Goal: Information Seeking & Learning: Learn about a topic

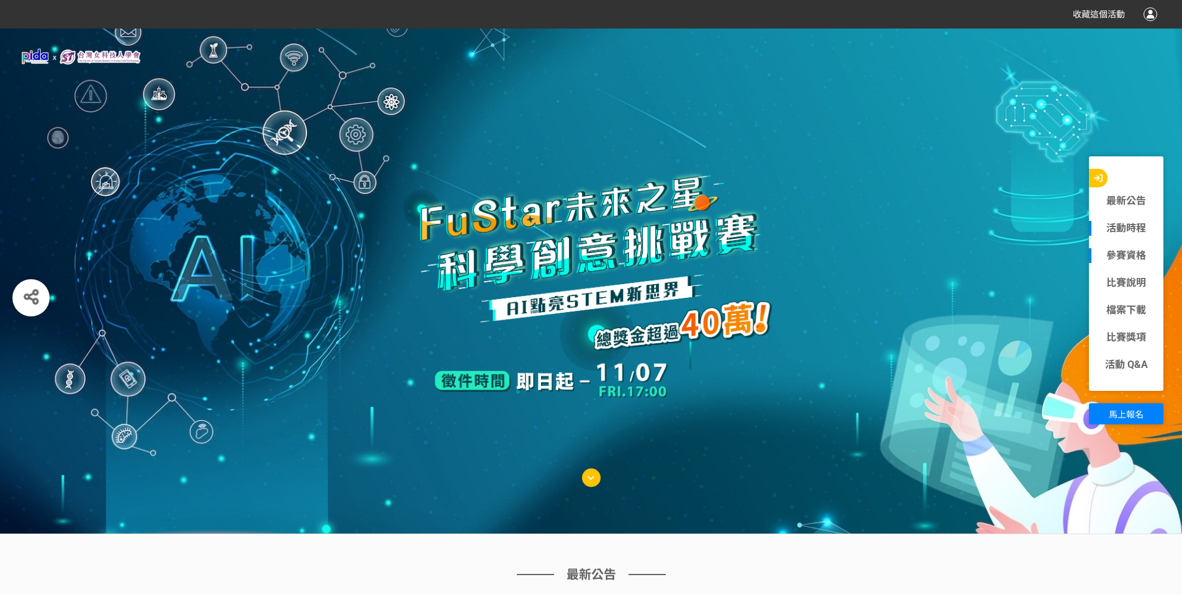
click at [1137, 263] on div "參賽資格" at bounding box center [1126, 255] width 74 height 27
click at [1135, 253] on link "參賽資格" at bounding box center [1126, 255] width 74 height 15
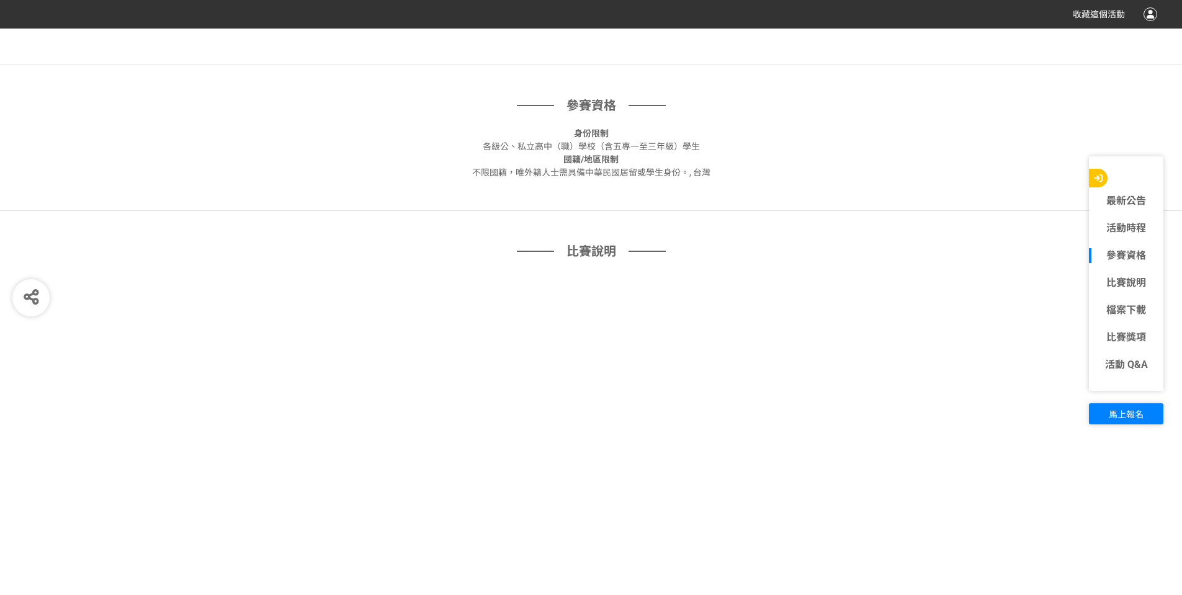
scroll to position [844, 0]
drag, startPoint x: 512, startPoint y: 147, endPoint x: 658, endPoint y: 153, distance: 146.5
click at [656, 153] on div "國籍/地區限制 不限國籍，唯外籍人士需具備中華民國居留或學生身份。, 台灣" at bounding box center [591, 161] width 620 height 26
click at [671, 156] on div "國籍/地區限制 不限國籍，唯外籍人士需具備中華民國居留或學生身份。, 台灣" at bounding box center [591, 161] width 620 height 26
drag, startPoint x: 679, startPoint y: 148, endPoint x: 558, endPoint y: 148, distance: 121.6
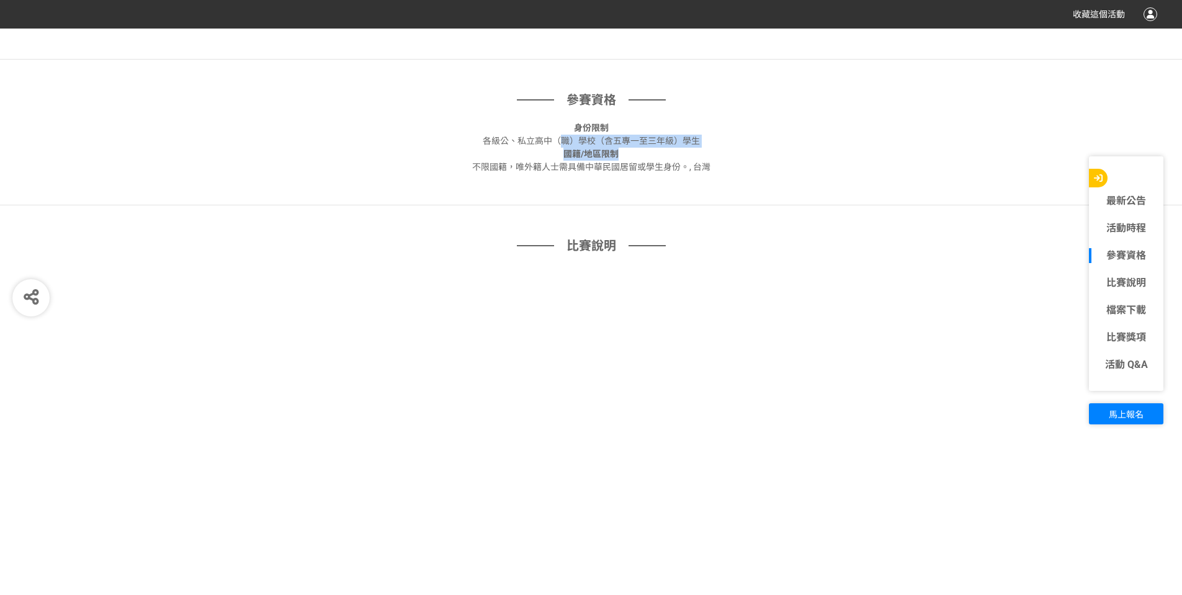
click at [558, 148] on div "身份限制 各級公、私立高中（職）學校（含五專一至三年級）學生 國籍/地區限制 不限國籍，唯外籍人士需具備中華民國居留或學生身份。, 台灣" at bounding box center [591, 148] width 620 height 52
click at [599, 158] on span "國籍/地區限制" at bounding box center [590, 154] width 55 height 10
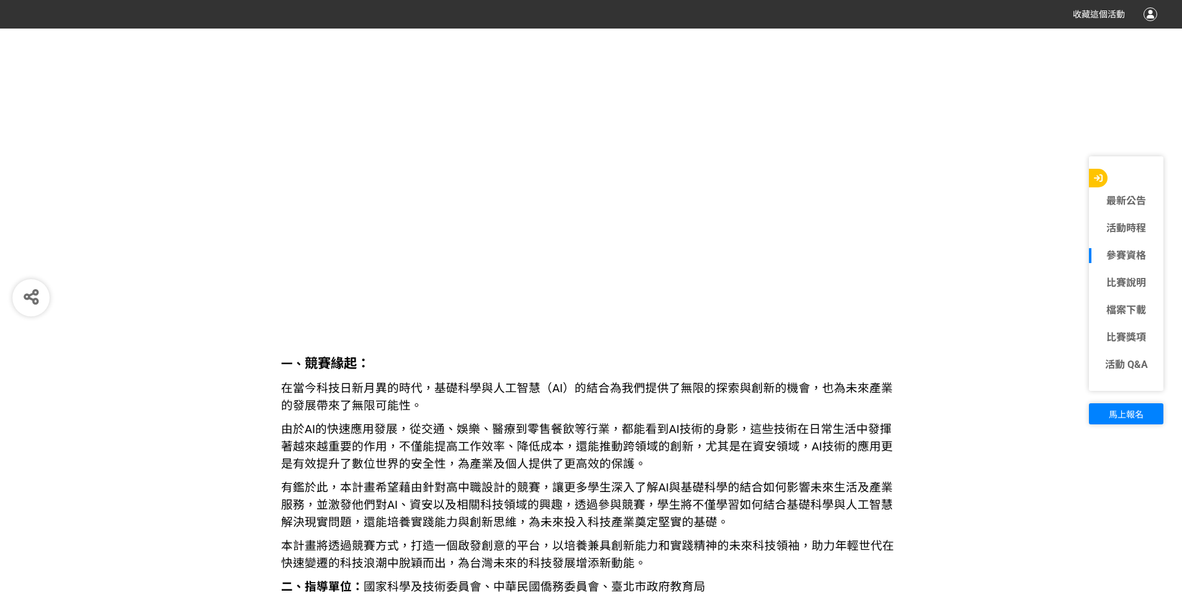
scroll to position [1154, 0]
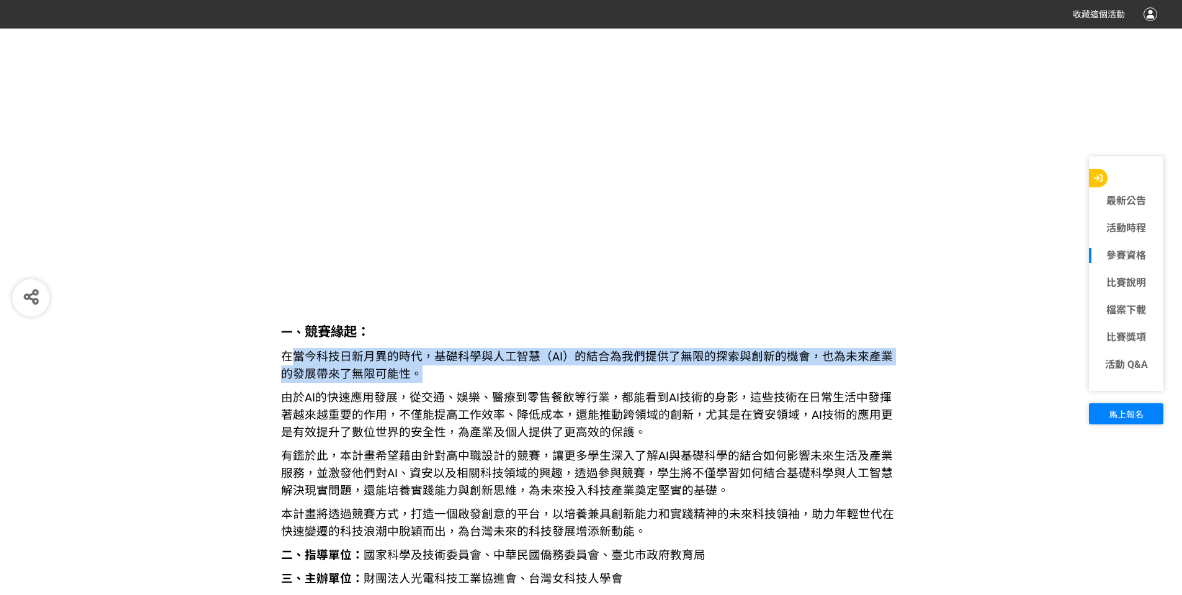
drag, startPoint x: 289, startPoint y: 360, endPoint x: 643, endPoint y: 383, distance: 355.0
click at [586, 380] on p "在當今科技日新月異的時代，基礎科學與人工智慧（AI）的結合為我們提供了無限的探索與創新的機會，也為未來產業的發展帶來了無限可能性。" at bounding box center [591, 365] width 620 height 35
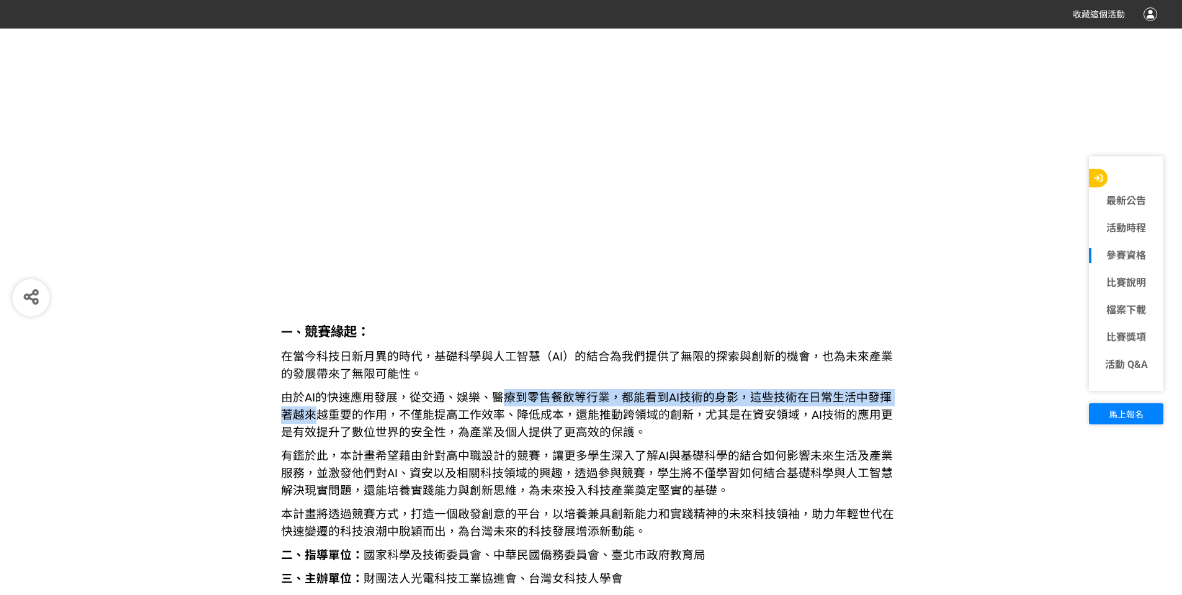
drag, startPoint x: 302, startPoint y: 412, endPoint x: 507, endPoint y: 402, distance: 205.6
click at [501, 403] on span "由於AI的快速應用發展，從交通、娛樂、醫療到零售餐飲等行業，都能看到AI技術的身影，這些技術在日常生活中發揮著越來越重要的作用，不僅能提高工作效率、降低成本，…" at bounding box center [587, 415] width 612 height 48
click at [650, 395] on span "由於AI的快速應用發展，從交通、娛樂、醫療到零售餐飲等行業，都能看到AI技術的身影，這些技術在日常生活中發揮著越來越重要的作用，不僅能提高工作效率、降低成本，…" at bounding box center [587, 415] width 612 height 48
drag, startPoint x: 653, startPoint y: 391, endPoint x: 769, endPoint y: 385, distance: 116.2
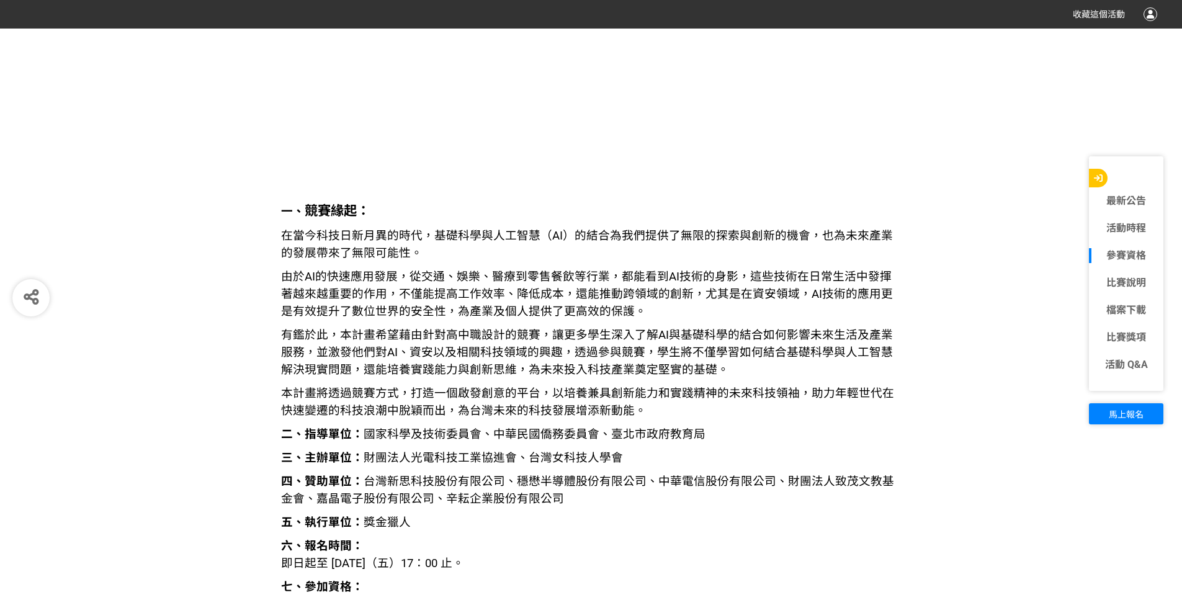
scroll to position [1278, 0]
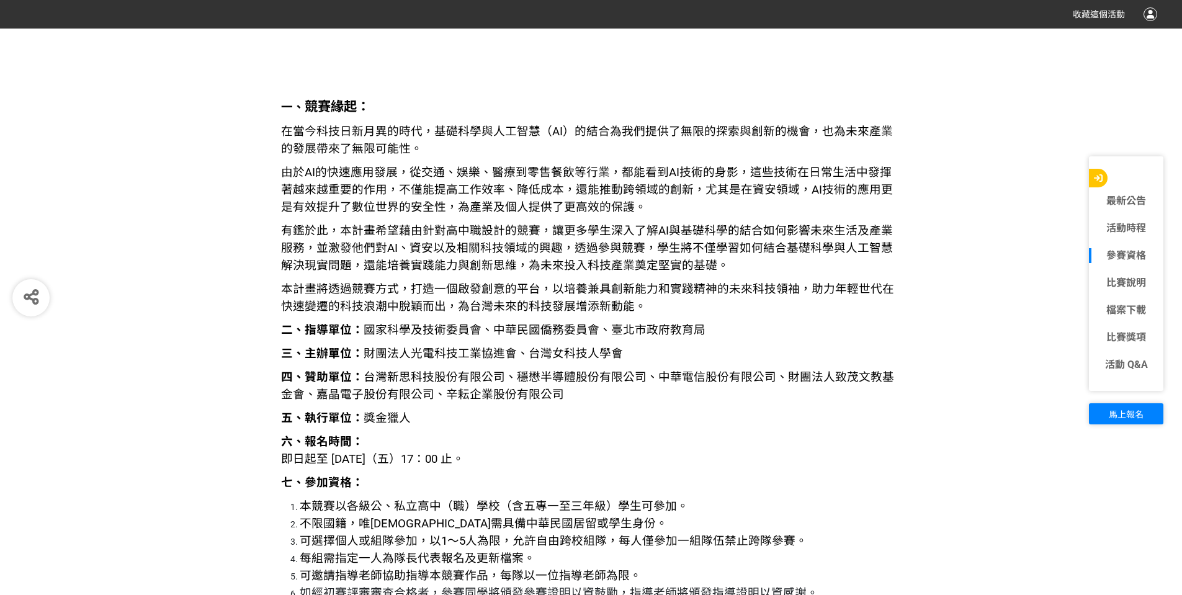
scroll to position [1402, 0]
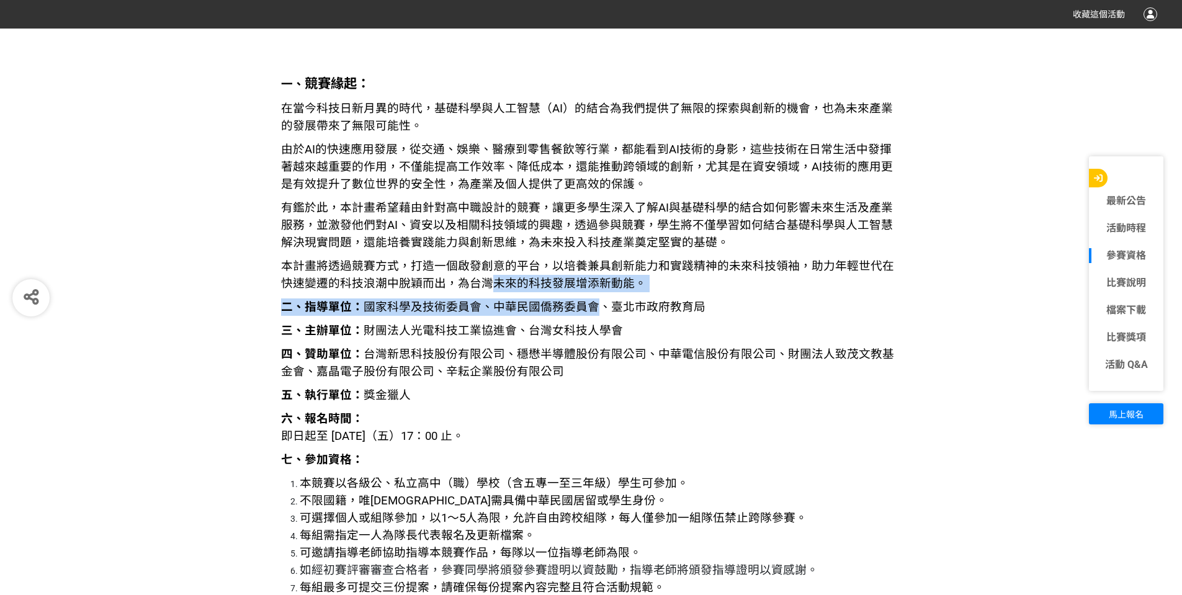
drag, startPoint x: 490, startPoint y: 291, endPoint x: 633, endPoint y: 305, distance: 144.6
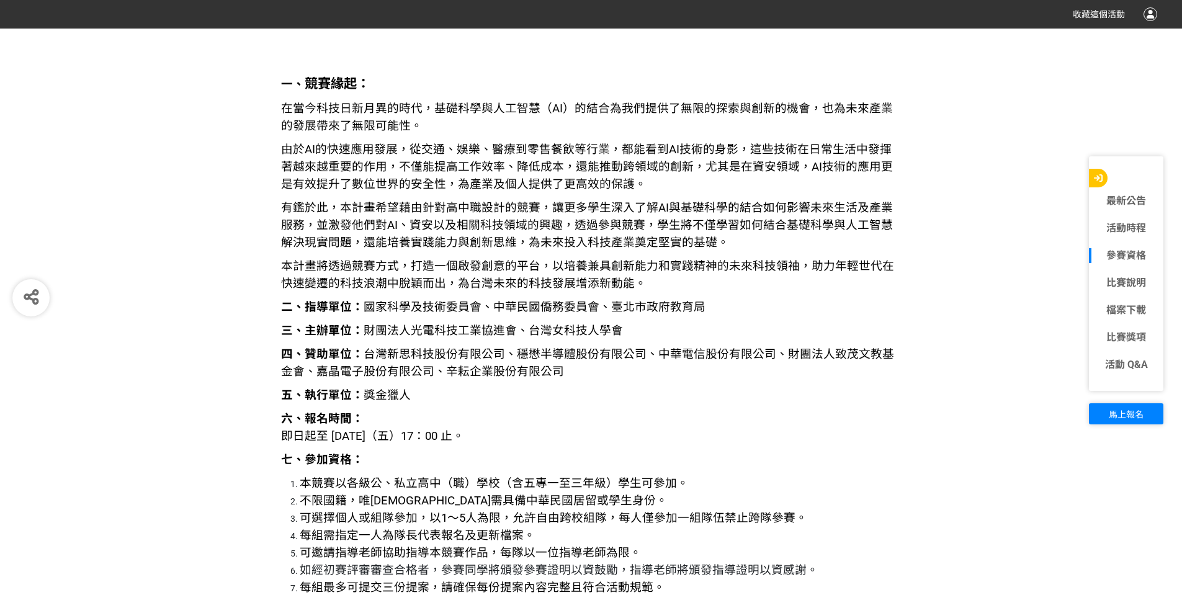
drag, startPoint x: 679, startPoint y: 312, endPoint x: 494, endPoint y: 303, distance: 185.1
click at [494, 303] on p "二、指導單位： 國家科學及技術委員會、中華民國僑務委員會、臺北市政府教育局" at bounding box center [591, 306] width 620 height 17
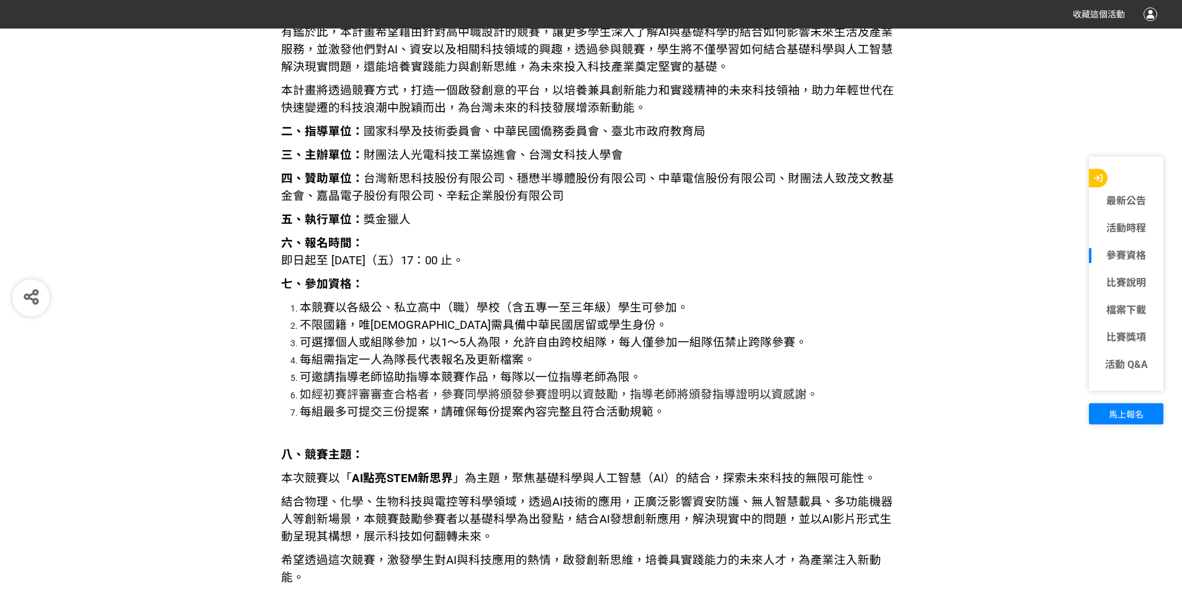
scroll to position [1588, 0]
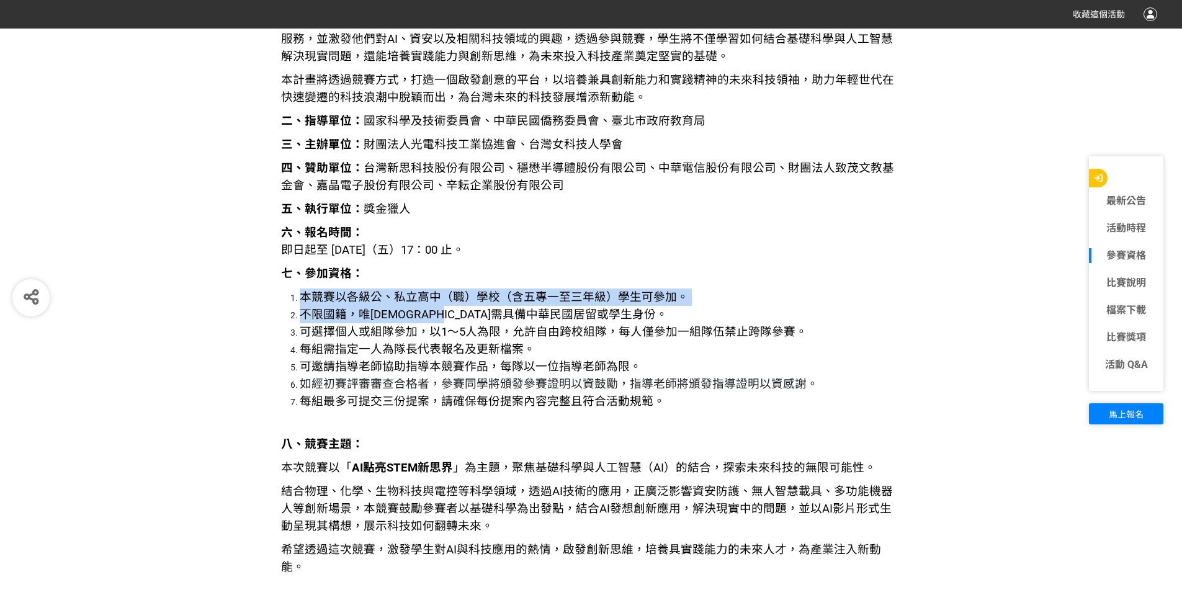
drag, startPoint x: 272, startPoint y: 284, endPoint x: 481, endPoint y: 308, distance: 211.1
click at [481, 308] on span "不限國籍，唯外籍人士需具備中華民國居留或學生身份。" at bounding box center [484, 315] width 368 height 14
drag, startPoint x: 306, startPoint y: 297, endPoint x: 441, endPoint y: 315, distance: 136.5
click at [440, 315] on ol "本競賽以各級公、私立高中（職）學校（含五專一至三年級）學生可參加。 不限國籍，唯外籍人士需具備中華民國居留或學生身份。 可選擇個人或組隊參加，以1～5人為限，…" at bounding box center [591, 349] width 620 height 122
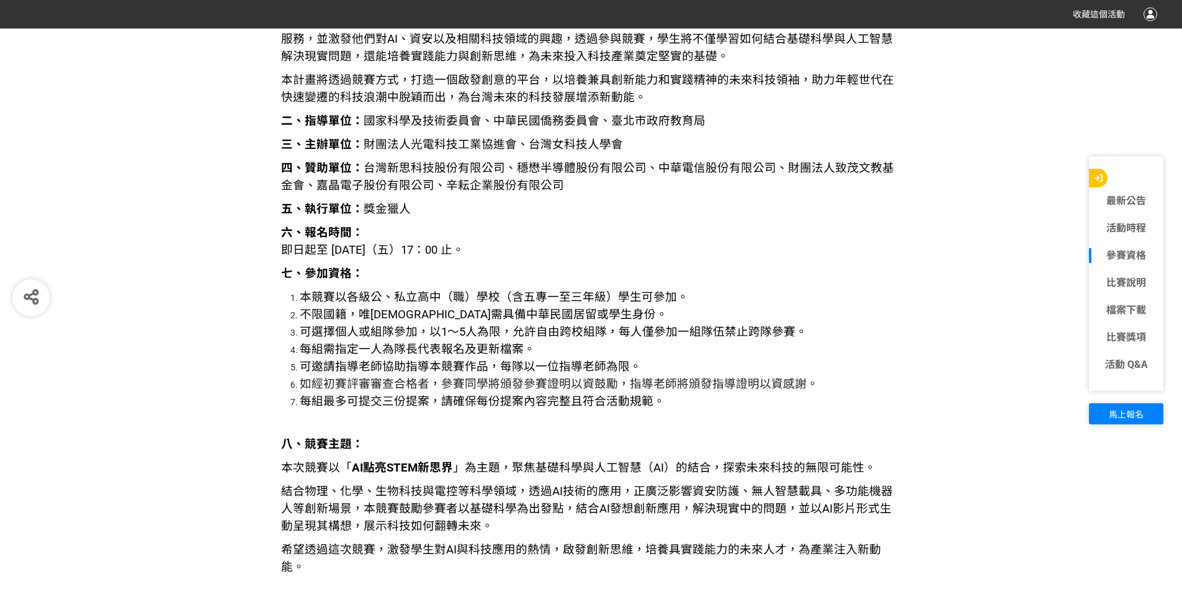
click at [444, 316] on span "不限國籍，唯外籍人士需具備中華民國居留或學生身份。" at bounding box center [484, 315] width 368 height 14
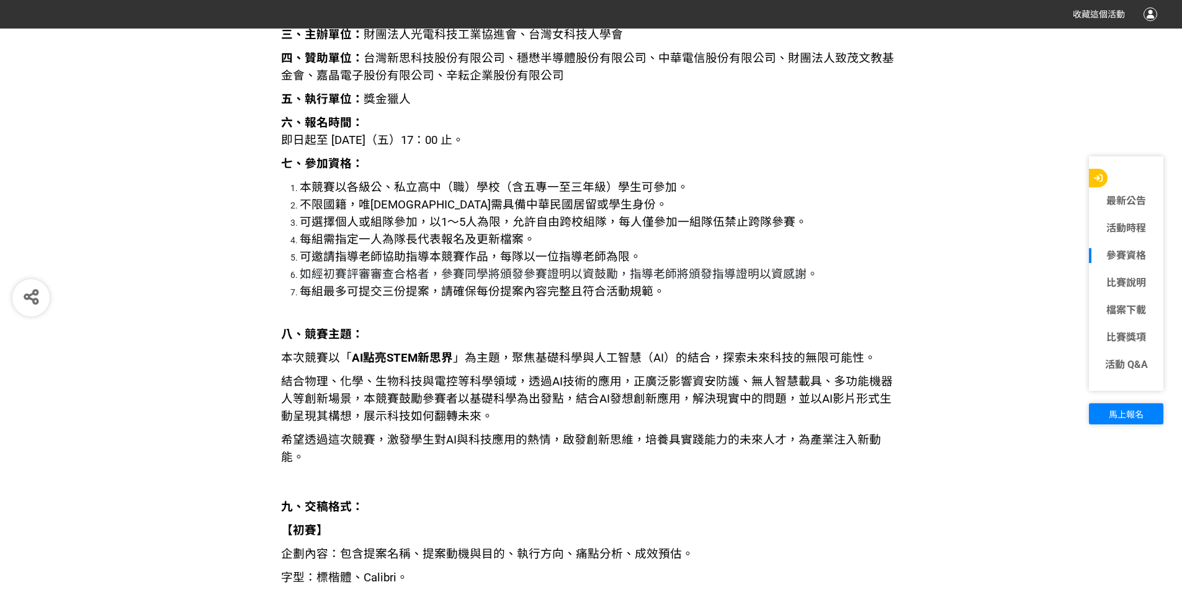
scroll to position [1712, 0]
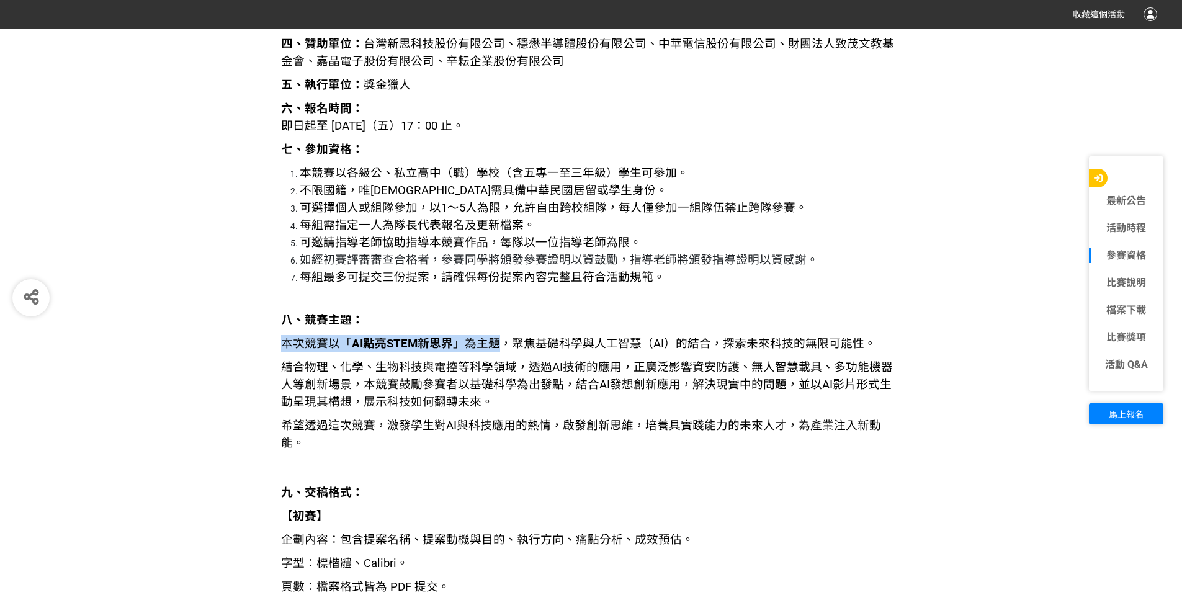
drag, startPoint x: 390, startPoint y: 347, endPoint x: 506, endPoint y: 347, distance: 116.0
click at [506, 347] on span "本次競賽以「 AI點亮STEM新思界 」為主題，聚焦基礎科學與人工智慧（AI）的結合，探索未來科技的無限可能性。" at bounding box center [578, 344] width 595 height 14
drag, startPoint x: 513, startPoint y: 349, endPoint x: 580, endPoint y: 341, distance: 67.4
click at [580, 341] on span "本次競賽以「 AI點亮STEM新思界 」為主題，聚焦基礎科學與人工智慧（AI）的結合，探索未來科技的無限可能性。" at bounding box center [578, 344] width 595 height 14
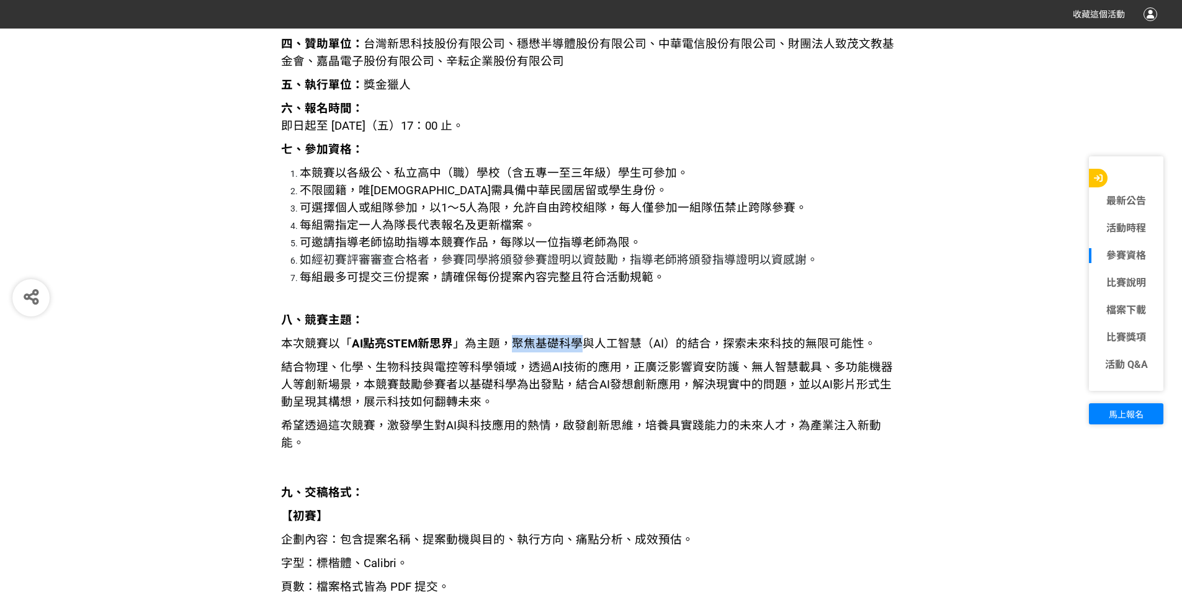
click at [580, 341] on span "本次競賽以「 AI點亮STEM新思界 」為主題，聚焦基礎科學與人工智慧（AI）的結合，探索未來科技的無限可能性。" at bounding box center [578, 344] width 595 height 14
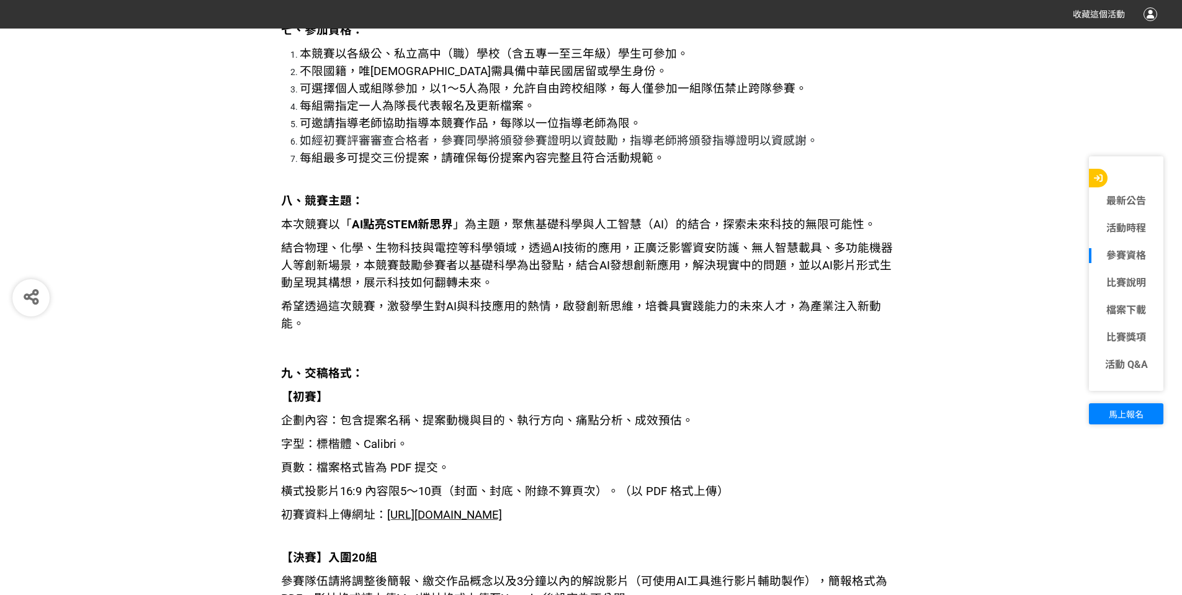
scroll to position [1836, 0]
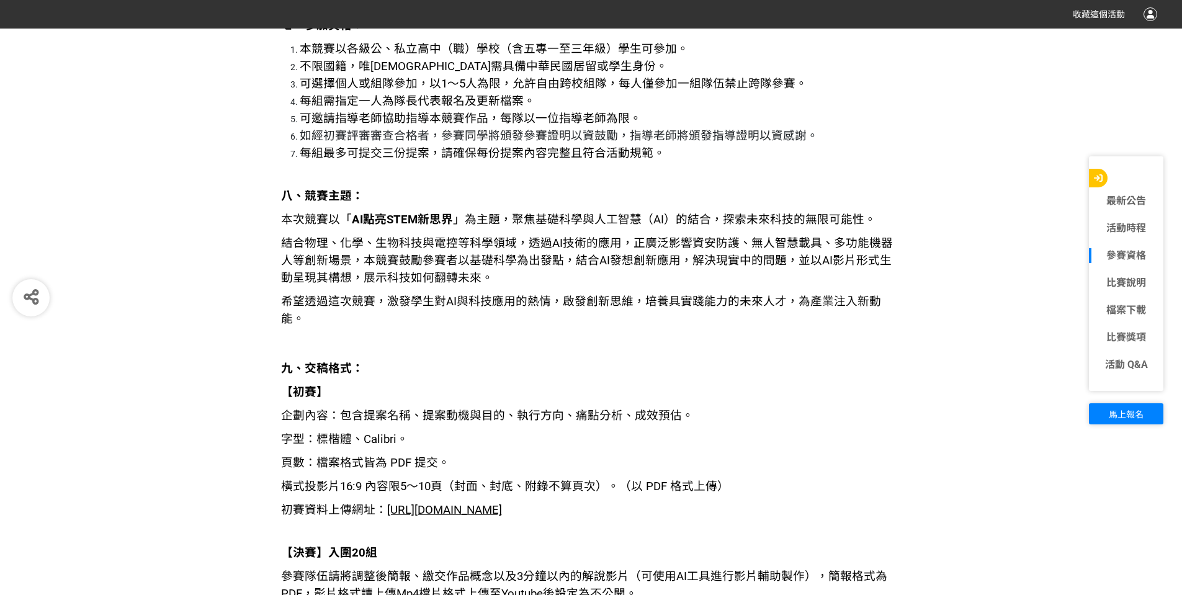
drag, startPoint x: 286, startPoint y: 396, endPoint x: 426, endPoint y: 367, distance: 143.2
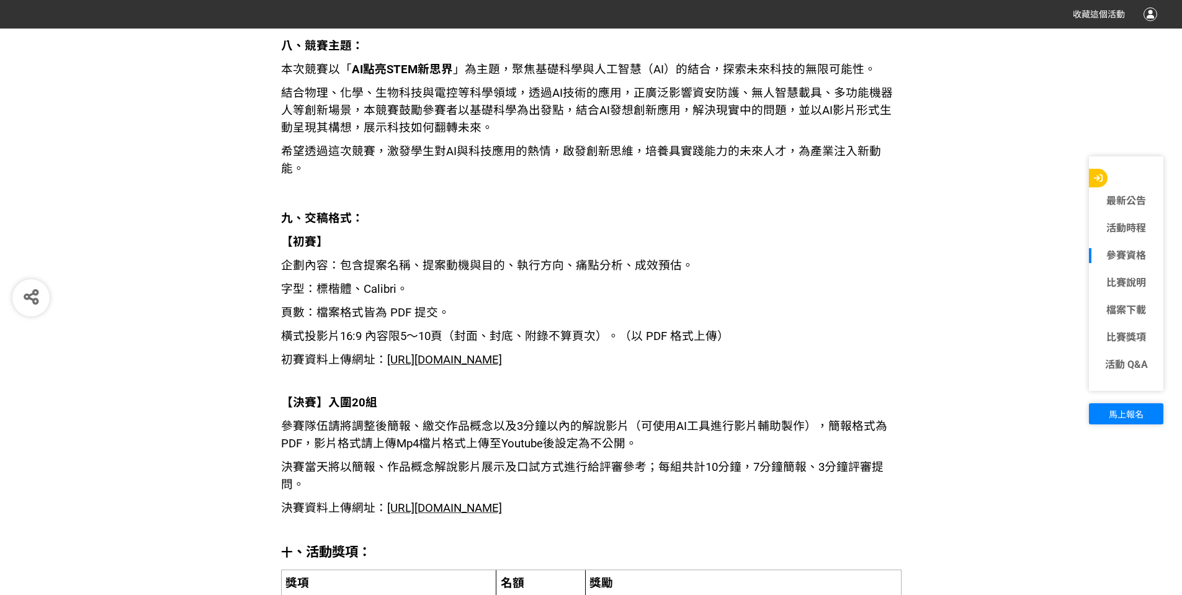
scroll to position [2023, 0]
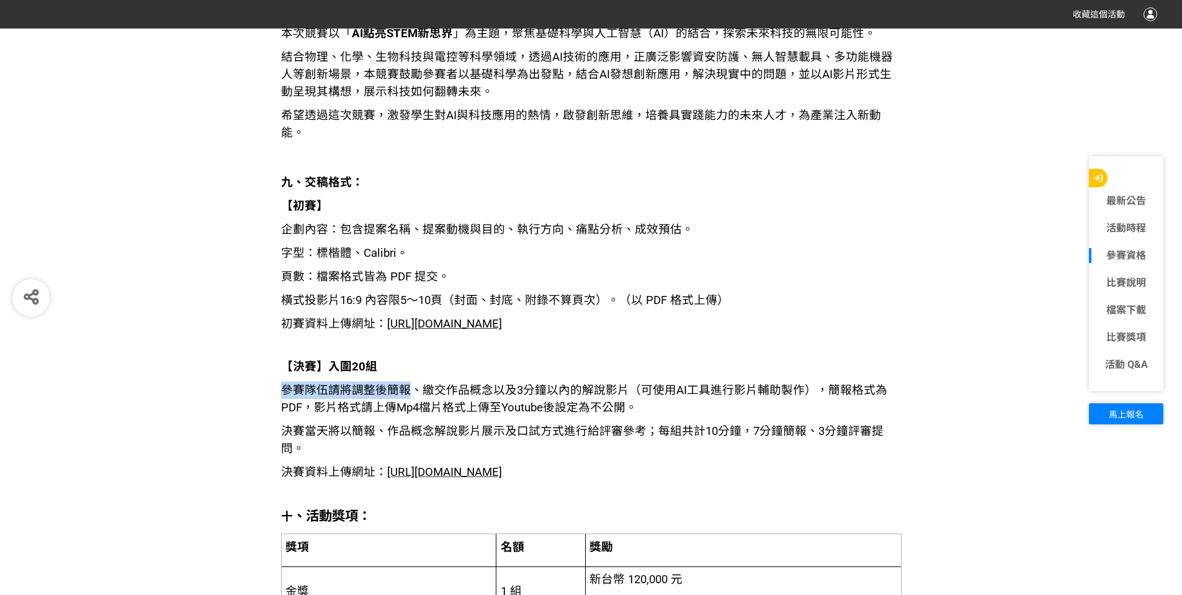
drag, startPoint x: 263, startPoint y: 389, endPoint x: 405, endPoint y: 397, distance: 141.7
click at [424, 394] on span "參賽隊伍請將調整後簡報、繳交作品概念以及3分鐘以內的解說影片（可使用AI工具進行影片輔助製作），簡報格式為PDF，影片格式請上傳Mp4檔片格式上傳至Youtu…" at bounding box center [584, 398] width 606 height 31
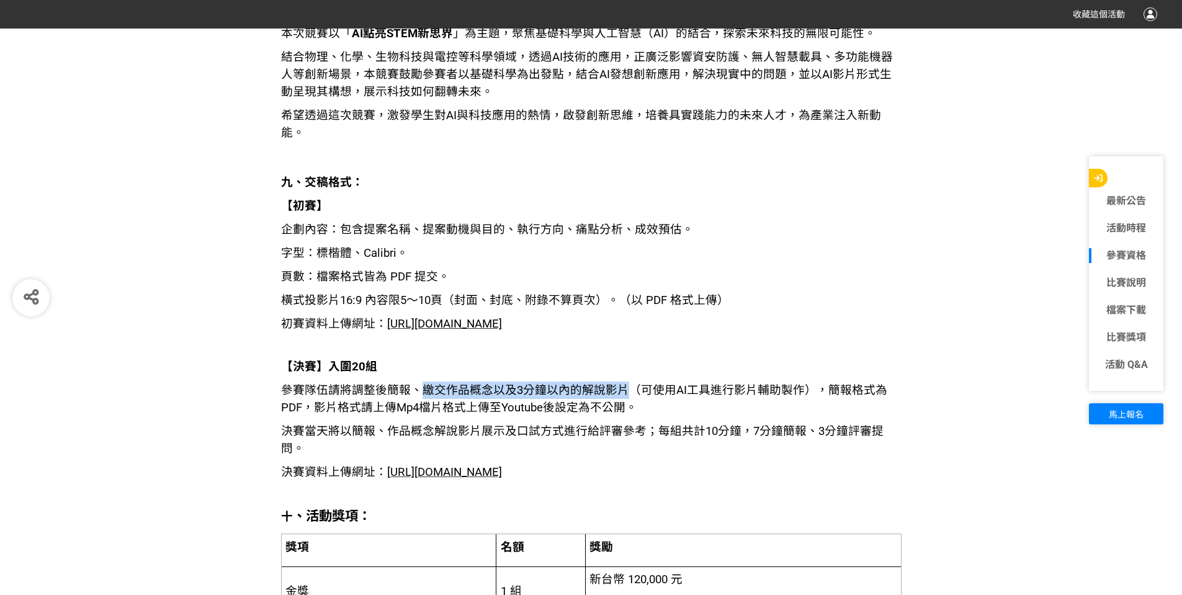
drag, startPoint x: 418, startPoint y: 381, endPoint x: 617, endPoint y: 382, distance: 199.2
click at [617, 382] on p "參賽隊伍請將調整後簡報、繳交作品概念以及3分鐘以內的解說影片（可使用AI工具進行影片輔助製作），簡報格式為PDF，影片格式請上傳Mp4檔片格式上傳至Youtu…" at bounding box center [591, 399] width 620 height 35
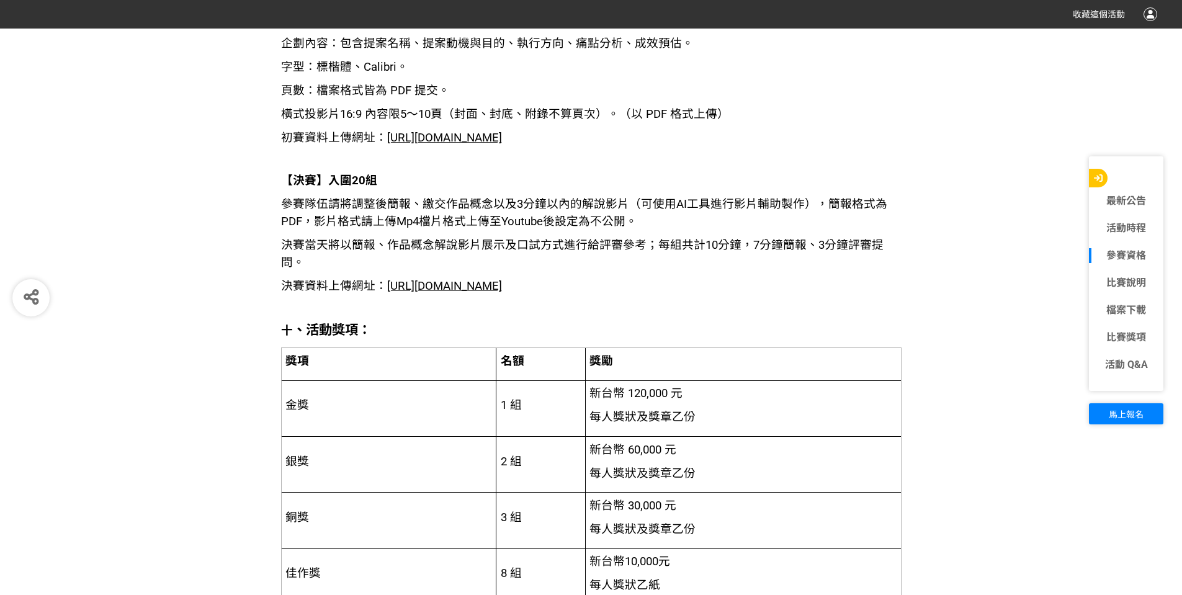
click at [637, 363] on p "獎勵" at bounding box center [742, 360] width 306 height 17
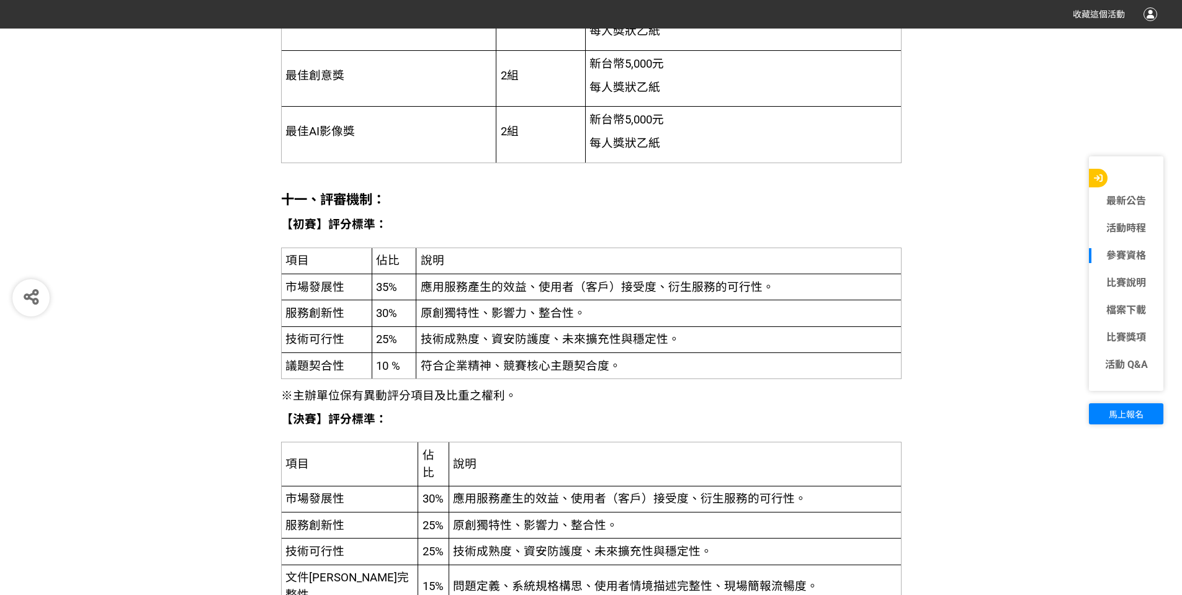
scroll to position [2767, 0]
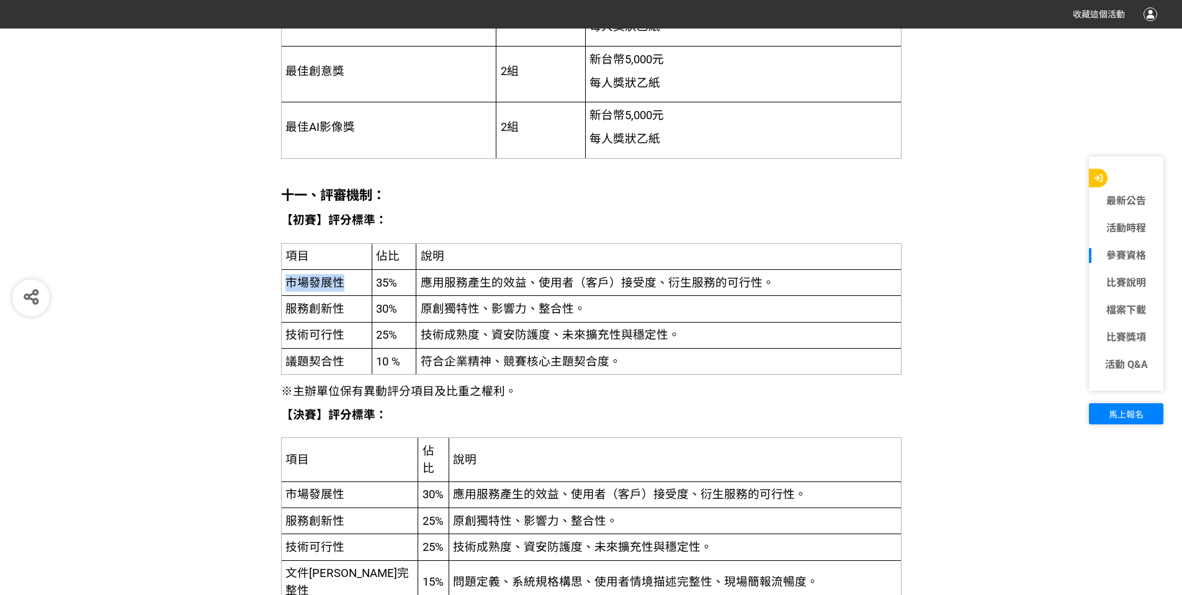
drag, startPoint x: 375, startPoint y: 292, endPoint x: 598, endPoint y: 257, distance: 225.9
click at [598, 257] on tbody "項目 佔比 說明 市場發展性 35% 應用服務產生的效益、使用者（客戶）接受度、衍生服務的可行性。 服務創新性 30% 原創獨特性、影響力、整合性。 技術可行…" at bounding box center [591, 309] width 620 height 132
click at [597, 279] on span "應用服務產生的效益、使用者（客戶）接受度、衍生服務的可行性。" at bounding box center [598, 283] width 354 height 14
drag, startPoint x: 727, startPoint y: 288, endPoint x: 540, endPoint y: 280, distance: 187.6
click at [540, 280] on td "應用服務產生的效益、使用者（客戶）接受度、衍生服務的可行性。" at bounding box center [658, 283] width 485 height 26
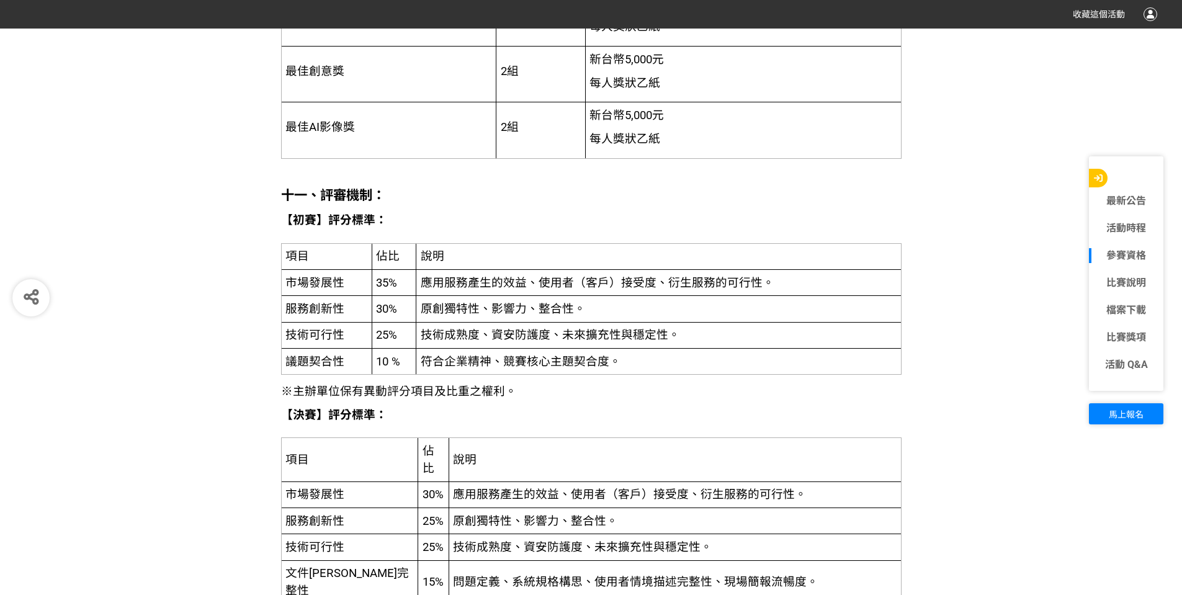
click at [525, 337] on span "技術成熟度、資安防護度、未來擴充性與穩定性。" at bounding box center [550, 335] width 259 height 14
click at [634, 356] on td "符合企業精神、競賽核心主題契合度。" at bounding box center [658, 361] width 485 height 26
drag, startPoint x: 619, startPoint y: 357, endPoint x: 473, endPoint y: 354, distance: 146.5
click at [479, 355] on td "符合企業精神、競賽核心主題契合度。" at bounding box center [658, 361] width 485 height 26
click at [624, 364] on td "符合企業精神、競賽核心主題契合度。" at bounding box center [658, 361] width 485 height 26
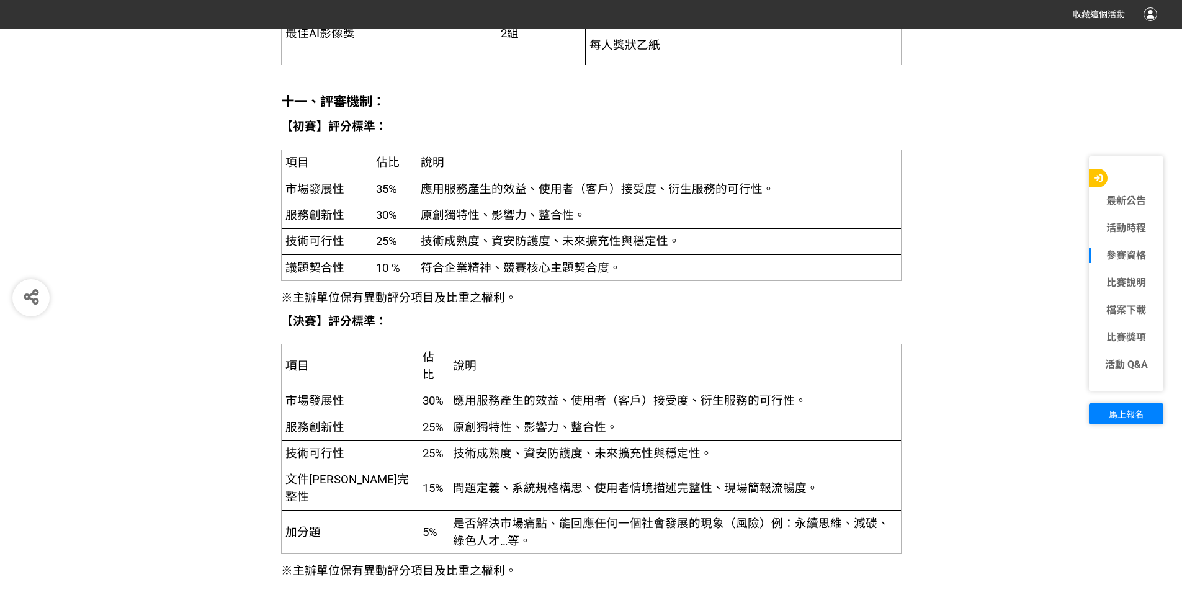
scroll to position [2891, 0]
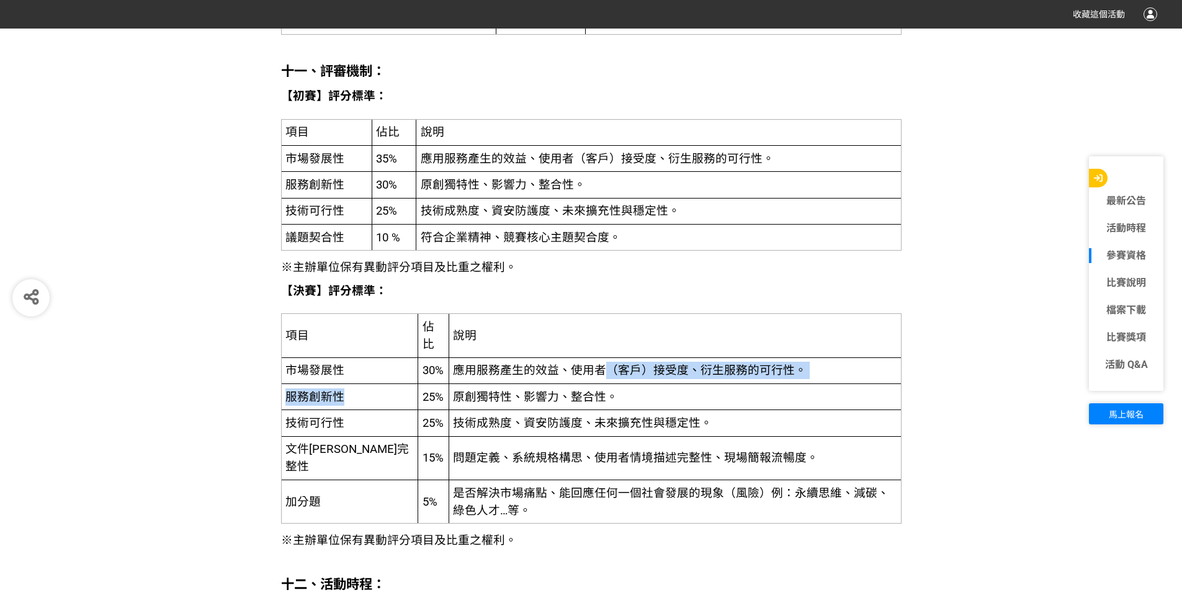
drag, startPoint x: 409, startPoint y: 382, endPoint x: 588, endPoint y: 367, distance: 179.4
click at [560, 369] on tbody "項目 佔比 說明 市場發展性 30% 應用服務產生的效益、使用者（客戶）接受度、衍生服務的可行性。 服務創新性 25% 原創獨特性、影響力、整合性。 技術可行…" at bounding box center [591, 419] width 620 height 210
click at [588, 367] on span "應用服務產生的效益、使用者（客戶）接受度、衍生服務的可行性。" at bounding box center [630, 371] width 354 height 14
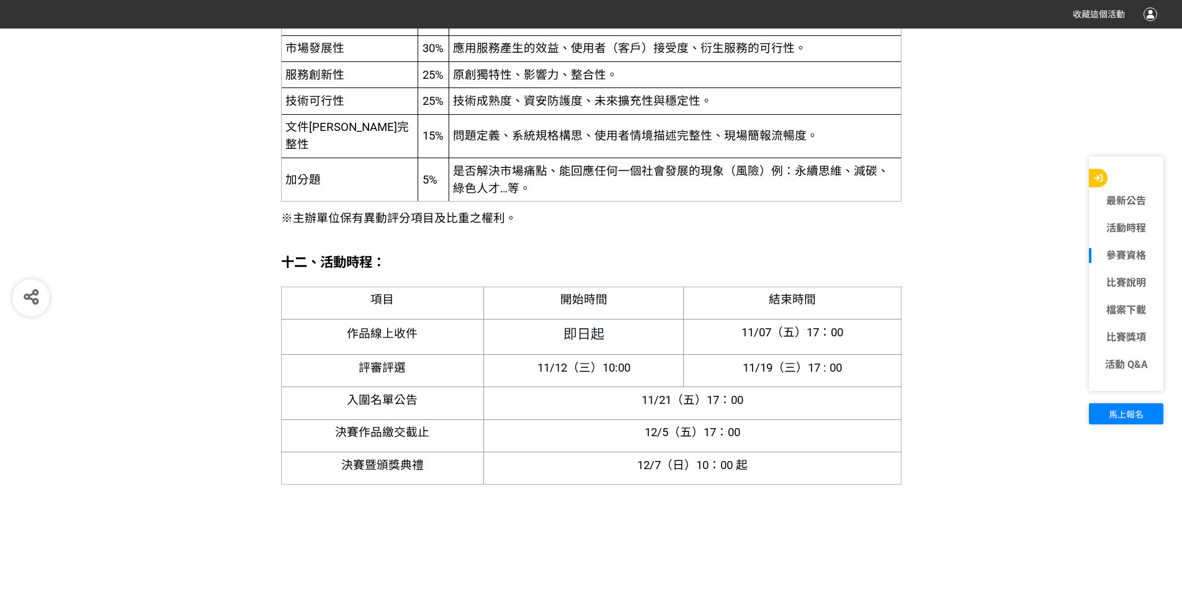
scroll to position [3263, 0]
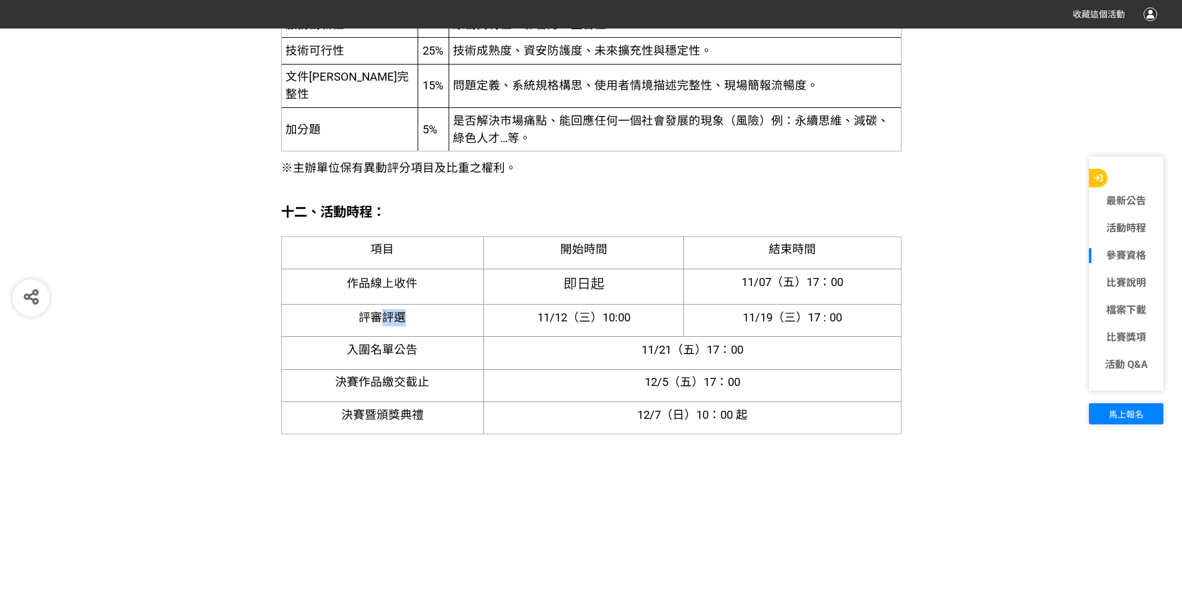
click at [447, 325] on p "評審評選" at bounding box center [382, 317] width 194 height 17
click at [531, 322] on p "11/12（三）10:00" at bounding box center [583, 317] width 191 height 17
drag, startPoint x: 531, startPoint y: 322, endPoint x: 671, endPoint y: 314, distance: 140.4
click at [671, 314] on p "11/12（三）10:00" at bounding box center [583, 317] width 191 height 17
click at [576, 388] on p "12/5（五）17：00" at bounding box center [692, 381] width 408 height 17
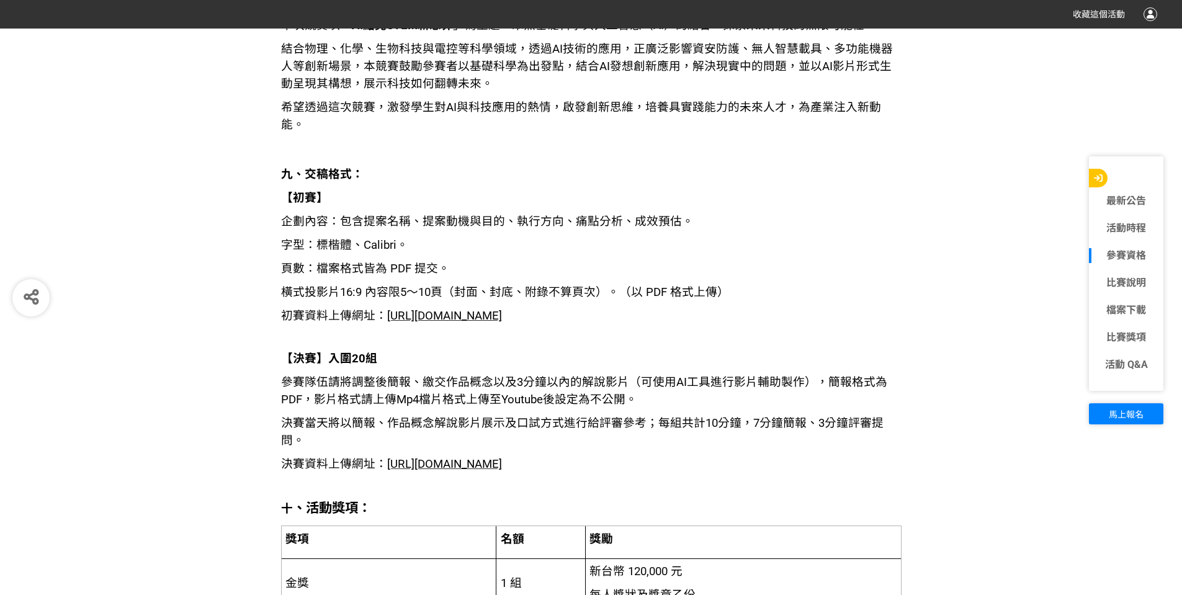
scroll to position [2023, 0]
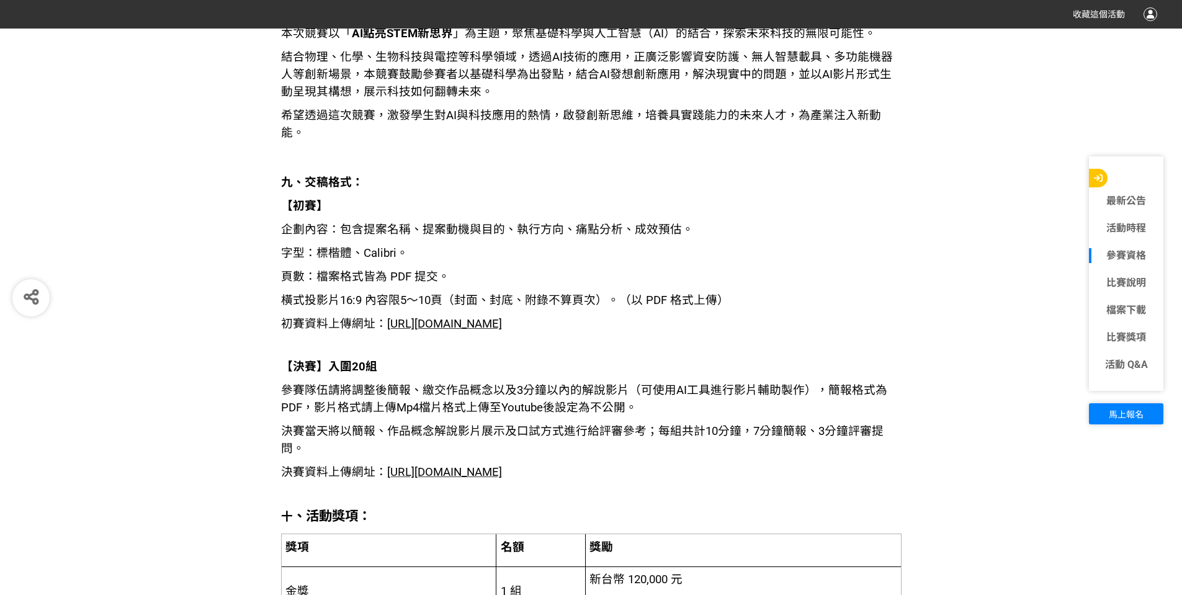
click at [1102, 395] on div "最新公告 活動時程 參賽資格 比賽說明 檔案下載 比賽獎項 活動 Q&A 馬上報名" at bounding box center [1126, 290] width 87 height 268
click at [1109, 403] on button "馬上報名" at bounding box center [1126, 413] width 74 height 21
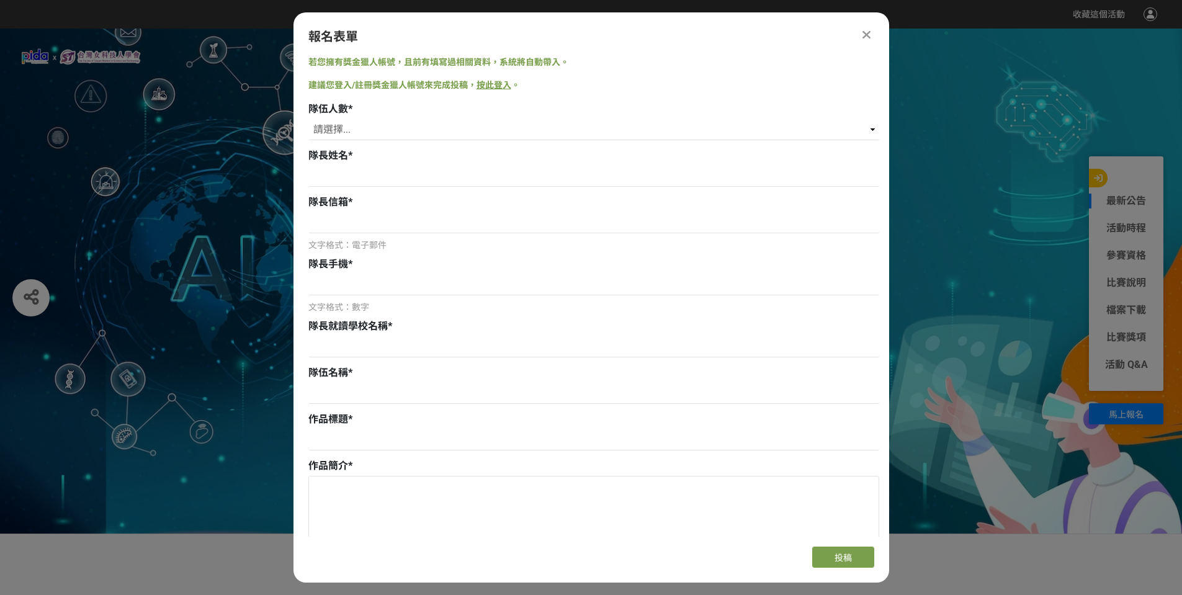
scroll to position [0, 0]
click at [344, 174] on input at bounding box center [593, 176] width 571 height 21
click at [350, 127] on select "請選擇... 1 2 3 4 5" at bounding box center [593, 129] width 571 height 21
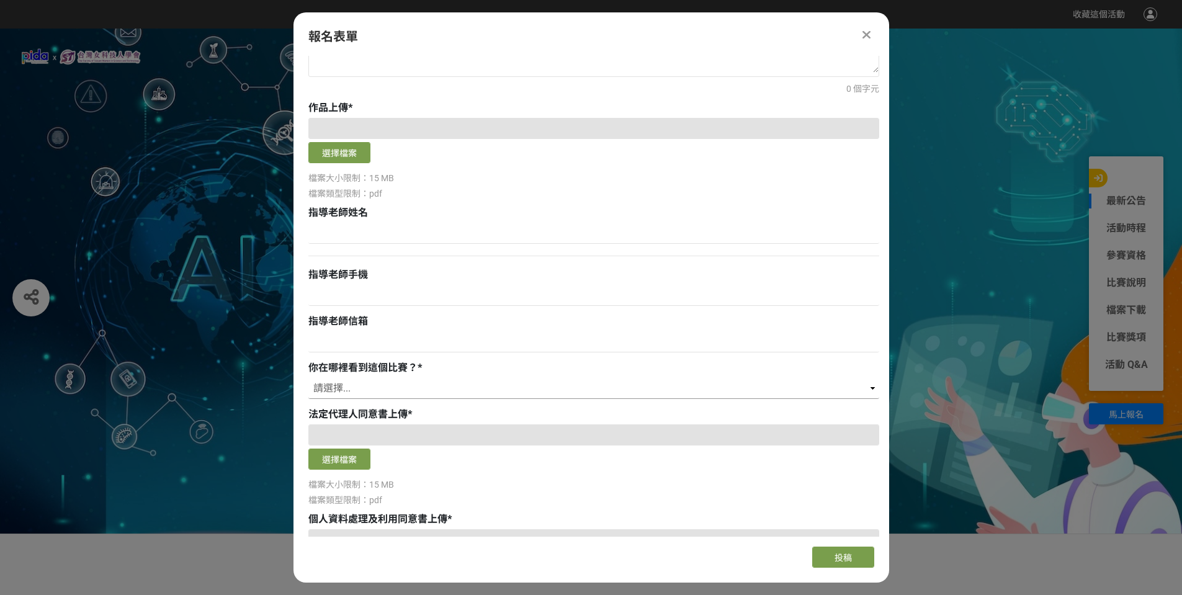
scroll to position [620, 0]
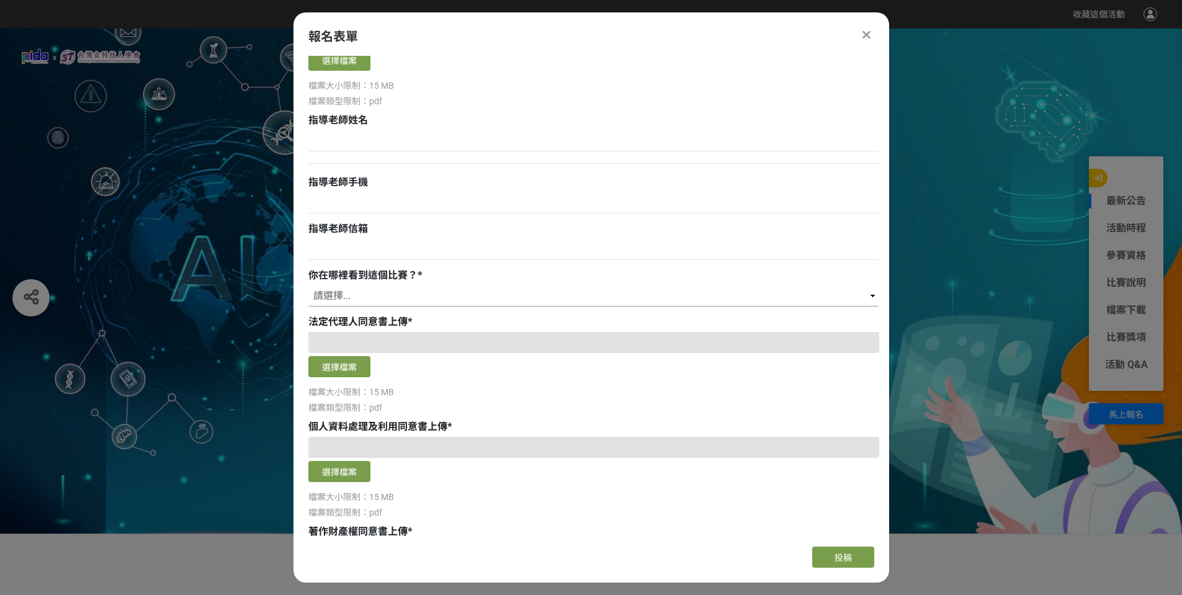
click at [357, 296] on select "請選擇... 獎金獵人網站 Facebook / Instagram 校園講座 / 老師系上推薦 電子郵件 海報 其他" at bounding box center [593, 295] width 571 height 21
select select "Facebook / Instagram"
click at [308, 285] on select "請選擇... 獎金獵人網站 Facebook / Instagram 校園講座 / 老師系上推薦 電子郵件 海報 其他" at bounding box center [593, 295] width 571 height 21
click at [374, 346] on div at bounding box center [593, 342] width 571 height 21
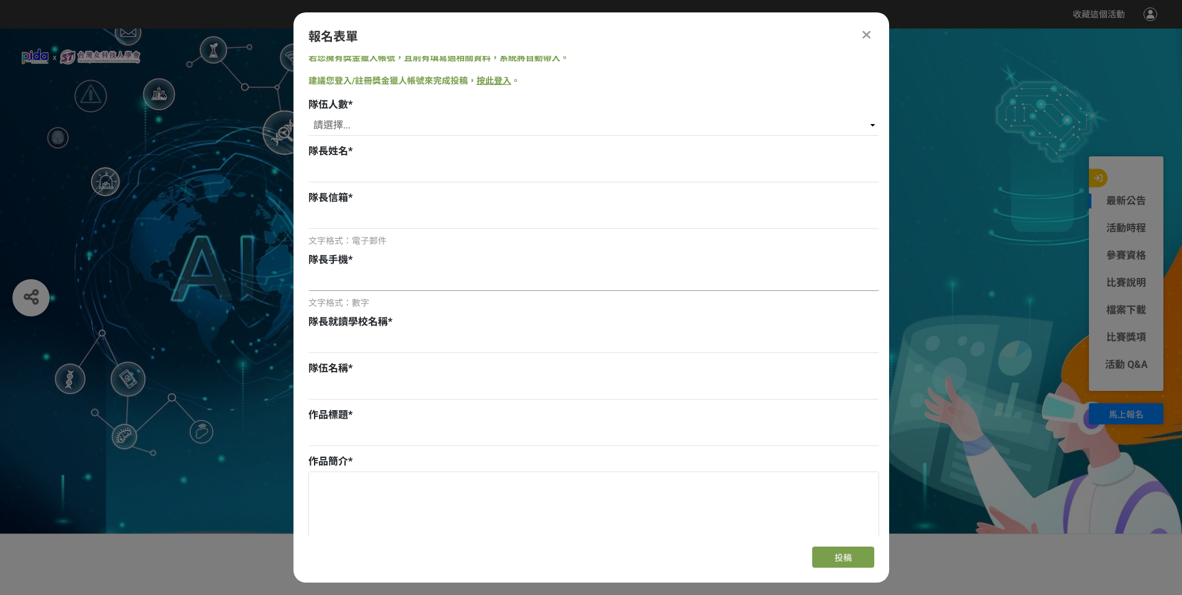
scroll to position [0, 0]
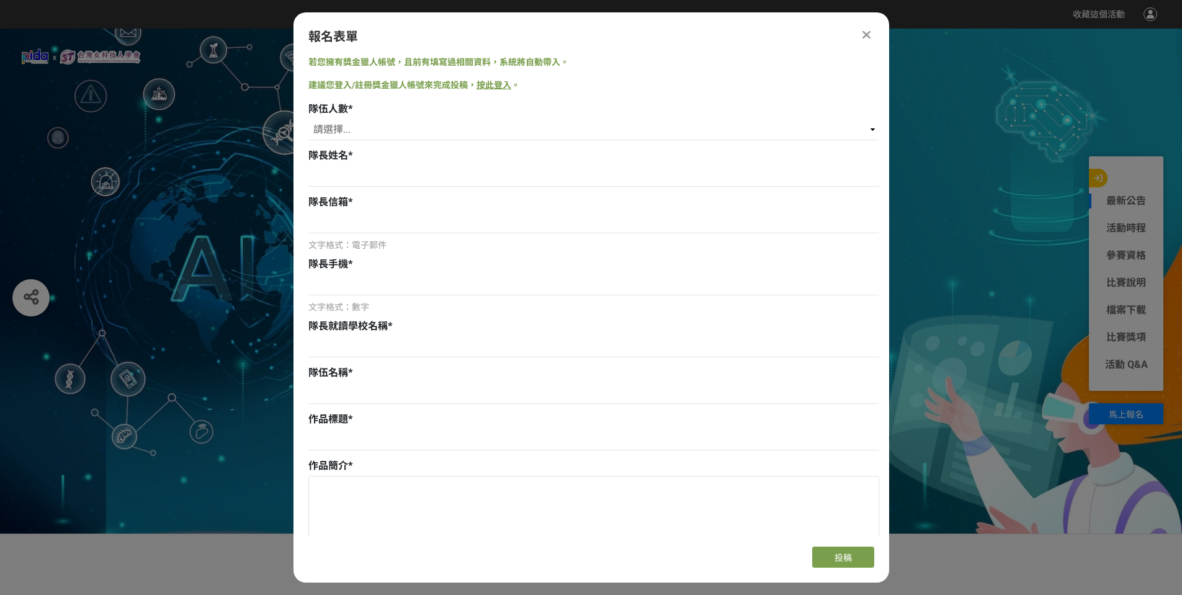
click at [176, 254] on div at bounding box center [591, 282] width 1182 height 506
click at [870, 34] on div at bounding box center [866, 34] width 15 height 15
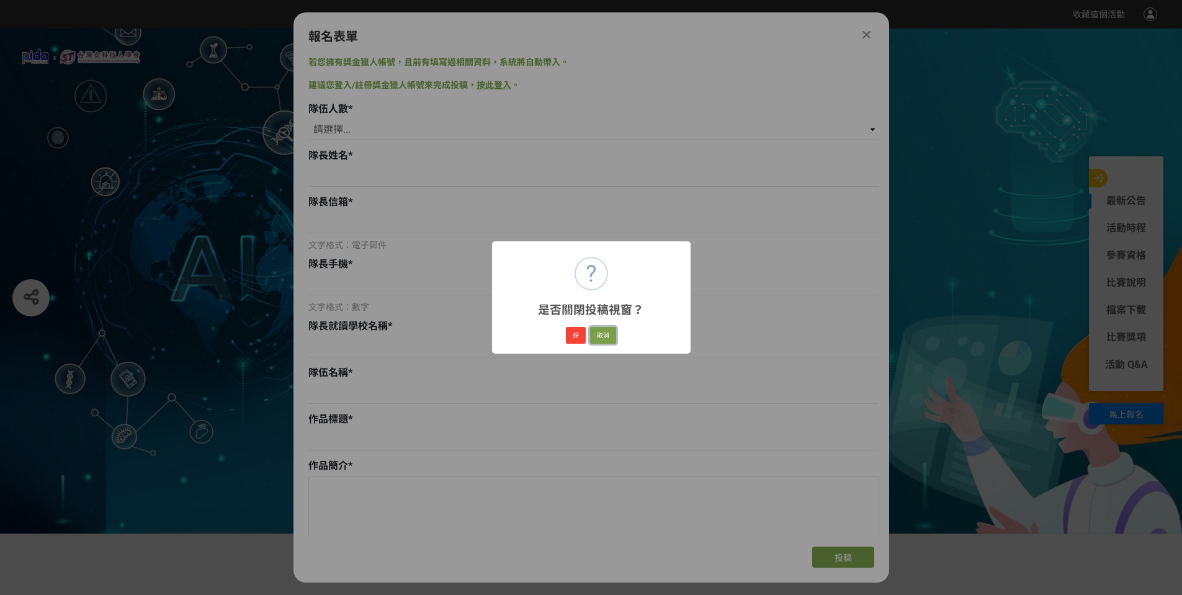
drag, startPoint x: 606, startPoint y: 337, endPoint x: 564, endPoint y: 337, distance: 41.6
click at [564, 337] on div "好 取消" at bounding box center [591, 335] width 54 height 21
drag, startPoint x: 583, startPoint y: 330, endPoint x: 576, endPoint y: 331, distance: 6.9
click at [576, 331] on button "好" at bounding box center [576, 335] width 20 height 17
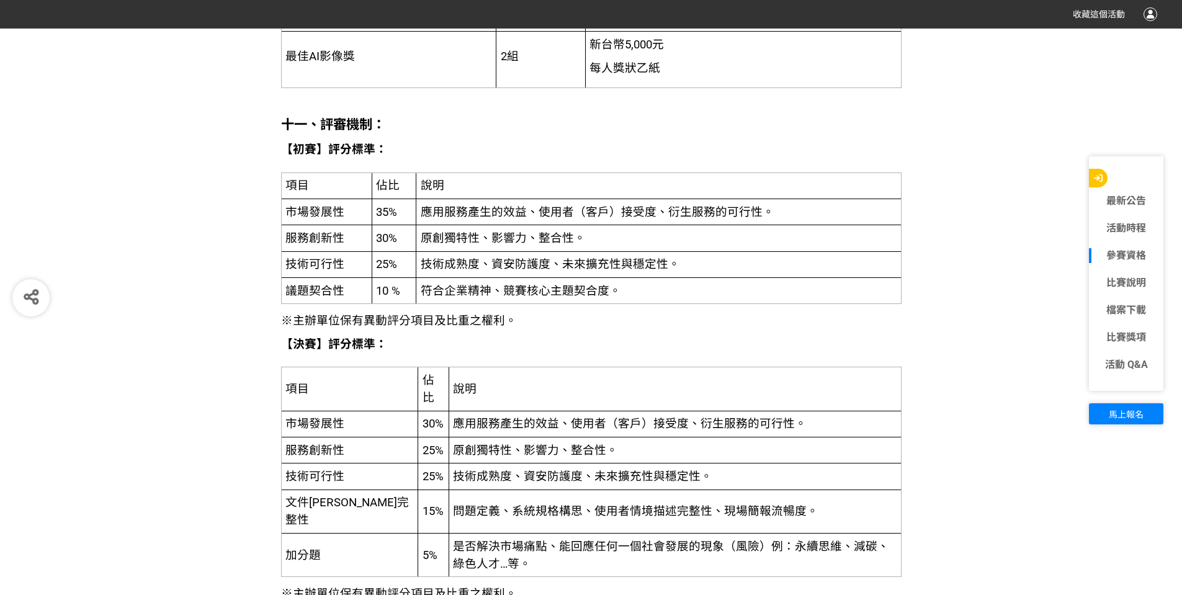
scroll to position [2869, 0]
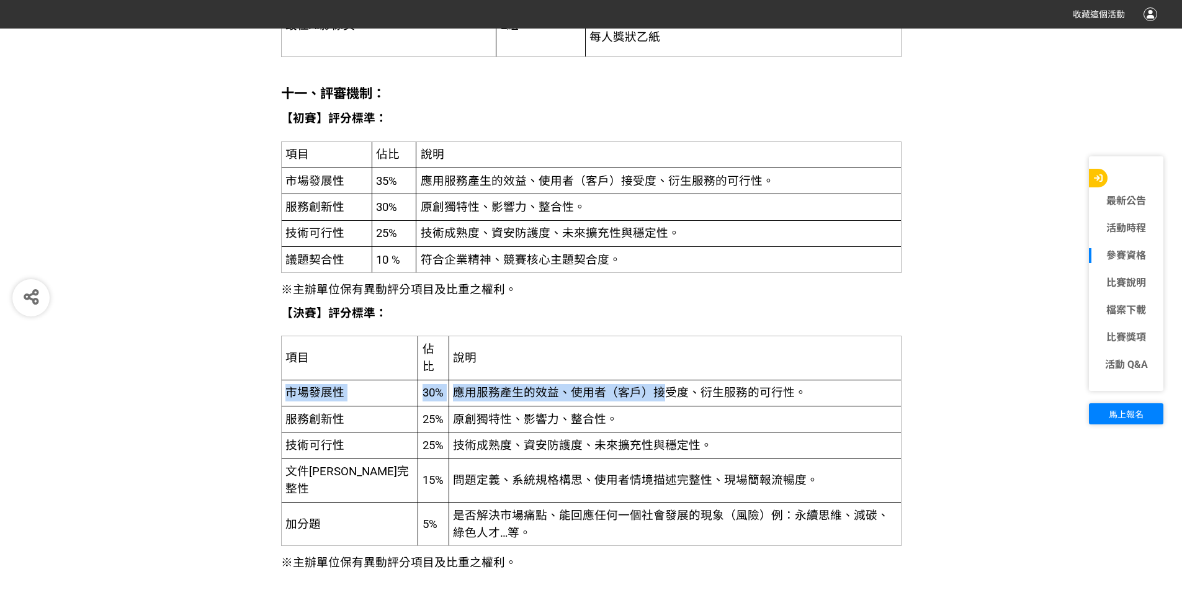
drag, startPoint x: 682, startPoint y: 389, endPoint x: 665, endPoint y: 375, distance: 22.0
click at [581, 387] on tbody "項目 佔比 說明 市場發展性 30% 應用服務產生的效益、使用者（客戶）接受度、衍生服務的可行性。 服務創新性 25% 原創獨特性、影響力、整合性。 技術可行…" at bounding box center [591, 441] width 620 height 210
drag, startPoint x: 705, startPoint y: 372, endPoint x: 742, endPoint y: 373, distance: 37.2
click at [706, 372] on td "說明" at bounding box center [675, 357] width 452 height 43
click at [770, 391] on td "應用服務產生的效益、使用者（客戶）接受度、衍生服務的可行性。" at bounding box center [675, 393] width 452 height 26
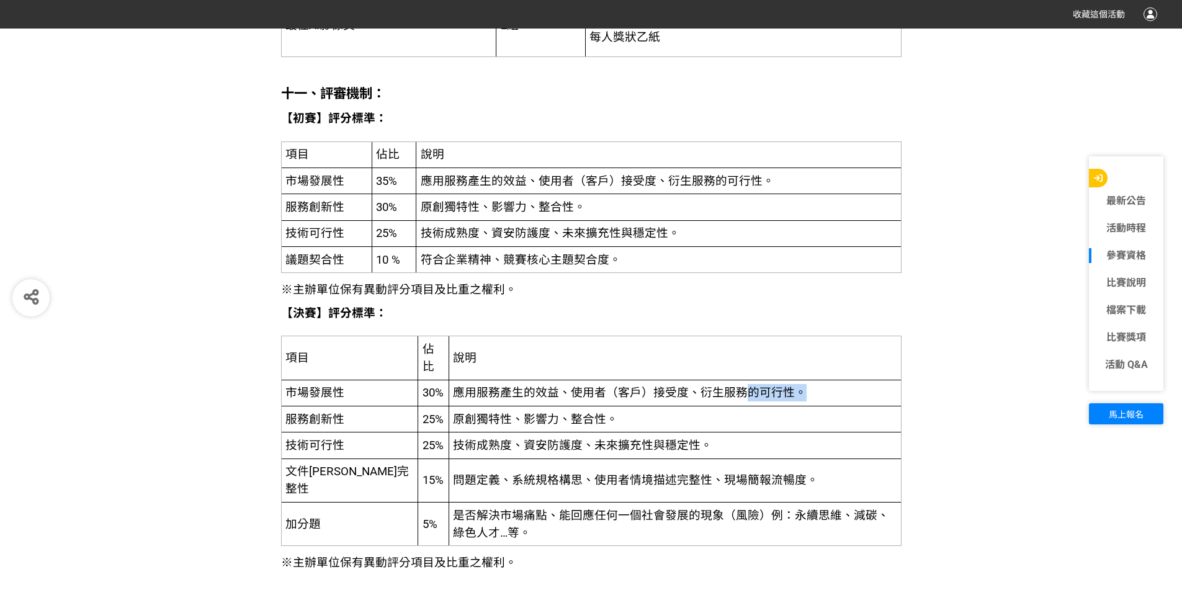
drag, startPoint x: 749, startPoint y: 391, endPoint x: 633, endPoint y: 393, distance: 116.0
click at [687, 392] on td "應用服務產生的效益、使用者（客戶）接受度、衍生服務的可行性。" at bounding box center [675, 393] width 452 height 26
click at [719, 394] on span "應用服務產生的效益、使用者（客戶）接受度、衍生服務的可行性。" at bounding box center [630, 393] width 354 height 14
click at [748, 390] on span "應用服務產生的效益、使用者（客戶）接受度、衍生服務的可行性。" at bounding box center [630, 393] width 354 height 14
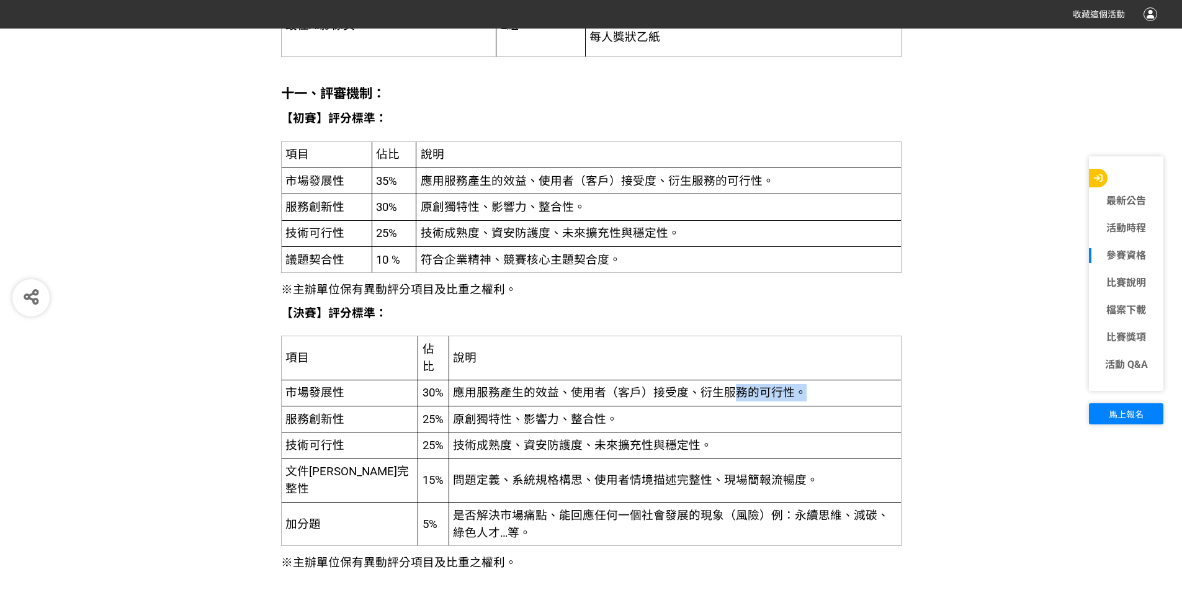
click at [696, 387] on span "應用服務產生的效益、使用者（客戶）接受度、衍生服務的可行性。" at bounding box center [630, 393] width 354 height 14
click at [571, 382] on td "應用服務產生的效益、使用者（客戶）接受度、衍生服務的可行性。" at bounding box center [675, 393] width 452 height 26
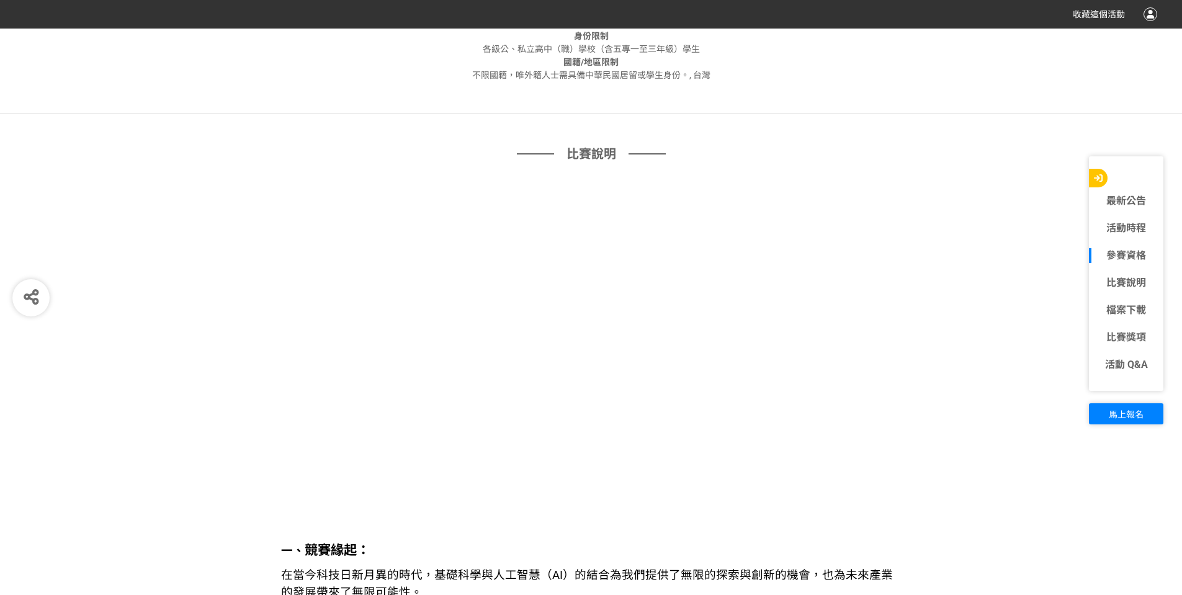
scroll to position [1194, 0]
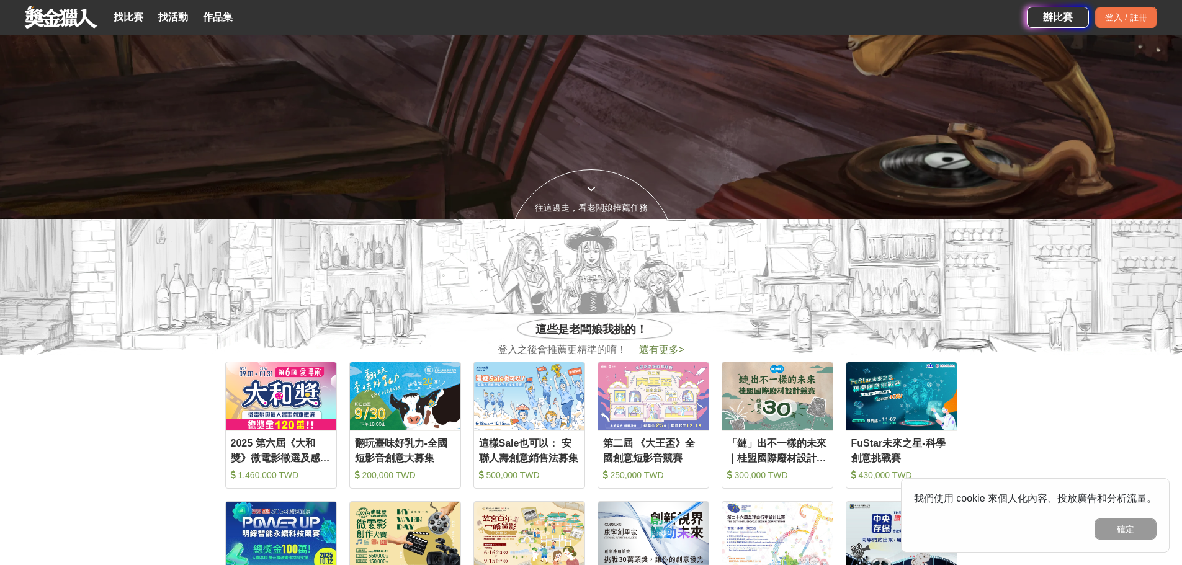
scroll to position [248, 0]
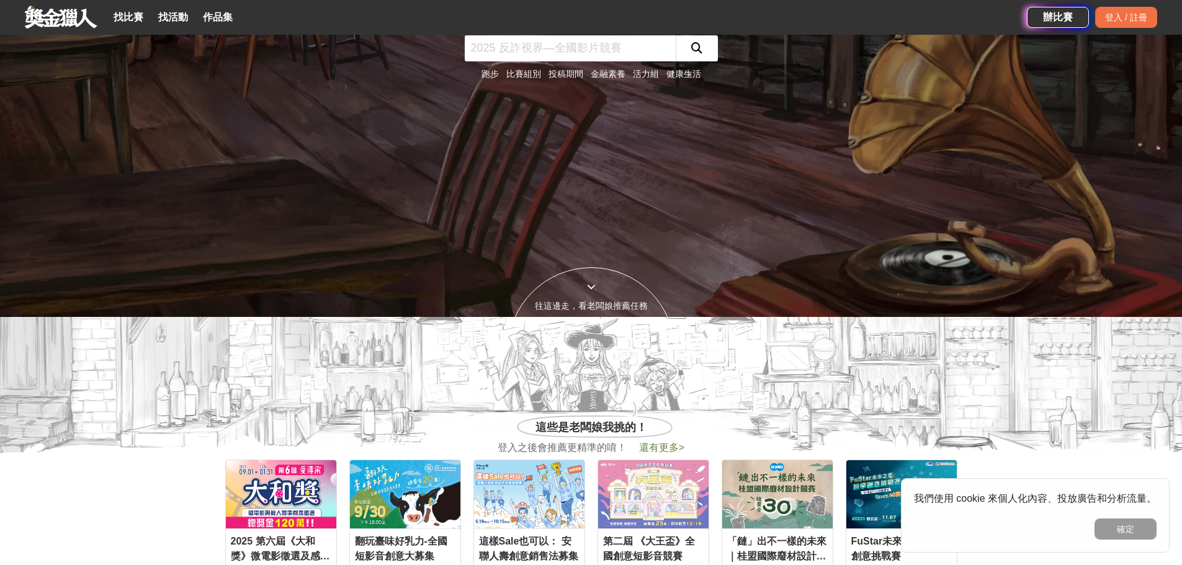
click at [1135, 520] on button "確定" at bounding box center [1125, 529] width 62 height 21
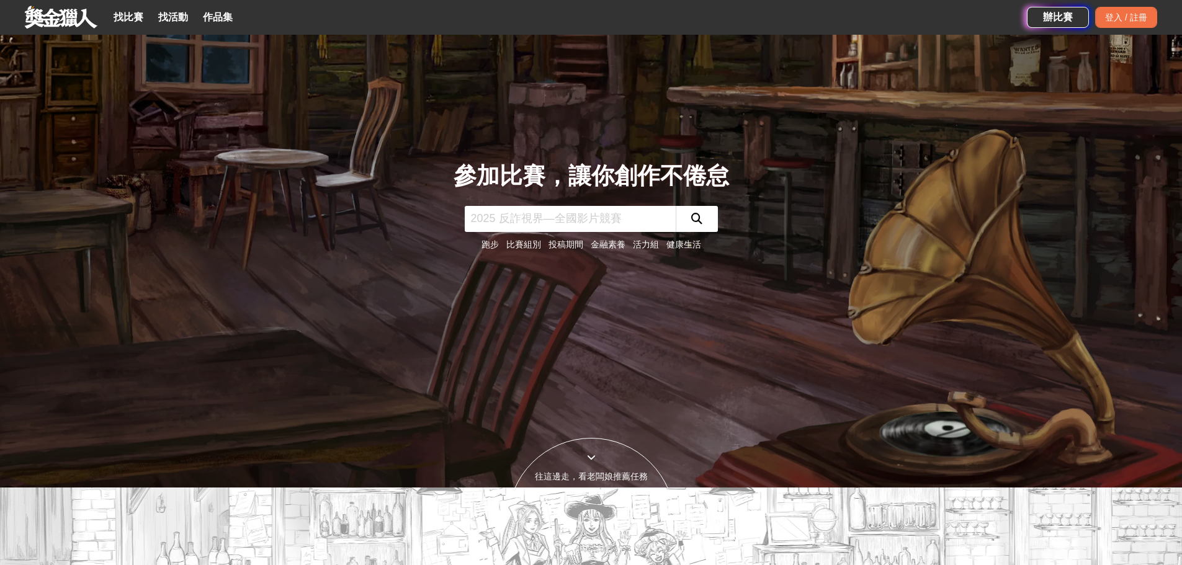
scroll to position [0, 0]
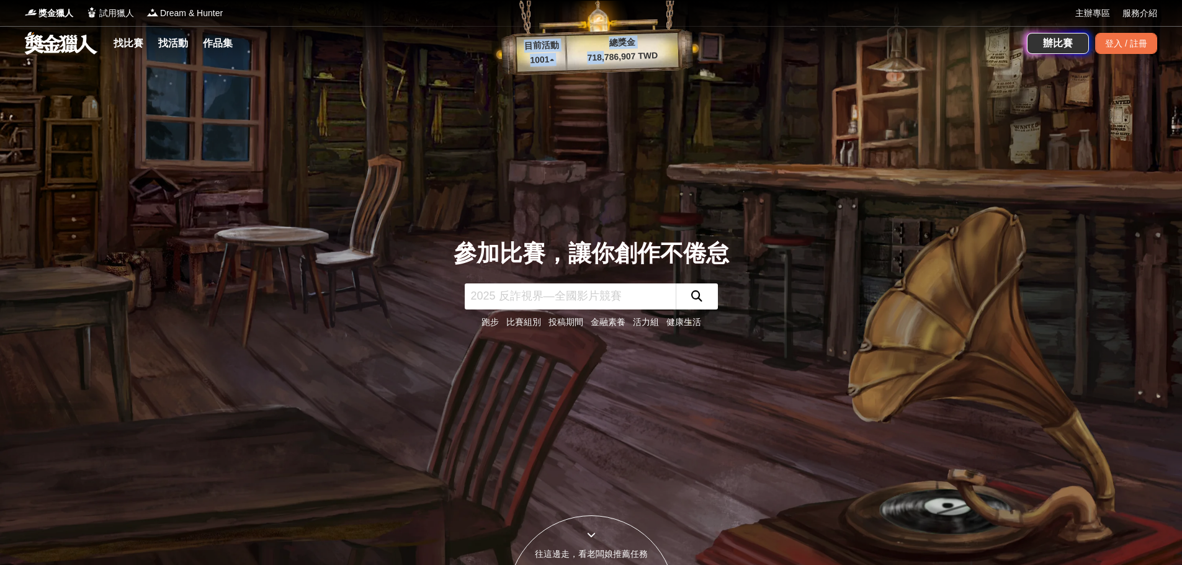
drag, startPoint x: 606, startPoint y: 62, endPoint x: 643, endPoint y: 66, distance: 38.1
click at [642, 66] on div "目前活動 1001 ▴ 總獎金 718,786,907 TWD" at bounding box center [597, 38] width 211 height 76
click at [643, 67] on div "目前活動 1001 ▴ 總獎金 718,786,907 TWD" at bounding box center [597, 38] width 211 height 76
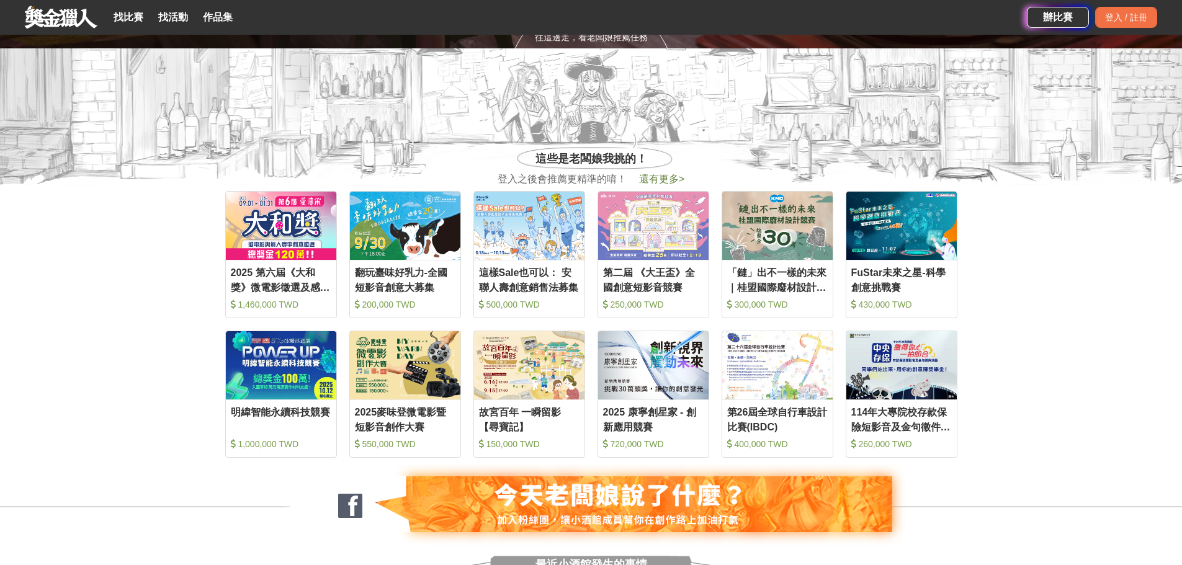
scroll to position [558, 0]
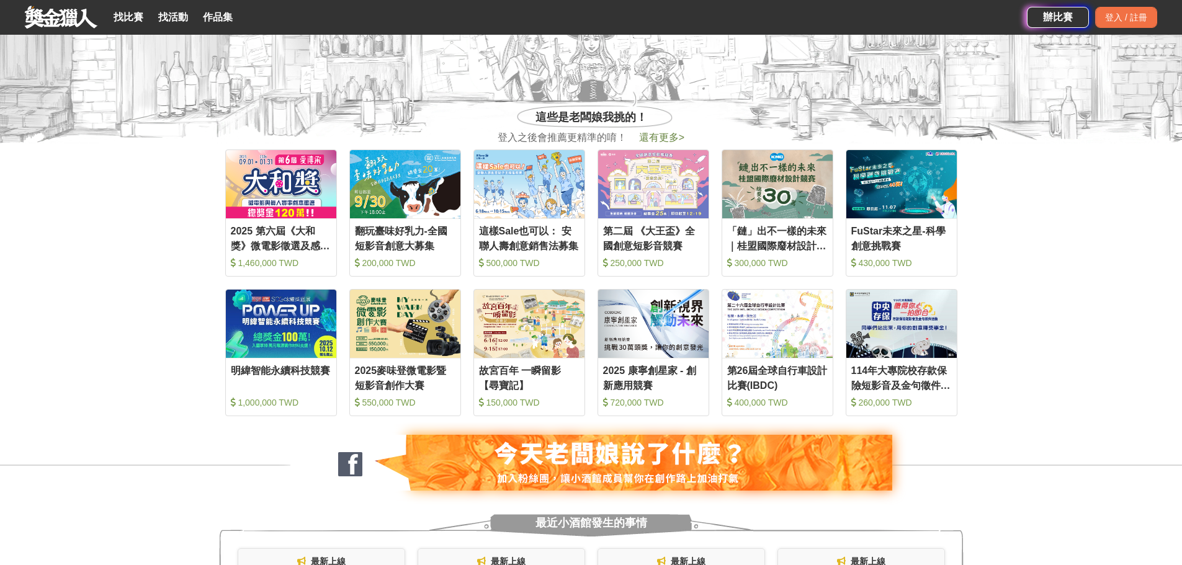
drag, startPoint x: 256, startPoint y: 230, endPoint x: 2, endPoint y: 209, distance: 254.6
click at [290, 250] on div "2025 第六屆《大和獎》微電影徵選及感人實事分享 1,460,000 TWD" at bounding box center [281, 247] width 110 height 50
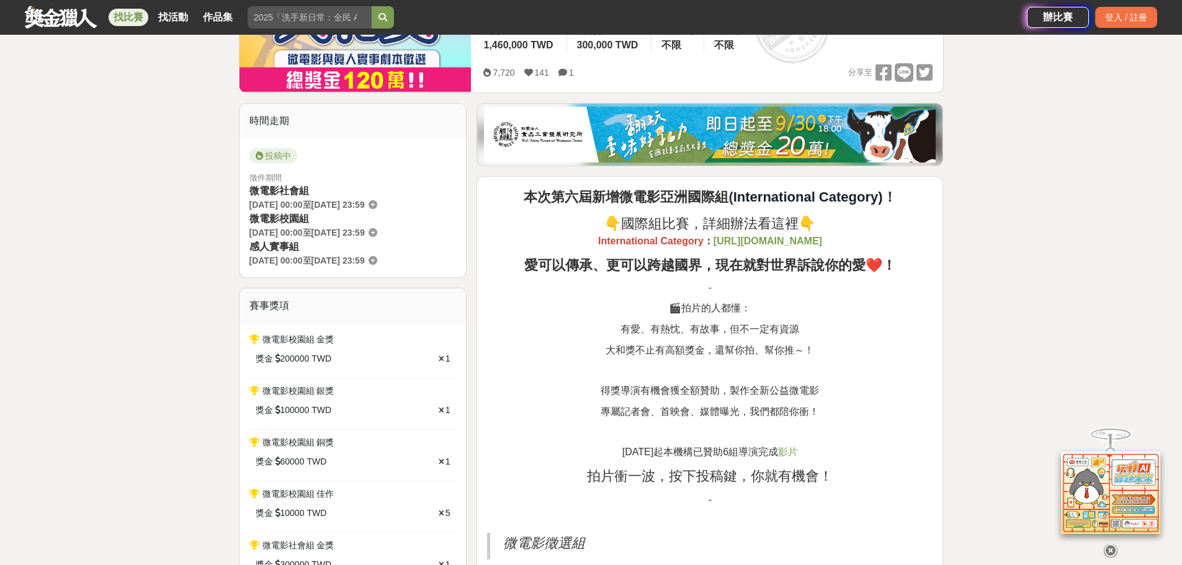
scroll to position [248, 0]
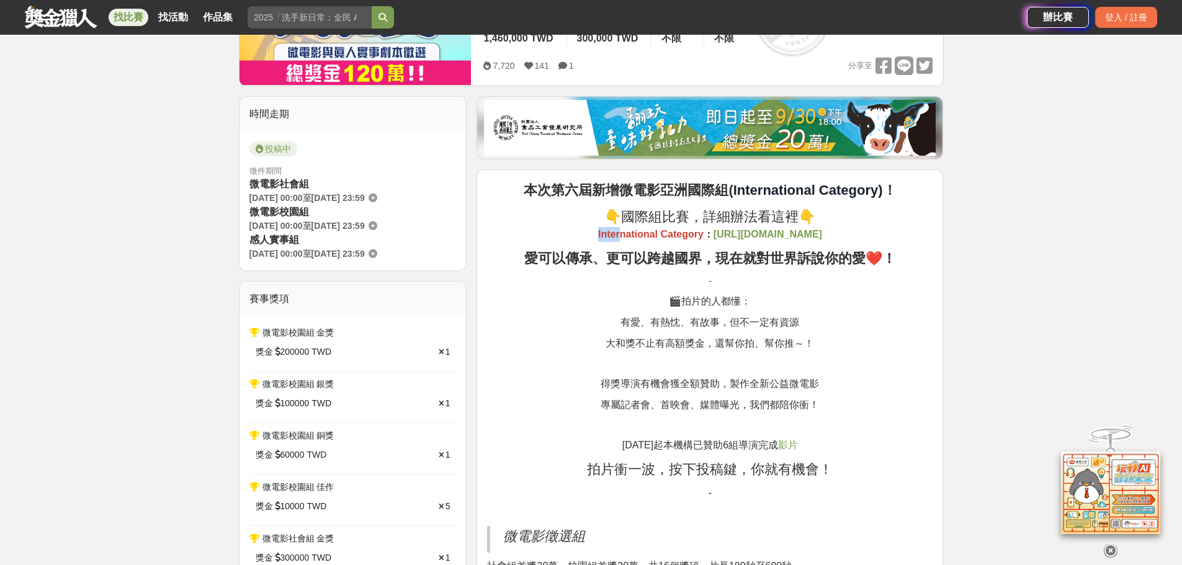
drag, startPoint x: 512, startPoint y: 230, endPoint x: 614, endPoint y: 239, distance: 102.2
click at [559, 235] on p "👇國際組比賽，詳細辦法看這裡👇 International Category ： https://bhuntr.com/tw/competitions/5ag…" at bounding box center [709, 224] width 445 height 35
click at [710, 328] on span "有愛、有熱忱、有故事，但不一定有資源" at bounding box center [709, 322] width 179 height 11
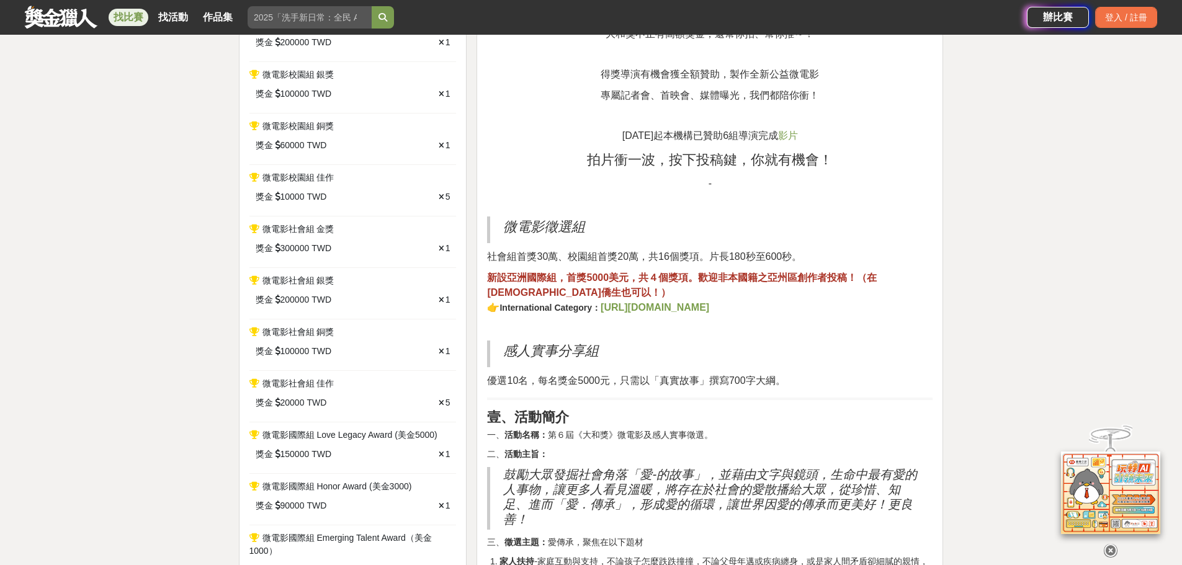
scroll to position [558, 0]
drag, startPoint x: 511, startPoint y: 267, endPoint x: 606, endPoint y: 266, distance: 94.9
drag, startPoint x: 484, startPoint y: 274, endPoint x: 605, endPoint y: 285, distance: 121.4
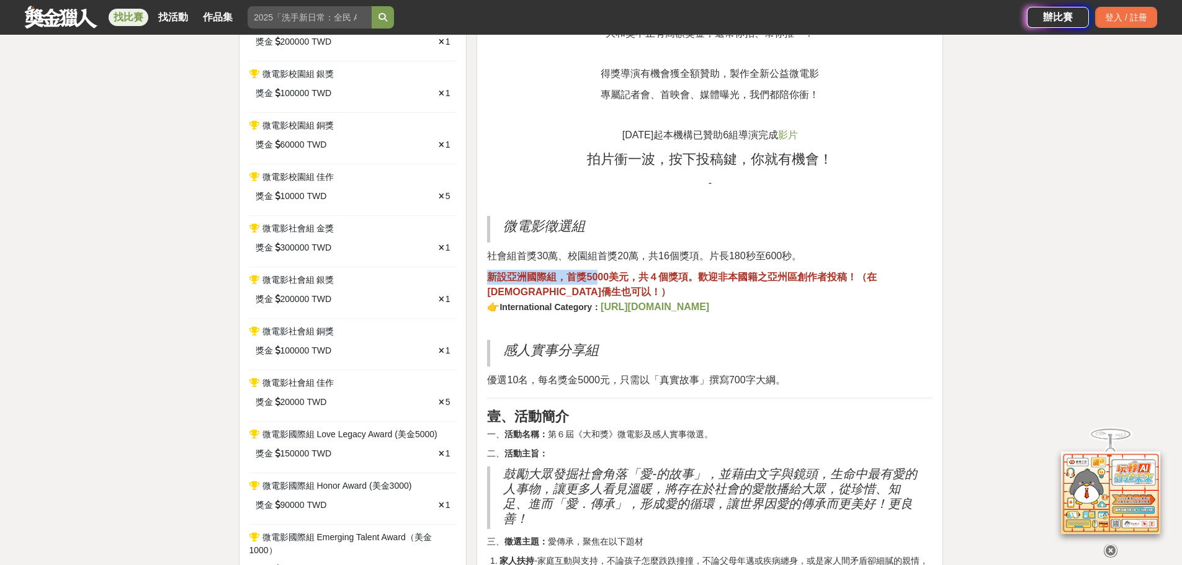
click at [606, 285] on p "新設亞洲 國際組 ，首獎5000美元，共４個獎項。歡迎非本國籍之亞州區創作者投稿！（在台僑生也可以！） 👉 International Category： h…" at bounding box center [709, 292] width 445 height 45
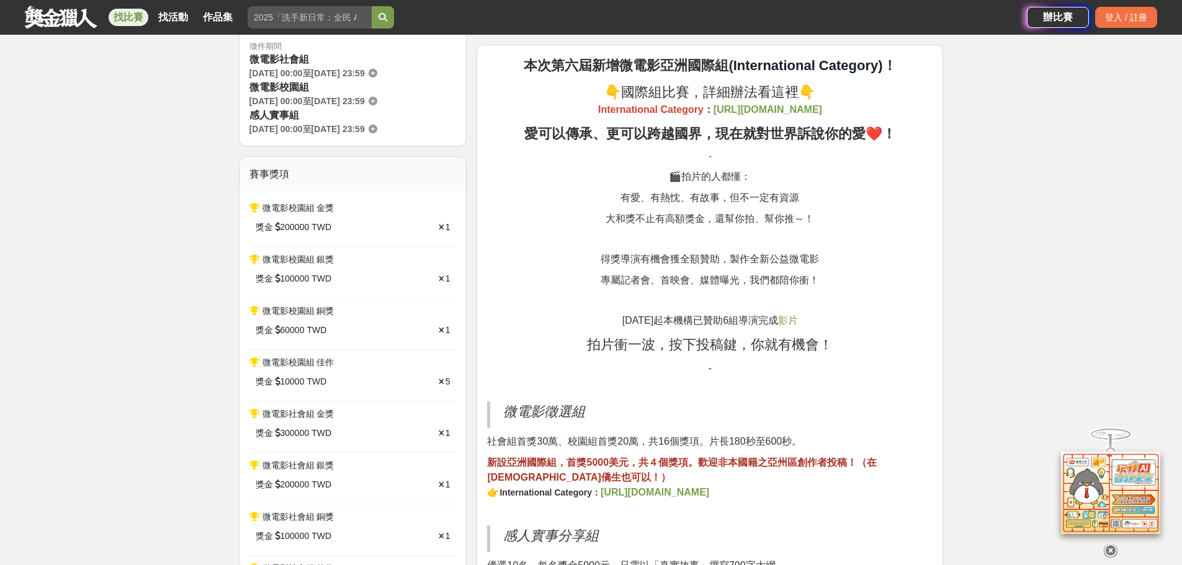
scroll to position [372, 0]
drag, startPoint x: 297, startPoint y: 194, endPoint x: 416, endPoint y: 216, distance: 120.5
click at [326, 202] on div "微電影校園組 金獎 獎金 200000 TWD 1 微電影校園組 銀獎 獎金 100000 TWD 1 微電影校園組 銅獎 獎金 60000 TWD 1 微電…" at bounding box center [352, 517] width 227 height 651
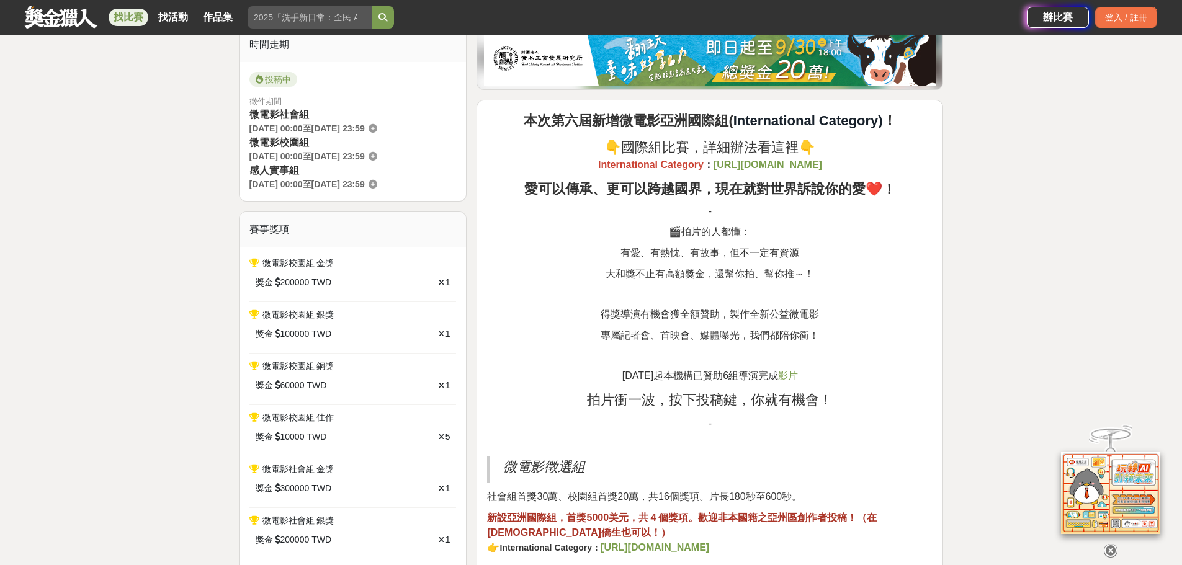
scroll to position [310, 0]
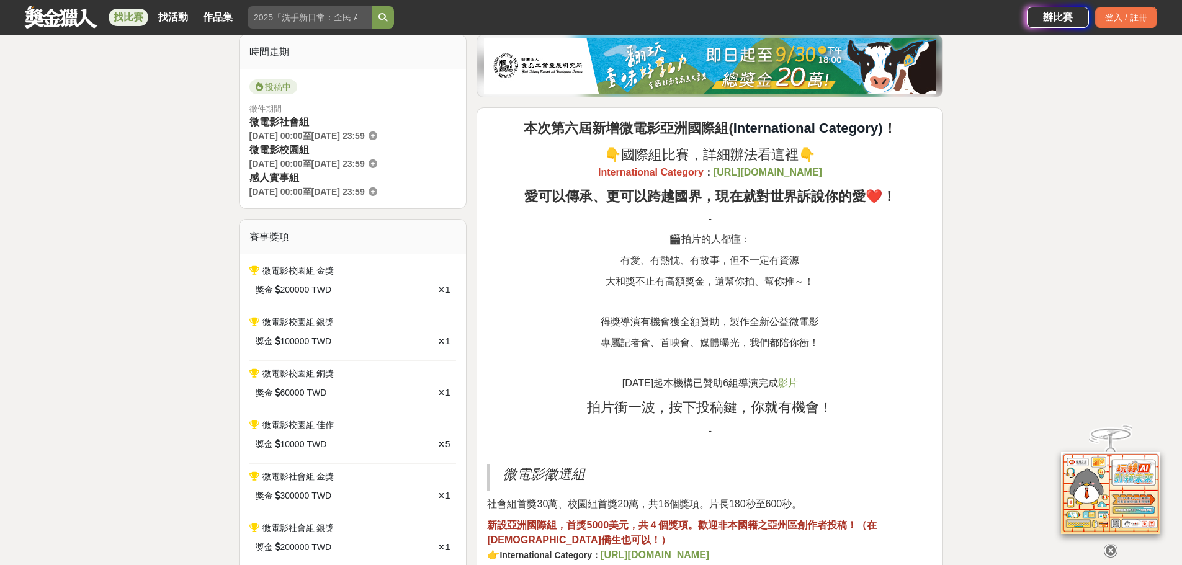
click at [555, 236] on p "🎬拍片的人都懂：" at bounding box center [709, 239] width 445 height 15
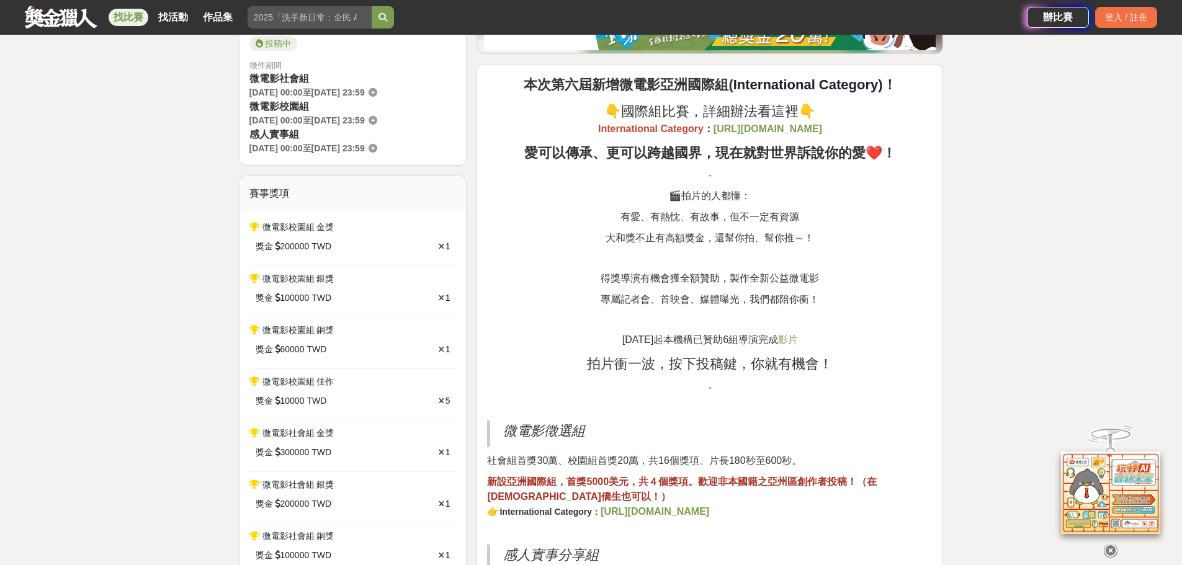
scroll to position [496, 0]
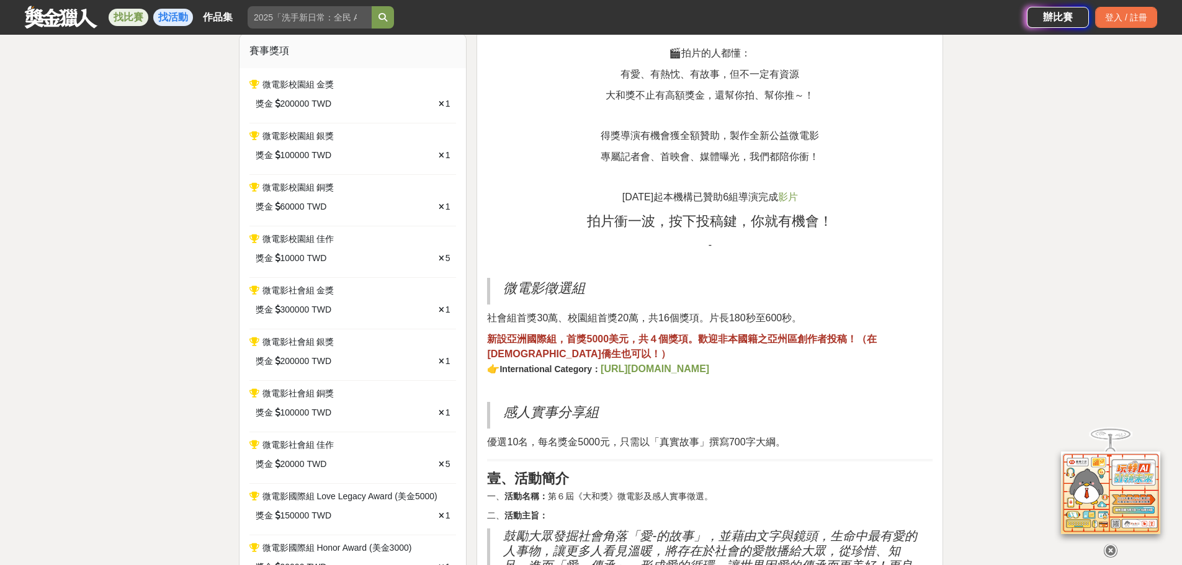
click at [159, 17] on link "找活動" at bounding box center [173, 17] width 40 height 17
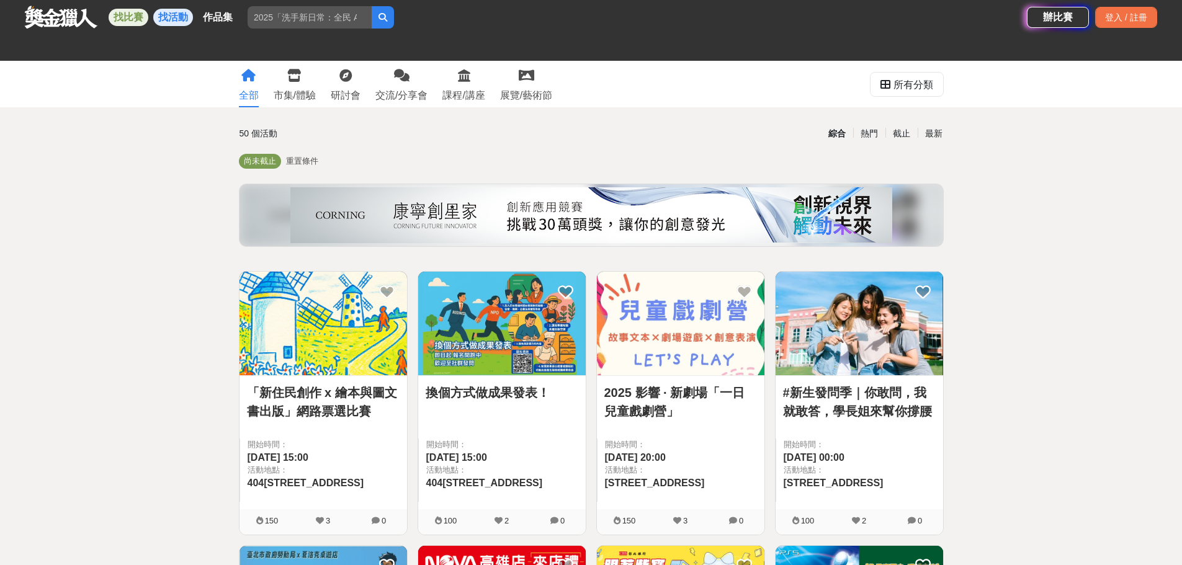
click at [128, 17] on link "找比賽" at bounding box center [129, 17] width 40 height 17
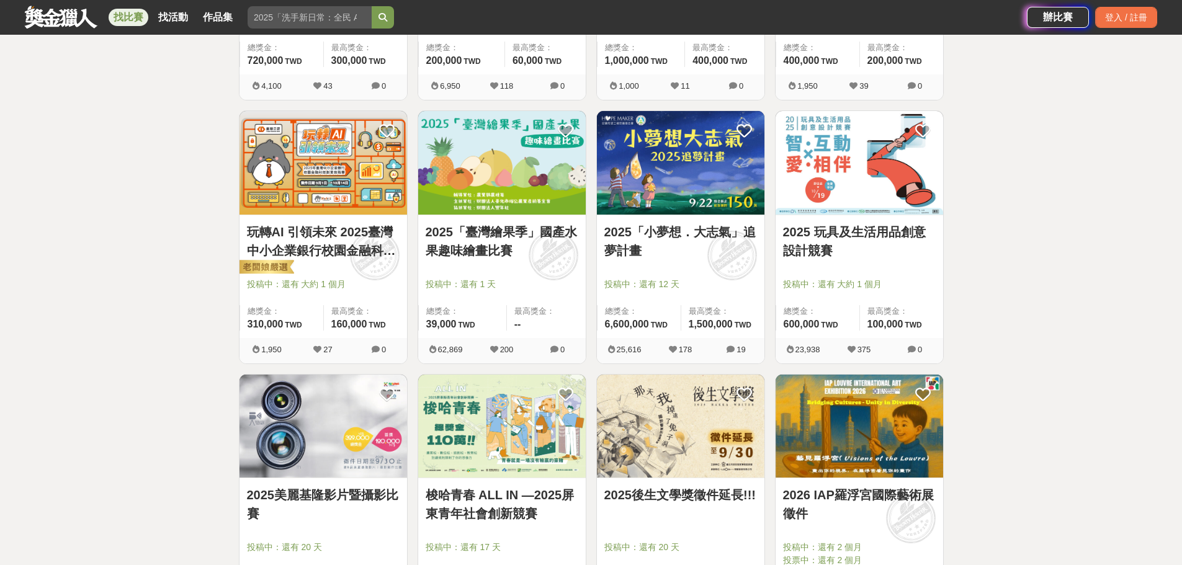
scroll to position [1055, 0]
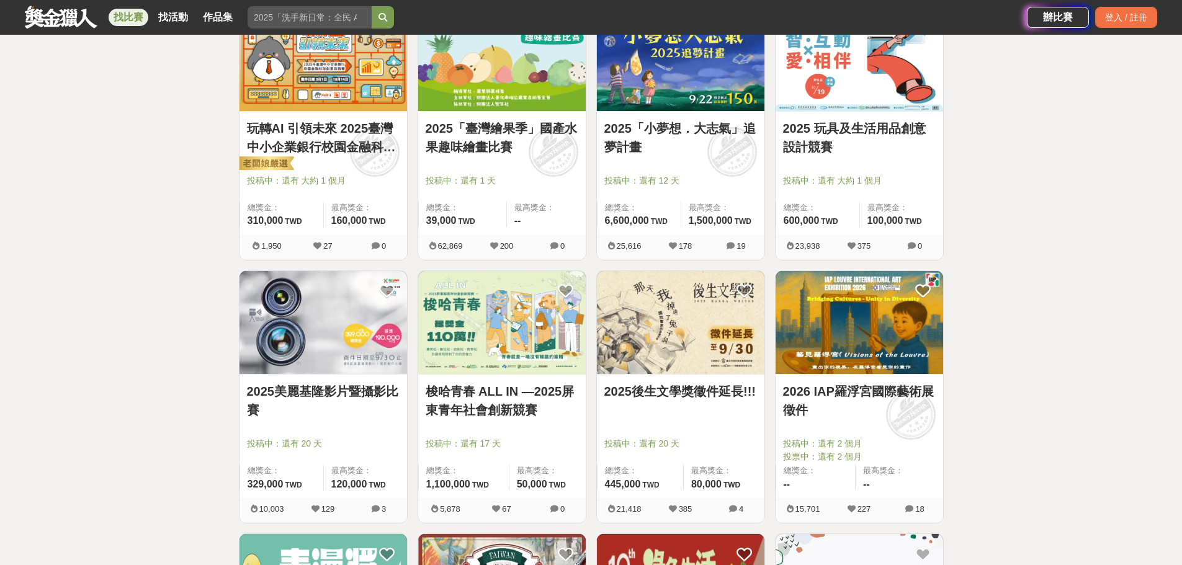
click at [334, 388] on link "2025美麗基隆影片暨攝影比賽" at bounding box center [323, 400] width 153 height 37
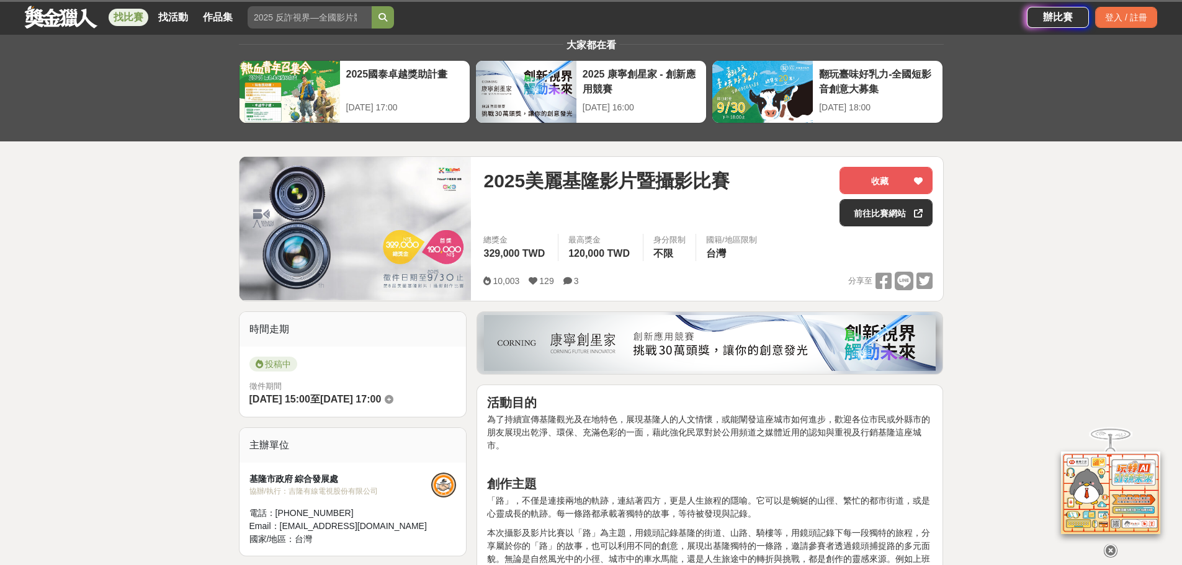
scroll to position [186, 0]
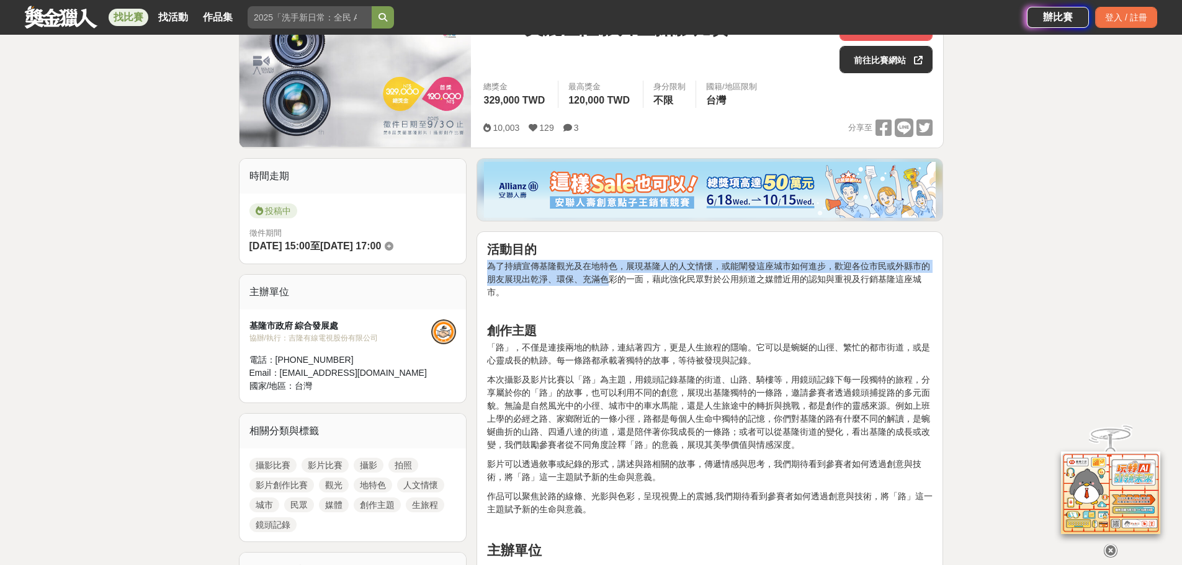
drag, startPoint x: 490, startPoint y: 264, endPoint x: 642, endPoint y: 285, distance: 152.9
click at [617, 283] on p "為了持續宣傳基隆觀光及在地特色，展現基隆人的人文情懷，或能闡發這座城市如何進步，歡迎各位市民或外縣市的朋友展現出乾淨、環保、充滿色彩的一面，藉此強化民眾對於公…" at bounding box center [709, 279] width 445 height 39
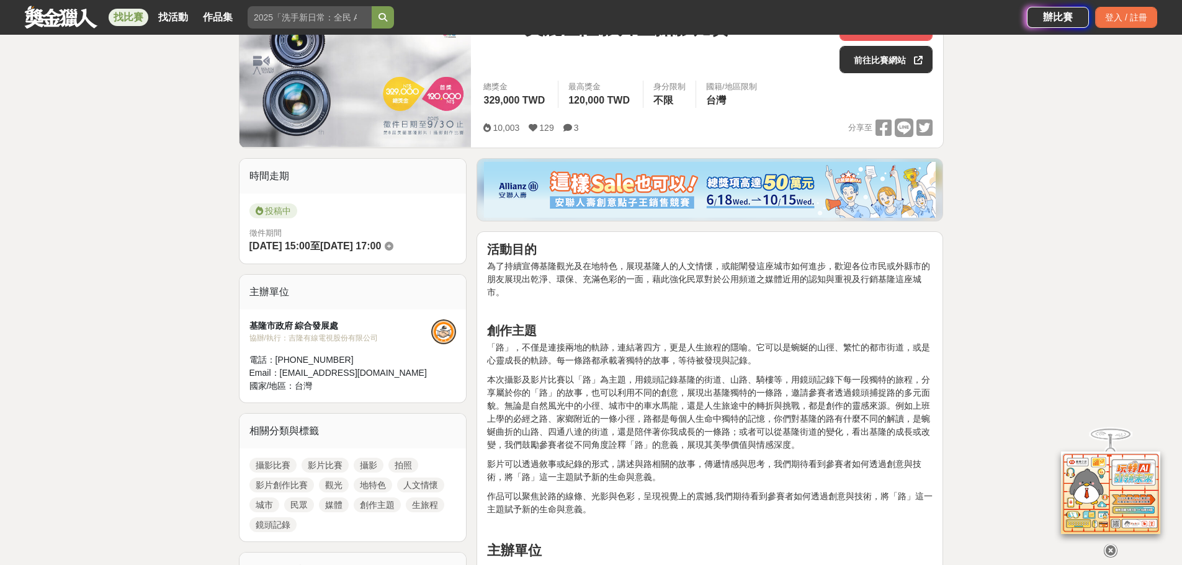
click at [644, 285] on p "為了持續宣傳基隆觀光及在地特色，展現基隆人的人文情懷，或能闡發這座城市如何進步，歡迎各位市民或外縣市的朋友展現出乾淨、環保、充滿色彩的一面，藉此強化民眾對於公…" at bounding box center [709, 279] width 445 height 39
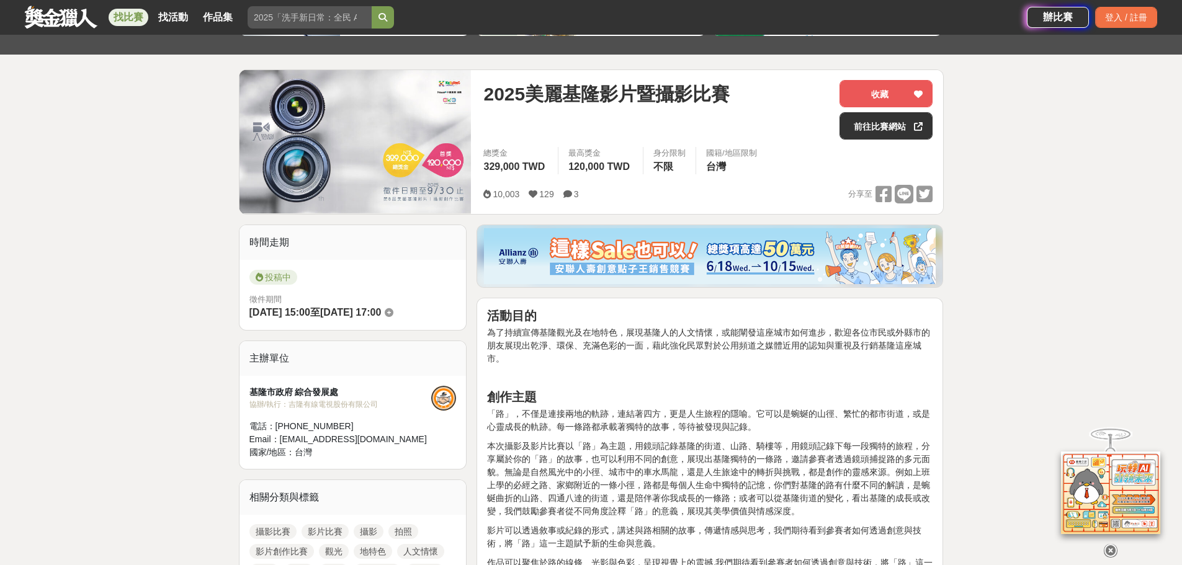
scroll to position [124, 0]
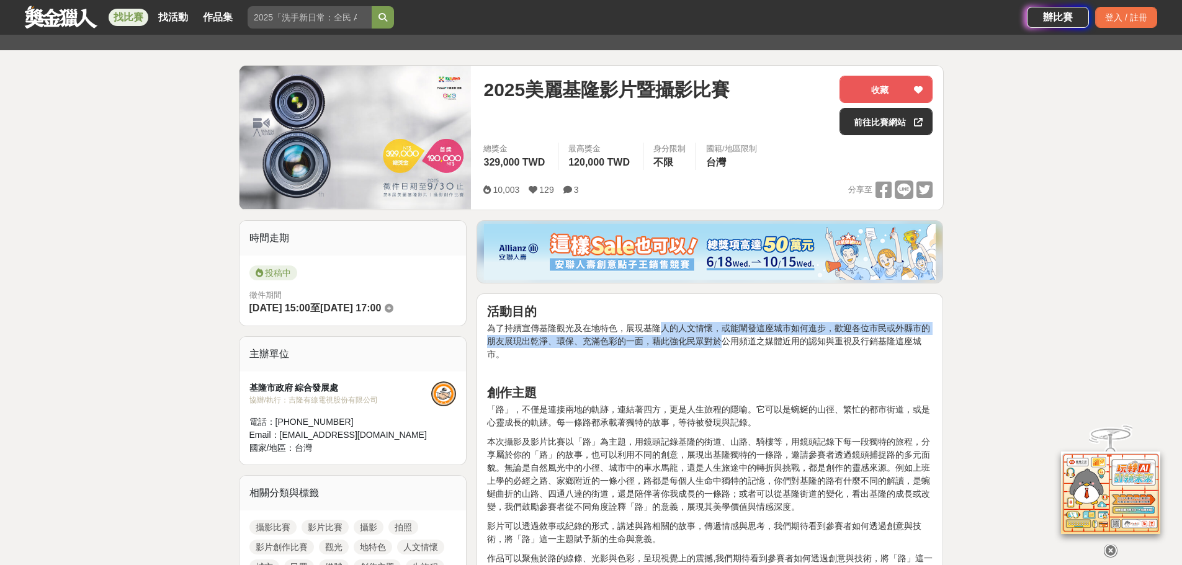
drag, startPoint x: 678, startPoint y: 333, endPoint x: 759, endPoint y: 339, distance: 80.9
click at [731, 336] on p "為了持續宣傳基隆觀光及在地特色，展現基隆人的人文情懷，或能闡發這座城市如何進步，歡迎各位市民或外縣市的朋友展現出乾淨、環保、充滿色彩的一面，藉此強化民眾對於公…" at bounding box center [709, 341] width 445 height 39
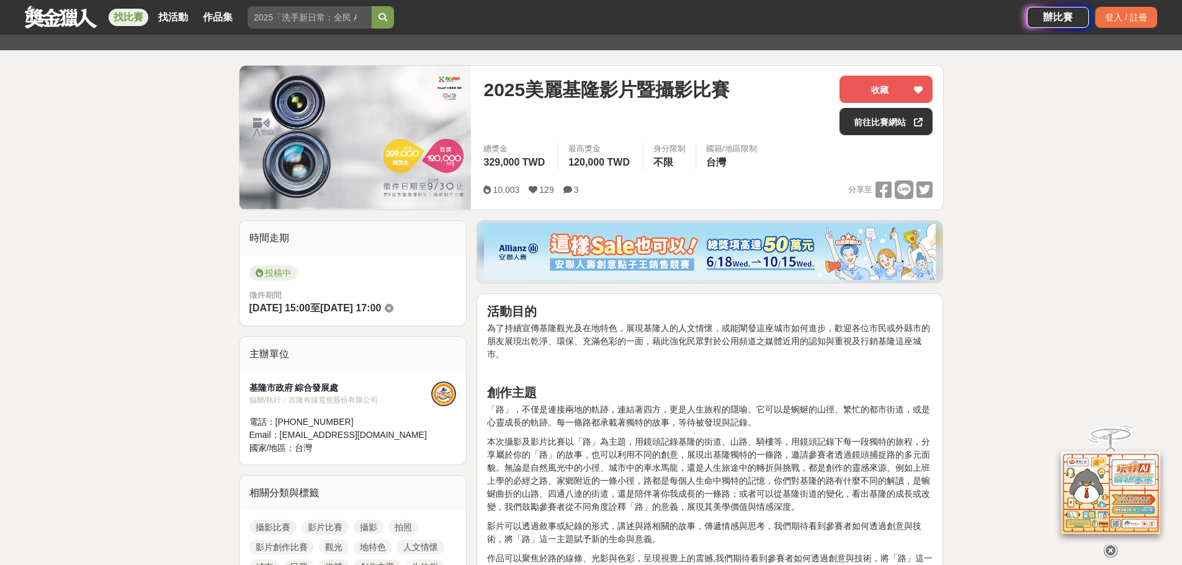
click at [764, 339] on p "為了持續宣傳基隆觀光及在地特色，展現基隆人的人文情懷，或能闡發這座城市如何進步，歡迎各位市民或外縣市的朋友展現出乾淨、環保、充滿色彩的一面，藉此強化民眾對於公…" at bounding box center [709, 341] width 445 height 39
drag, startPoint x: 715, startPoint y: 329, endPoint x: 774, endPoint y: 328, distance: 59.0
click at [774, 328] on p "為了持續宣傳基隆觀光及在地特色，展現基隆人的人文情懷，或能闡發這座城市如何進步，歡迎各位市民或外縣市的朋友展現出乾淨、環保、充滿色彩的一面，藉此強化民眾對於公…" at bounding box center [709, 341] width 445 height 39
drag, startPoint x: 815, startPoint y: 323, endPoint x: 839, endPoint y: 329, distance: 25.0
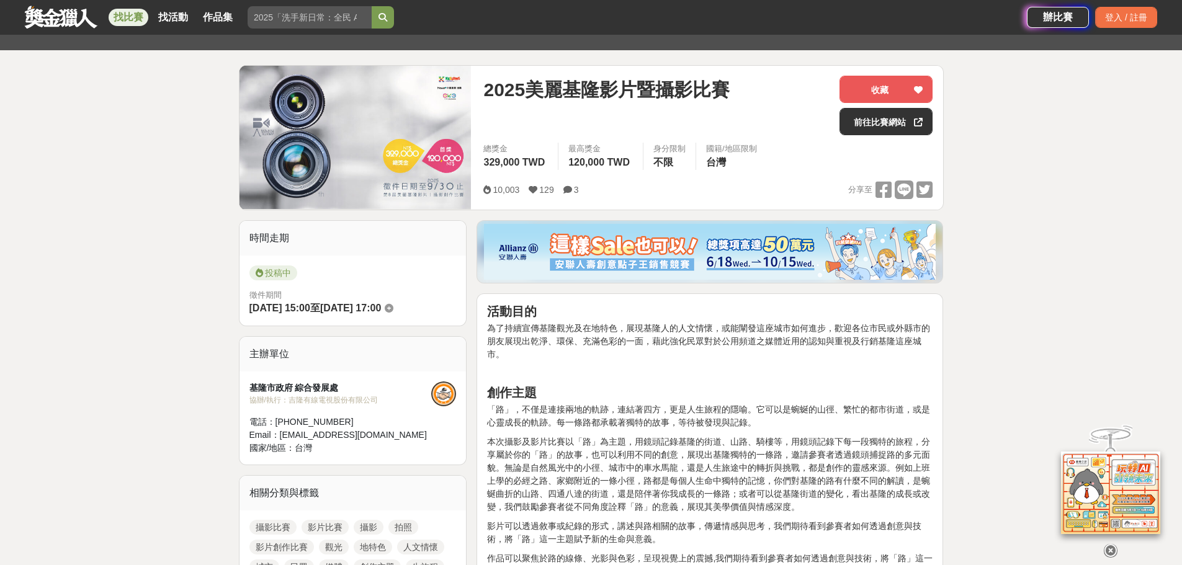
click at [829, 326] on p "為了持續宣傳基隆觀光及在地特色，展現基隆人的人文情懷，或能闡發這座城市如何進步，歡迎各位市民或外縣市的朋友展現出乾淨、環保、充滿色彩的一面，藉此強化民眾對於公…" at bounding box center [709, 341] width 445 height 39
click at [774, 325] on p "為了持續宣傳基隆觀光及在地特色，展現基隆人的人文情懷，或能闡發這座城市如何進步，歡迎各位市民或外縣市的朋友展現出乾淨、環保、充滿色彩的一面，藉此強化民眾對於公…" at bounding box center [709, 341] width 445 height 39
drag, startPoint x: 645, startPoint y: 342, endPoint x: 715, endPoint y: 346, distance: 70.2
click at [713, 346] on p "為了持續宣傳基隆觀光及在地特色，展現基隆人的人文情懷，或能闡發這座城市如何進步，歡迎各位市民或外縣市的朋友展現出乾淨、環保、充滿色彩的一面，藉此強化民眾對於公…" at bounding box center [709, 341] width 445 height 39
click at [715, 346] on p "為了持續宣傳基隆觀光及在地特色，展現基隆人的人文情懷，或能闡發這座城市如何進步，歡迎各位市民或外縣市的朋友展現出乾淨、環保、充滿色彩的一面，藉此強化民眾對於公…" at bounding box center [709, 341] width 445 height 39
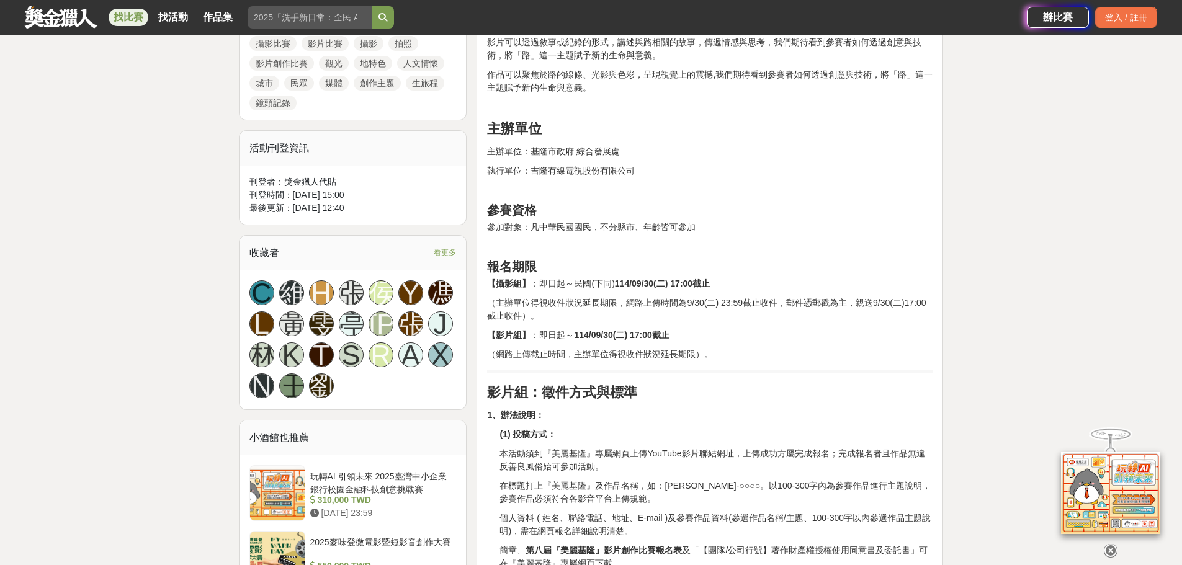
scroll to position [620, 0]
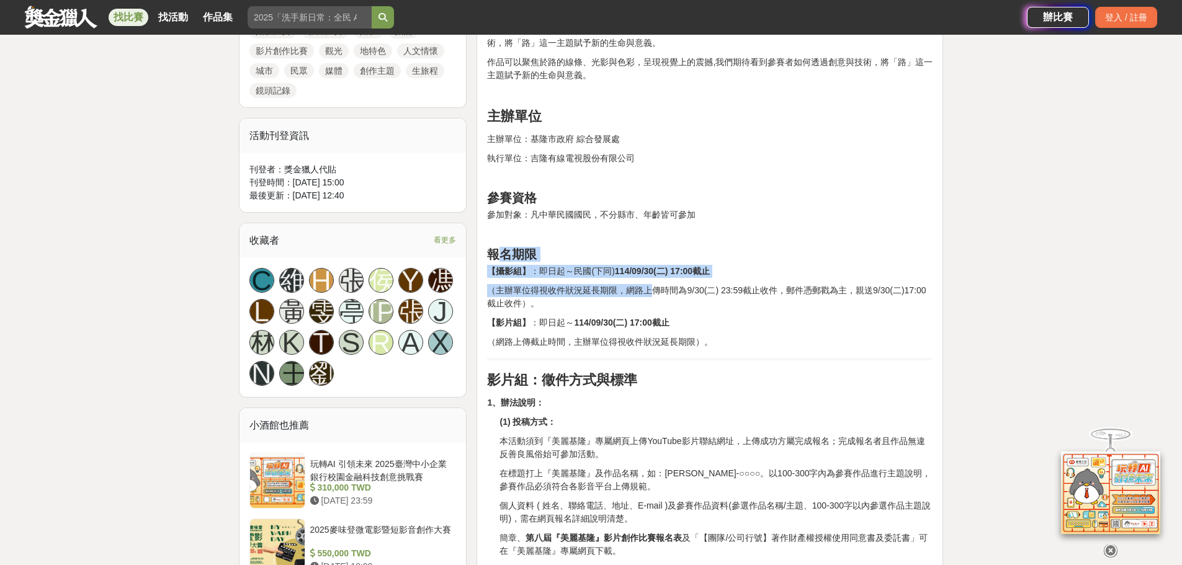
drag, startPoint x: 596, startPoint y: 269, endPoint x: 668, endPoint y: 284, distance: 73.4
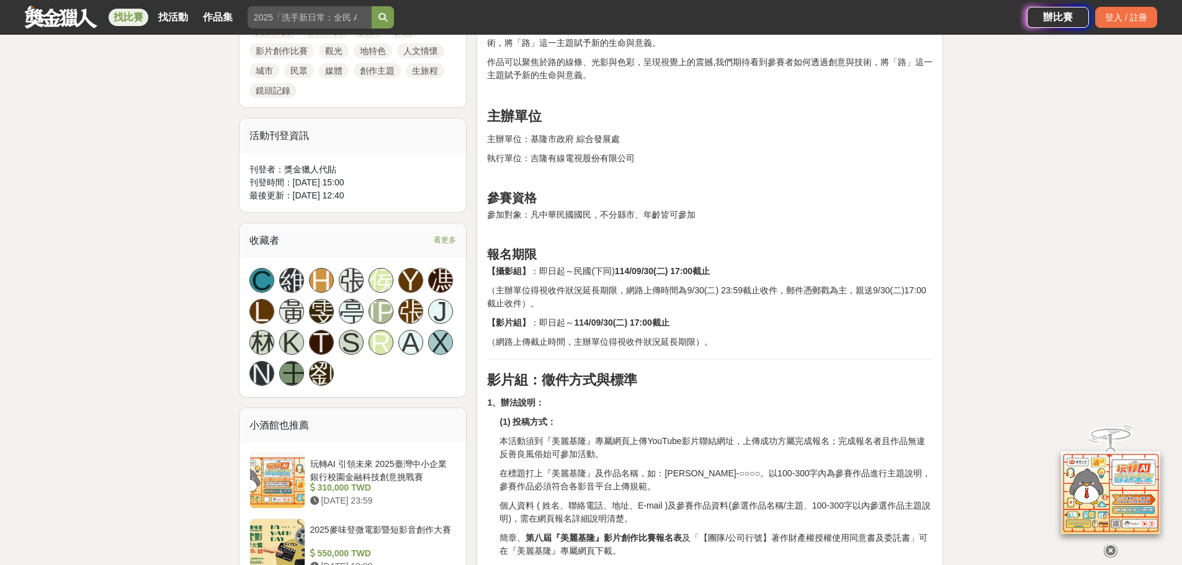
click at [678, 287] on p "（主辦單位得視收件狀況延長期限，網路上傳時間為9/30(二) 23:59截止收件，郵件憑郵戳為主，親送9/30(二)17:00截止收件）。" at bounding box center [709, 297] width 445 height 26
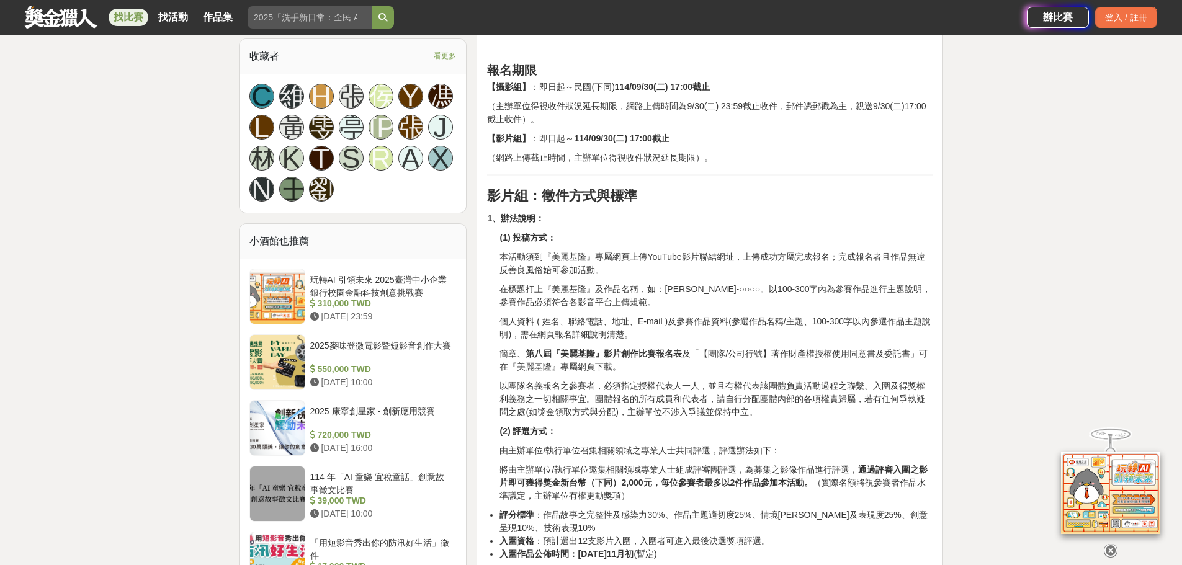
scroll to position [807, 0]
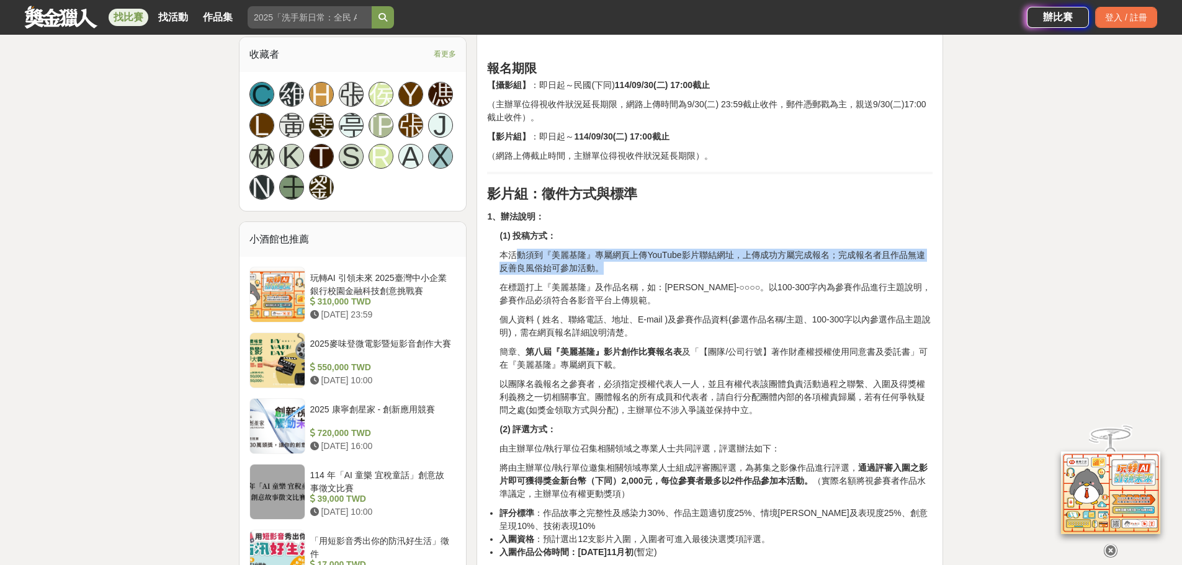
drag, startPoint x: 517, startPoint y: 251, endPoint x: 664, endPoint y: 271, distance: 149.0
click at [664, 271] on p "本活動須到『美麗基隆』專屬網頁上傳YouTube影片聯結網址，上傳成功方屬完成報名；完成報名者且作品無違反善良風俗始可參加活動。" at bounding box center [715, 262] width 433 height 26
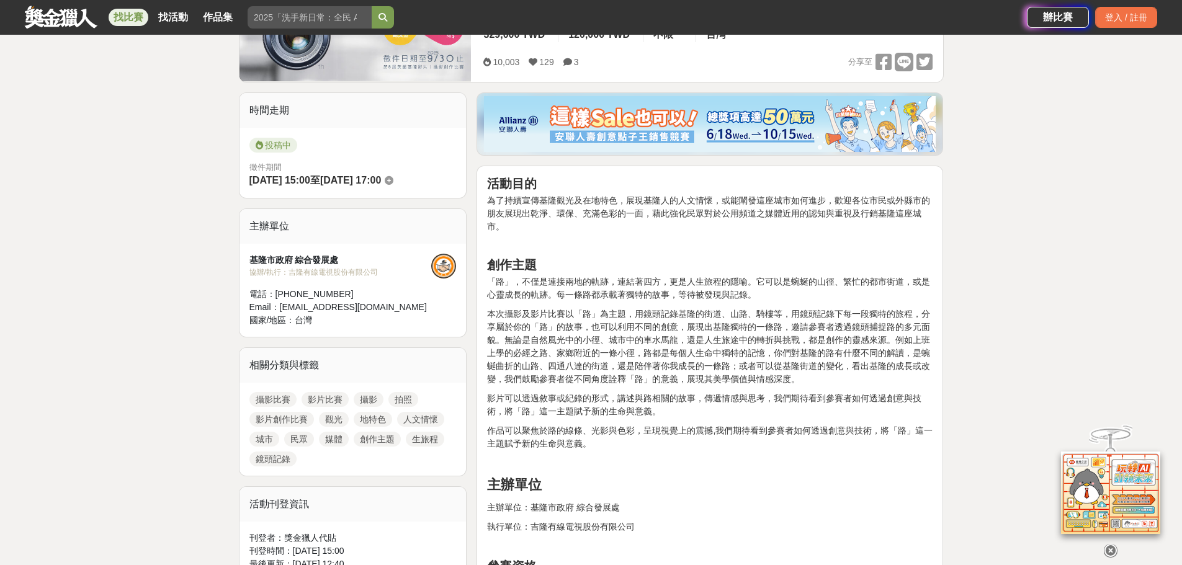
scroll to position [186, 0]
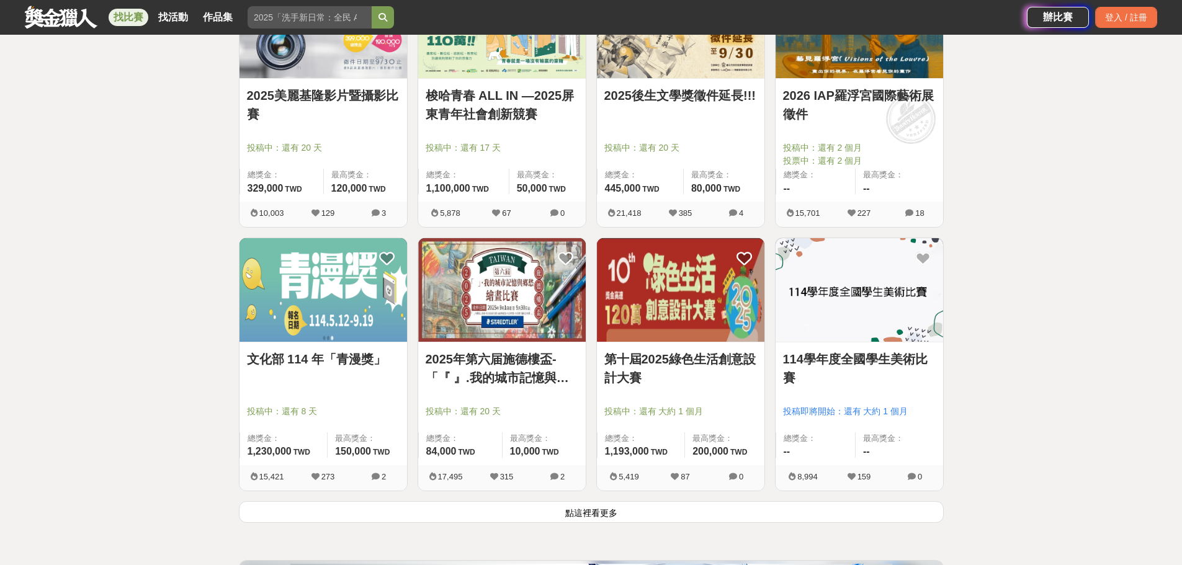
scroll to position [1365, 0]
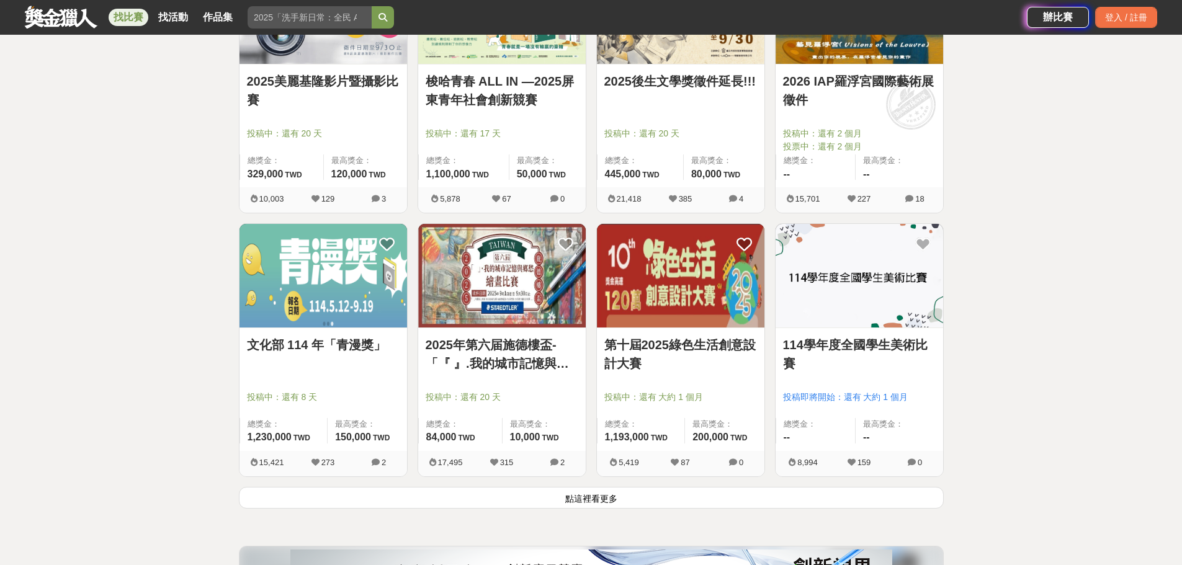
click at [770, 503] on button "點這裡看更多" at bounding box center [591, 498] width 705 height 22
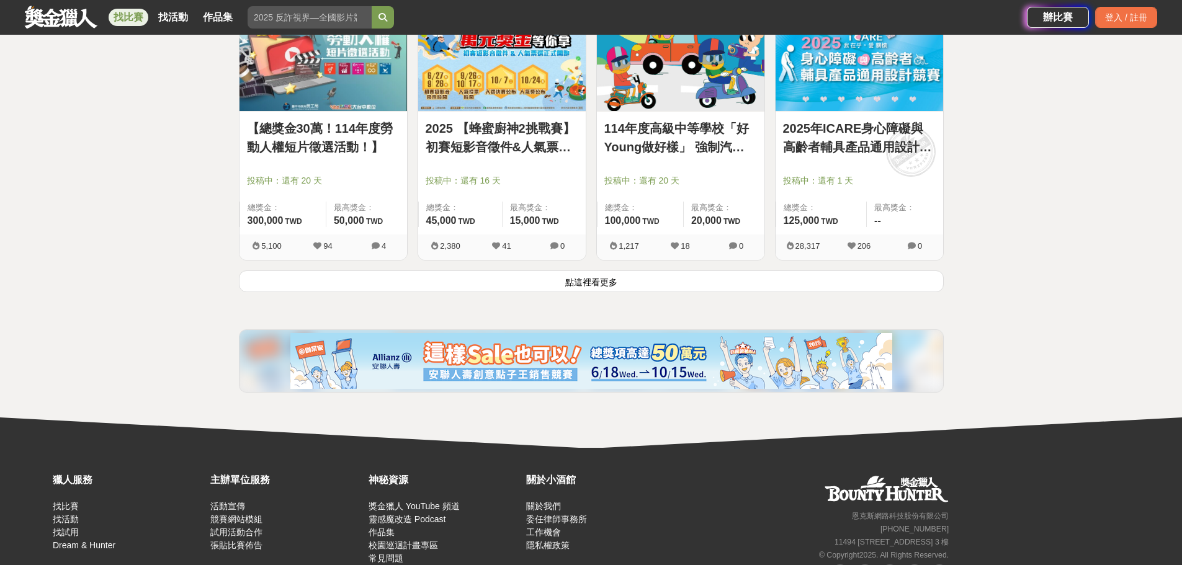
scroll to position [3164, 0]
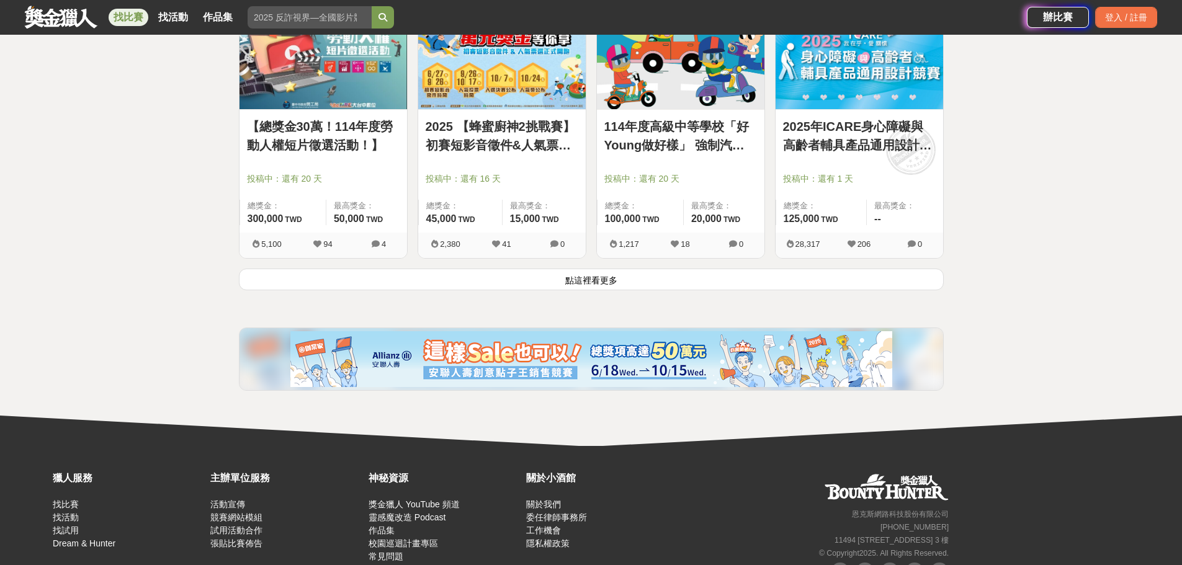
drag, startPoint x: 970, startPoint y: 381, endPoint x: 918, endPoint y: 324, distance: 76.8
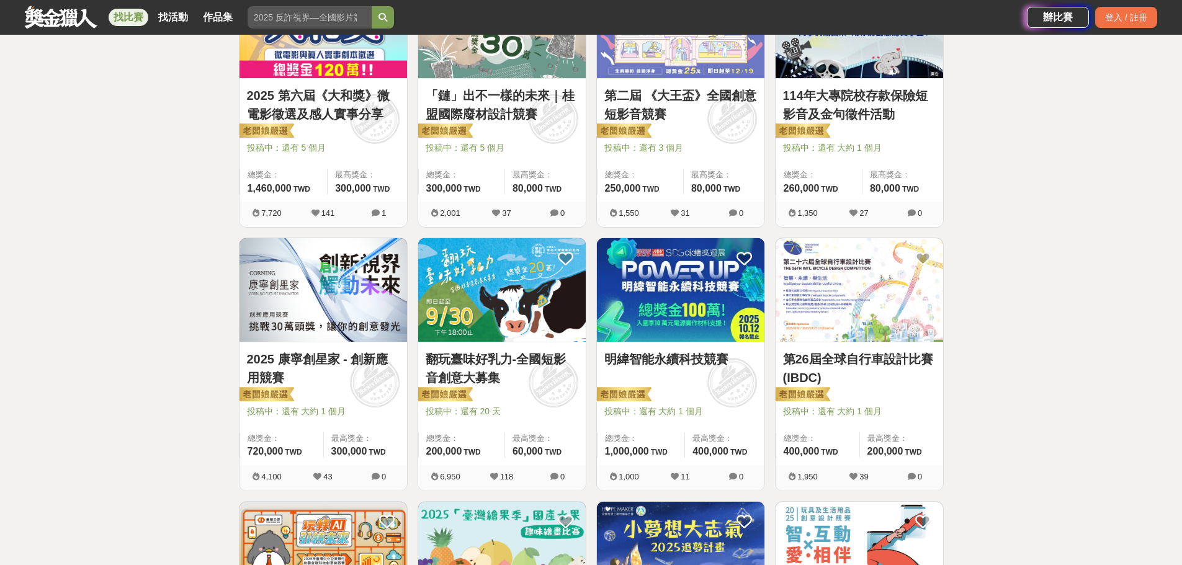
scroll to position [0, 0]
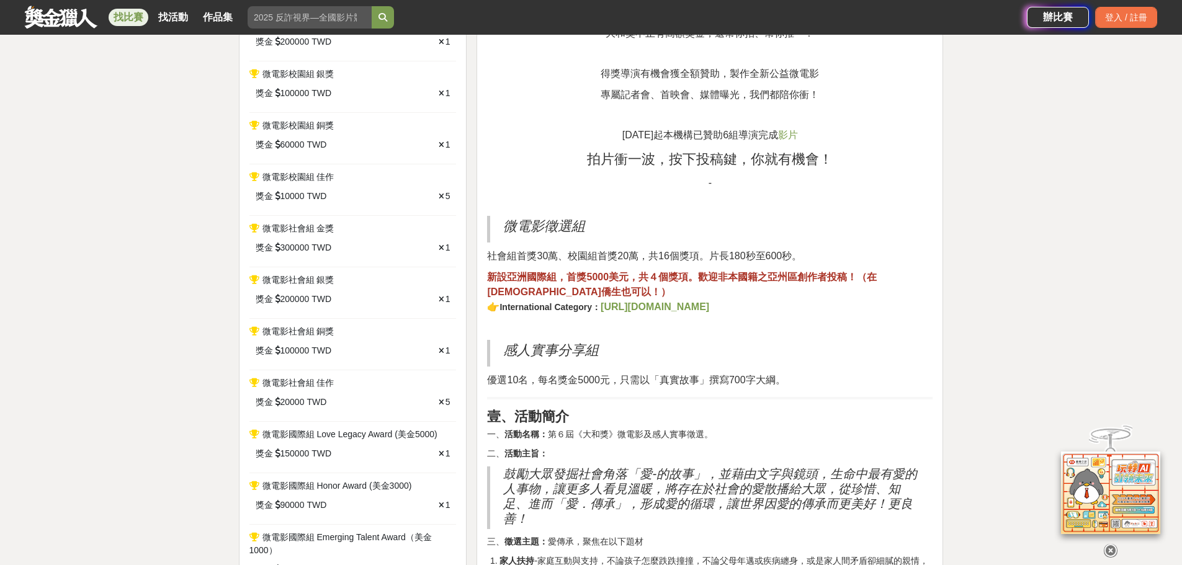
scroll to position [620, 0]
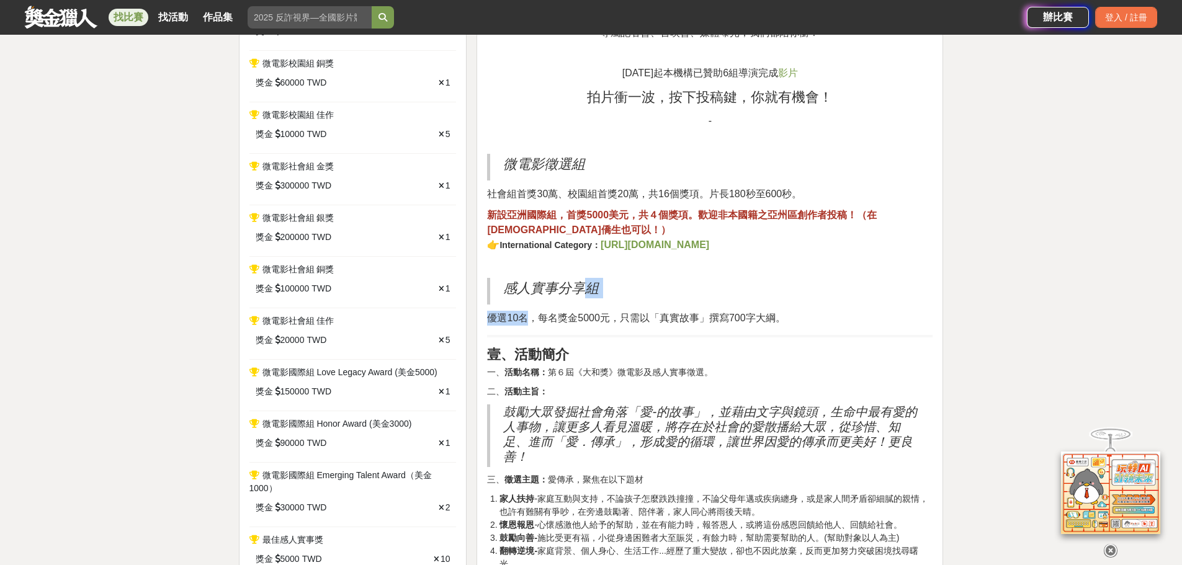
drag, startPoint x: 533, startPoint y: 309, endPoint x: 633, endPoint y: 288, distance: 102.7
click at [703, 295] on p "感人實事分享組" at bounding box center [711, 288] width 416 height 20
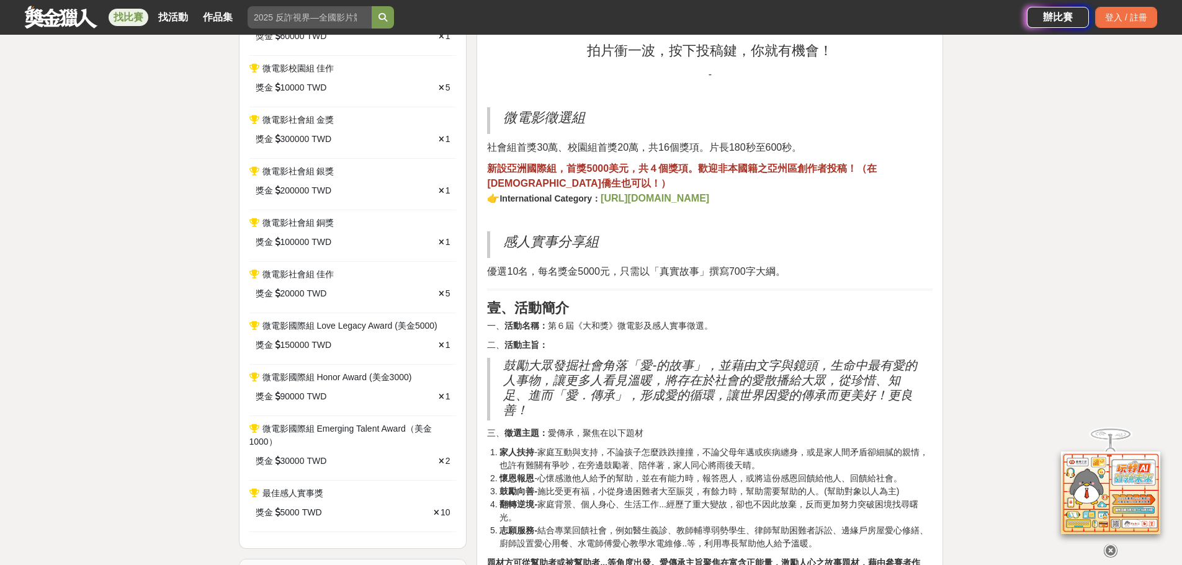
scroll to position [682, 0]
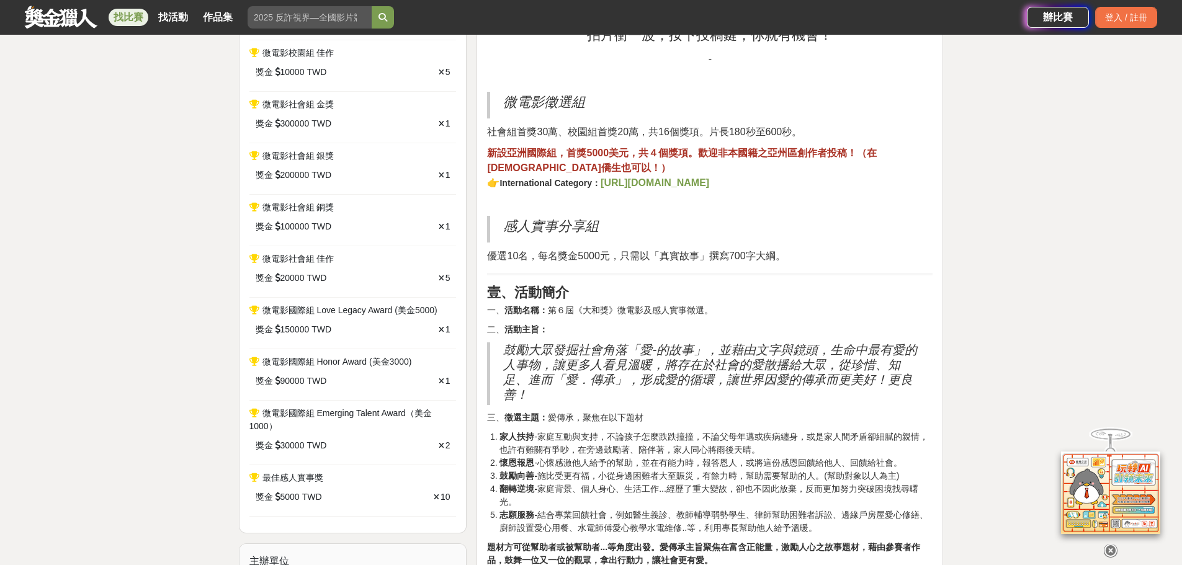
drag, startPoint x: 506, startPoint y: 348, endPoint x: 701, endPoint y: 354, distance: 194.9
click at [701, 354] on h2 "鼓勵大眾發掘社會角落「愛-的故事」，並藉由文字與鏡頭，生命中最有愛的人事物，讓更多人看見溫暖，將存在於社會的愛散播給大眾，從珍惜、知足、進而「愛．傳承」，形成…" at bounding box center [711, 372] width 416 height 60
drag, startPoint x: 723, startPoint y: 349, endPoint x: 825, endPoint y: 347, distance: 101.8
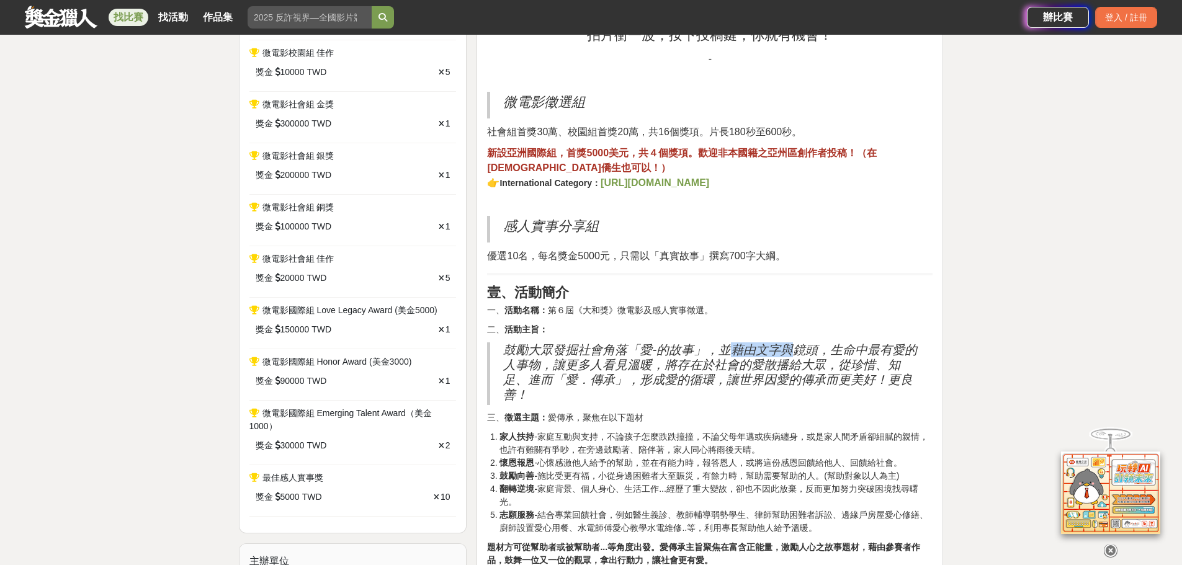
click at [792, 347] on h2 "鼓勵大眾發掘社會角落「愛-的故事」，並藉由文字與鏡頭，生命中最有愛的人事物，讓更多人看見溫暖，將存在於社會的愛散播給大眾，從珍惜、知足、進而「愛．傳承」，形成…" at bounding box center [711, 372] width 416 height 60
click at [825, 347] on h2 "鼓勵大眾發掘社會角落「愛-的故事」，並藉由文字與鏡頭，生命中最有愛的人事物，讓更多人看見溫暖，將存在於社會的愛散播給大眾，從珍惜、知足、進而「愛．傳承」，形成…" at bounding box center [711, 372] width 416 height 60
drag, startPoint x: 826, startPoint y: 342, endPoint x: 535, endPoint y: 364, distance: 291.8
click at [535, 364] on h2 "鼓勵大眾發掘社會角落「愛-的故事」，並藉由文字與鏡頭，生命中最有愛的人事物，讓更多人看見溫暖，將存在於社會的愛散播給大眾，從珍惜、知足、進而「愛．傳承」，形成…" at bounding box center [711, 372] width 416 height 60
click at [546, 364] on h2 "鼓勵大眾發掘社會角落「愛-的故事」，並藉由文字與鏡頭，生命中最有愛的人事物，讓更多人看見溫暖，將存在於社會的愛散播給大眾，從珍惜、知足、進而「愛．傳承」，形成…" at bounding box center [711, 372] width 416 height 60
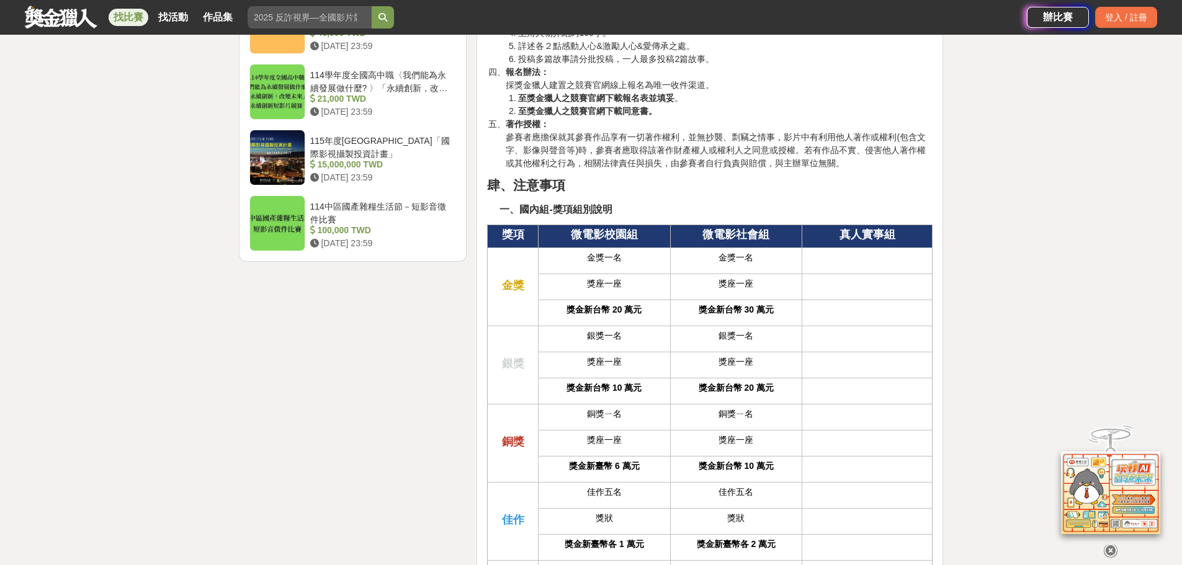
scroll to position [2233, 0]
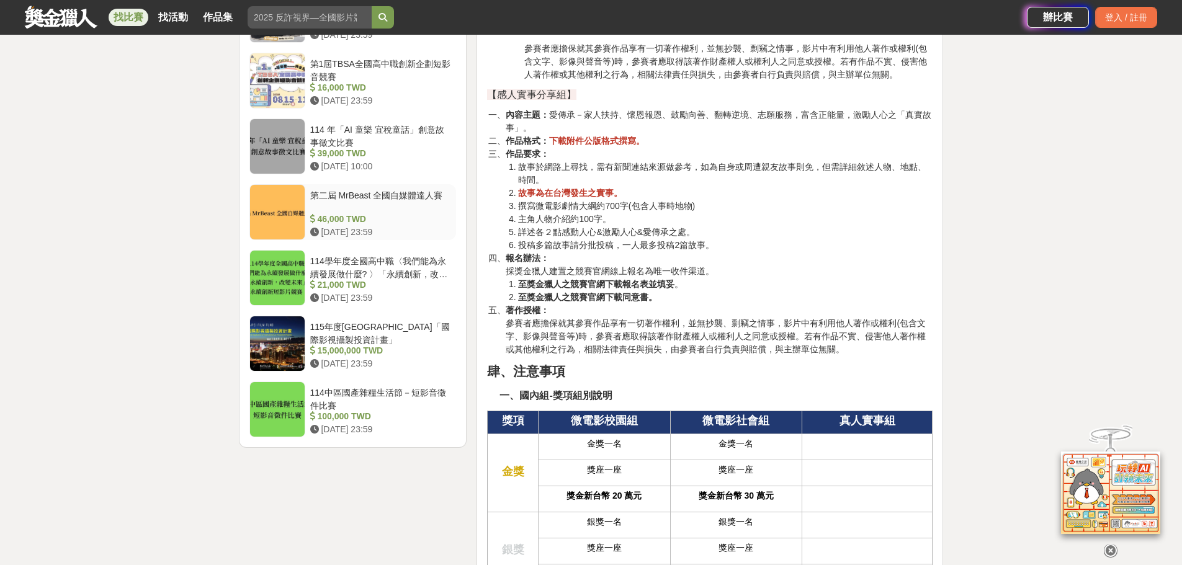
click at [437, 224] on div "46,000 TWD" at bounding box center [380, 219] width 141 height 13
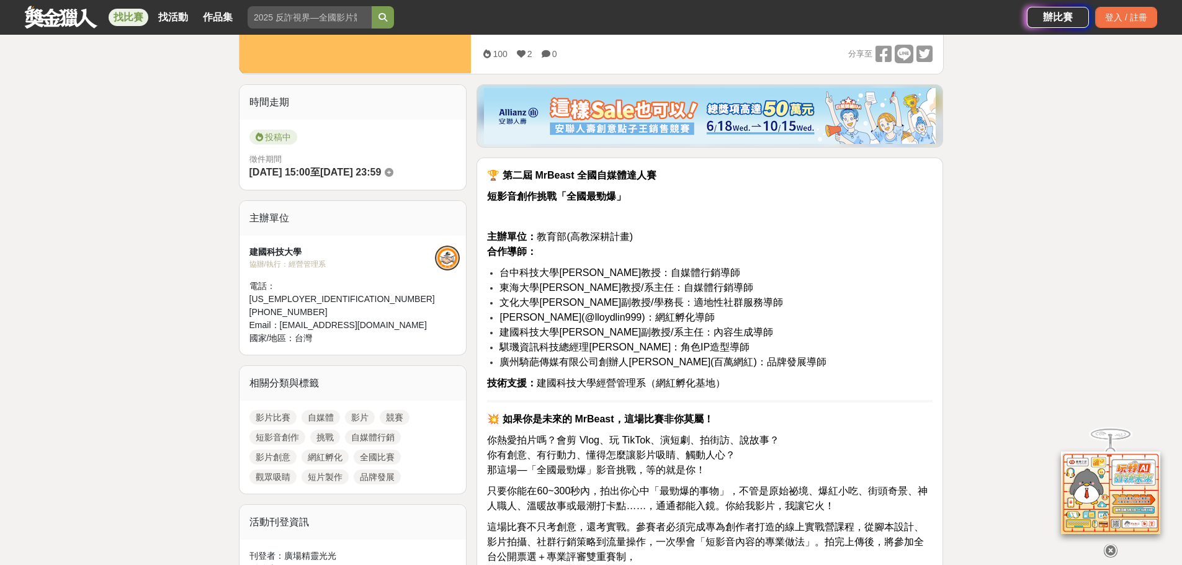
scroll to position [246, 0]
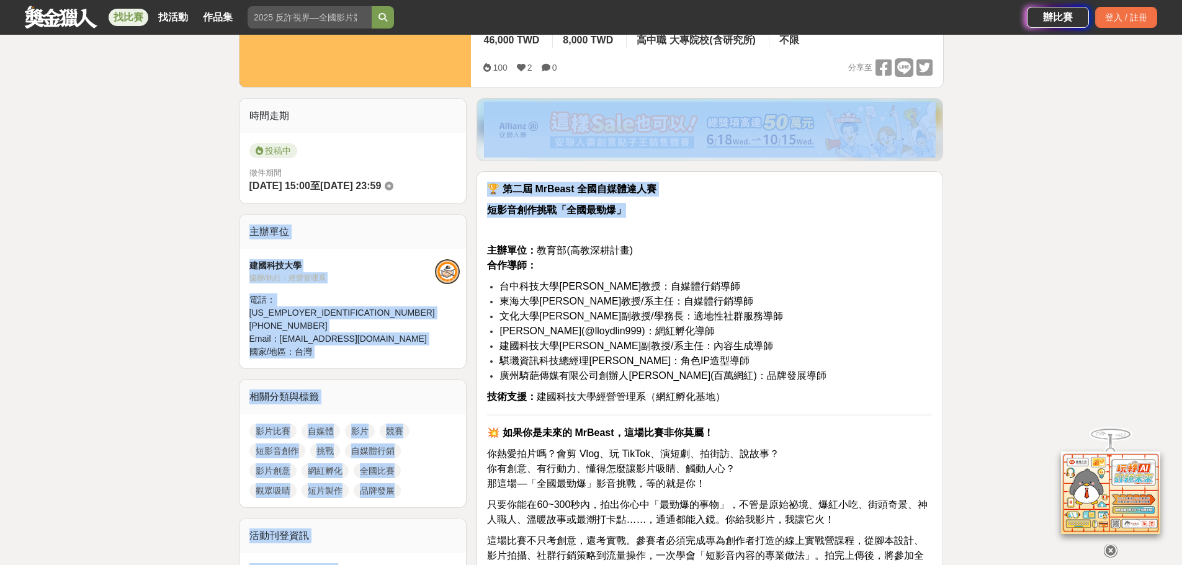
drag, startPoint x: 675, startPoint y: 213, endPoint x: 447, endPoint y: 199, distance: 228.2
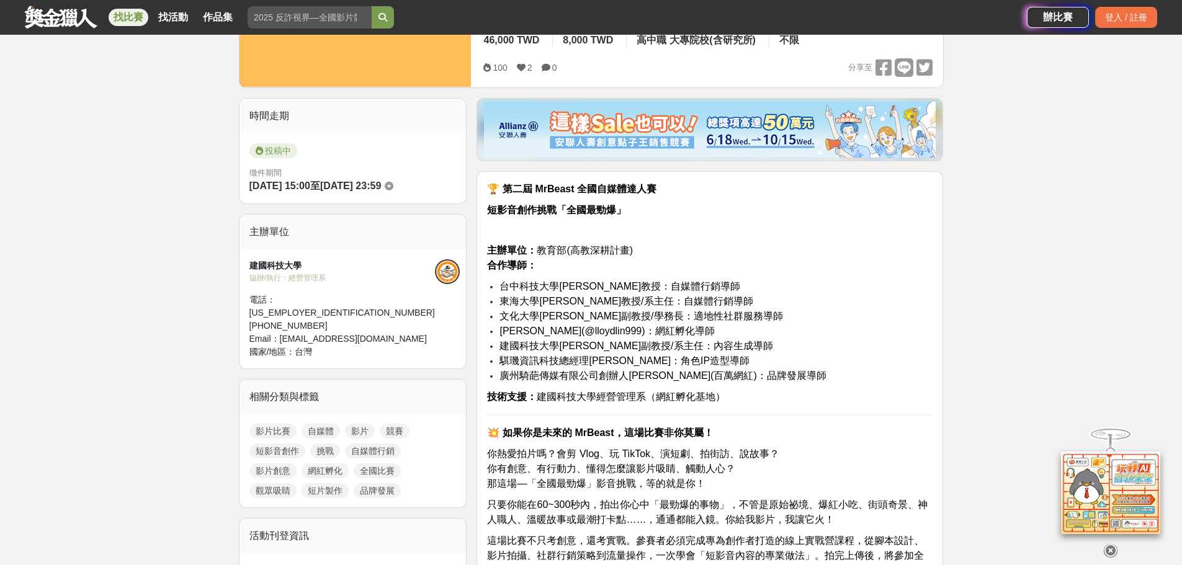
click at [631, 194] on p "🏆 第二屆 MrBeast 全國自媒體達人賽" at bounding box center [709, 189] width 445 height 15
click at [823, 259] on p "主辦單位： 教育部(高教深耕計畫) 合作導師：" at bounding box center [709, 258] width 445 height 30
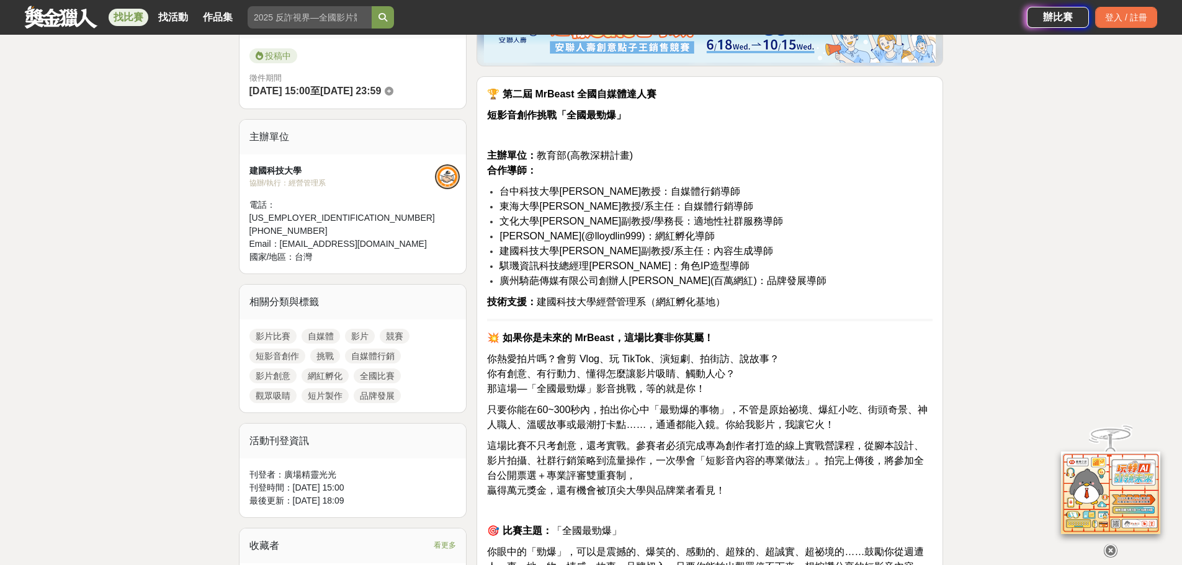
scroll to position [370, 0]
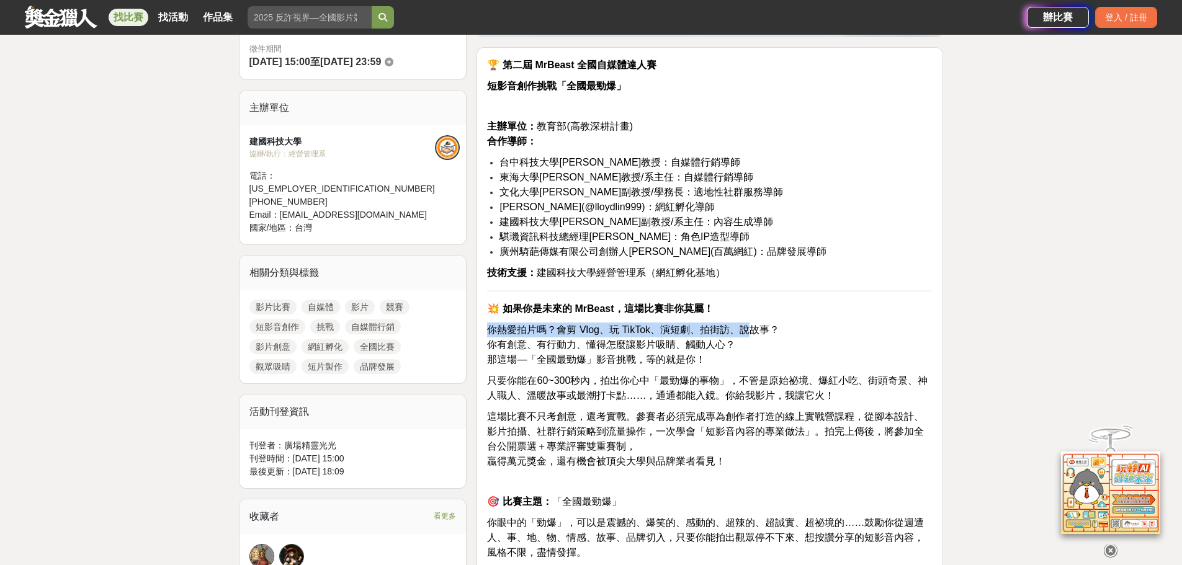
drag, startPoint x: 483, startPoint y: 329, endPoint x: 771, endPoint y: 333, distance: 288.5
click at [799, 335] on p "你熱愛拍片嗎？會剪 Vlog、玩 TikTok、演短劇、拍街訪、說故事？ 你有創意、有行動力、懂得怎麼讓影片吸睛、觸動人心？ 那這場—「全國最勁爆」影音挑戰，…" at bounding box center [709, 345] width 445 height 45
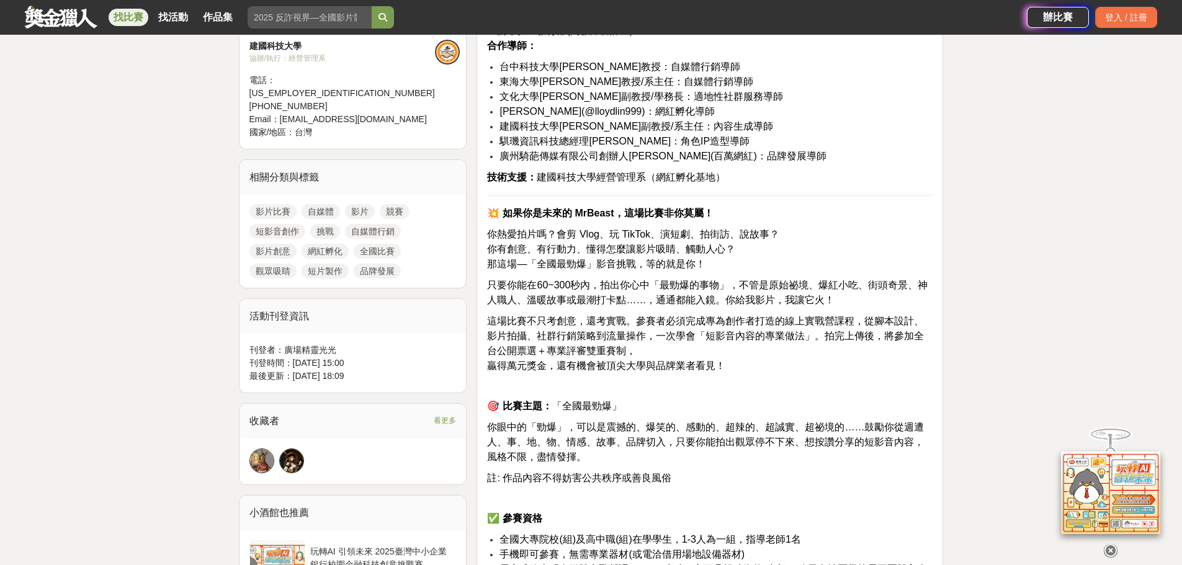
scroll to position [494, 0]
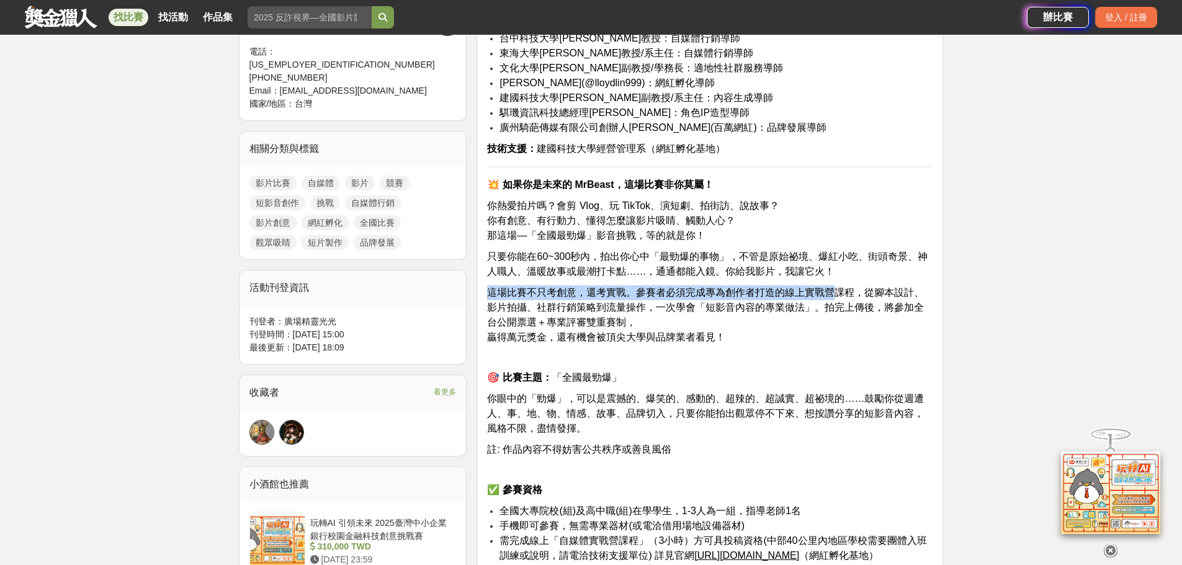
drag, startPoint x: 485, startPoint y: 292, endPoint x: 831, endPoint y: 297, distance: 345.6
click at [779, 310] on span "這場比賽不只考創意，還考實戰。參賽者必須完成專為創作者打造的線上實戰營課程，從腳本設計、影片拍攝、社群行銷策略到流量操作，一次學會「短影音內容的專業做法」。拍…" at bounding box center [705, 307] width 437 height 40
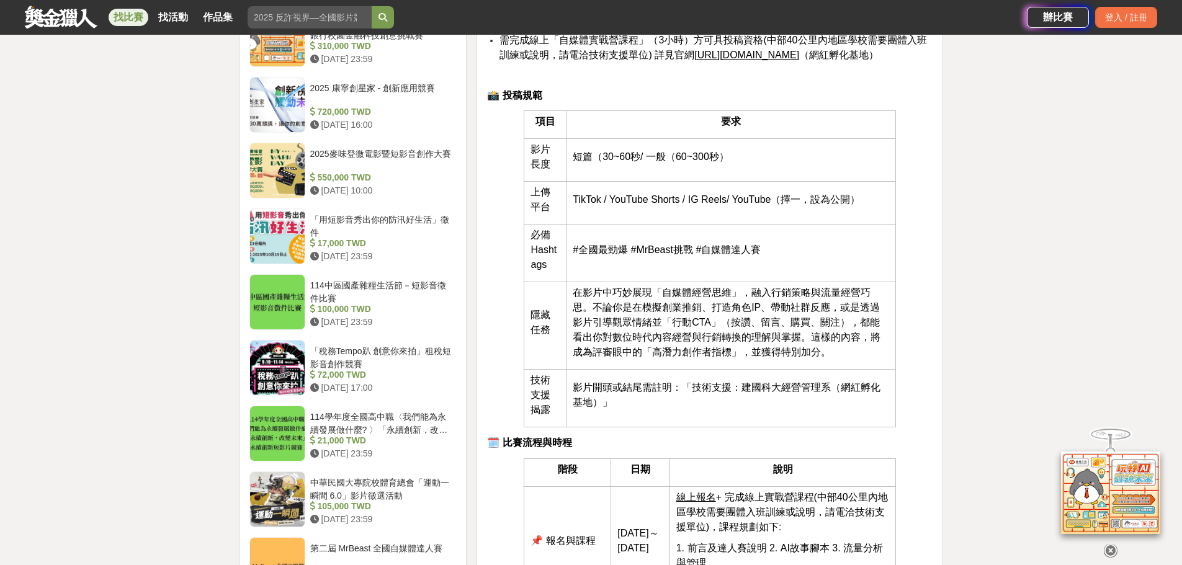
scroll to position [991, 0]
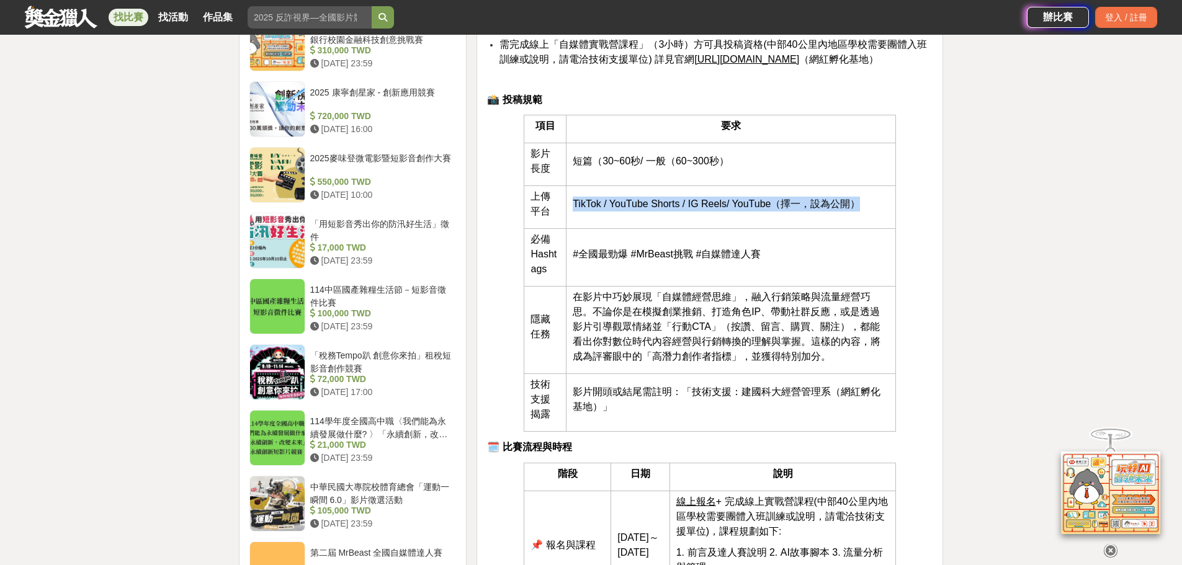
drag, startPoint x: 835, startPoint y: 202, endPoint x: 573, endPoint y: 196, distance: 261.9
click at [573, 196] on td "TikTok / YouTube Shorts / IG Reels/ YouTube（擇一，設為公開）" at bounding box center [730, 207] width 329 height 43
click at [602, 227] on td "TikTok / YouTube Shorts / IG Reels/ YouTube（擇一，設為公開）" at bounding box center [730, 207] width 329 height 43
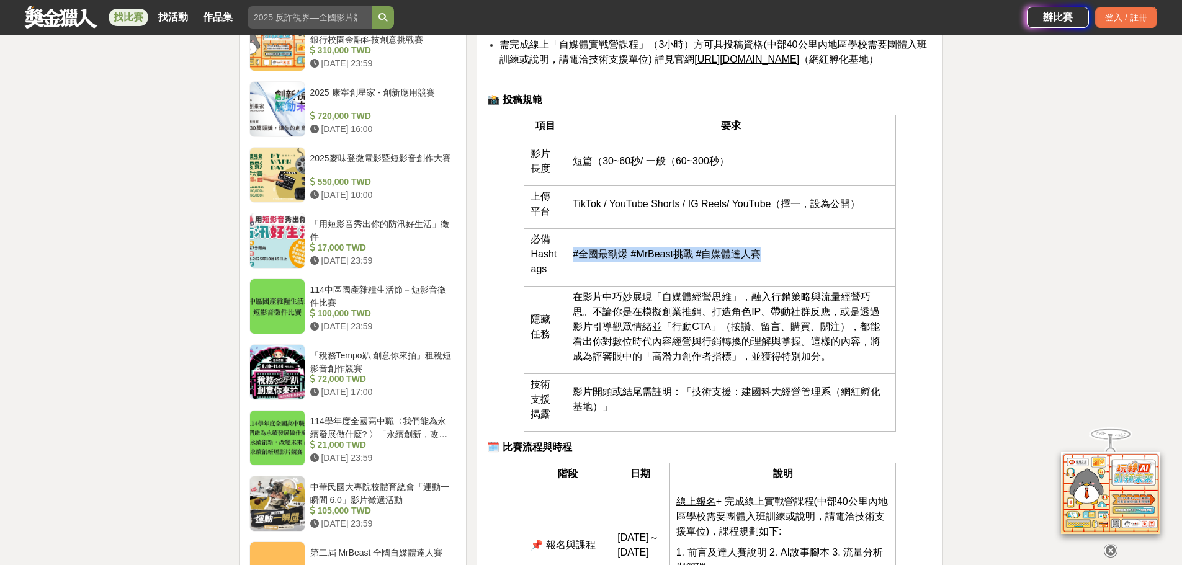
drag, startPoint x: 733, startPoint y: 246, endPoint x: 573, endPoint y: 251, distance: 159.5
click at [573, 251] on p "#全國最勁爆 #MrBeast挑戰 #自媒體達人賽" at bounding box center [731, 254] width 316 height 15
click at [874, 287] on td "在影片中巧妙展現「自媒體經營思維」，融入行銷策略與流量經營巧思。不論你是在模擬創業推銷、打造角色IP、帶動社群反應，或是透過影片引導觀眾情緒並「行動CTA」（…" at bounding box center [730, 330] width 329 height 87
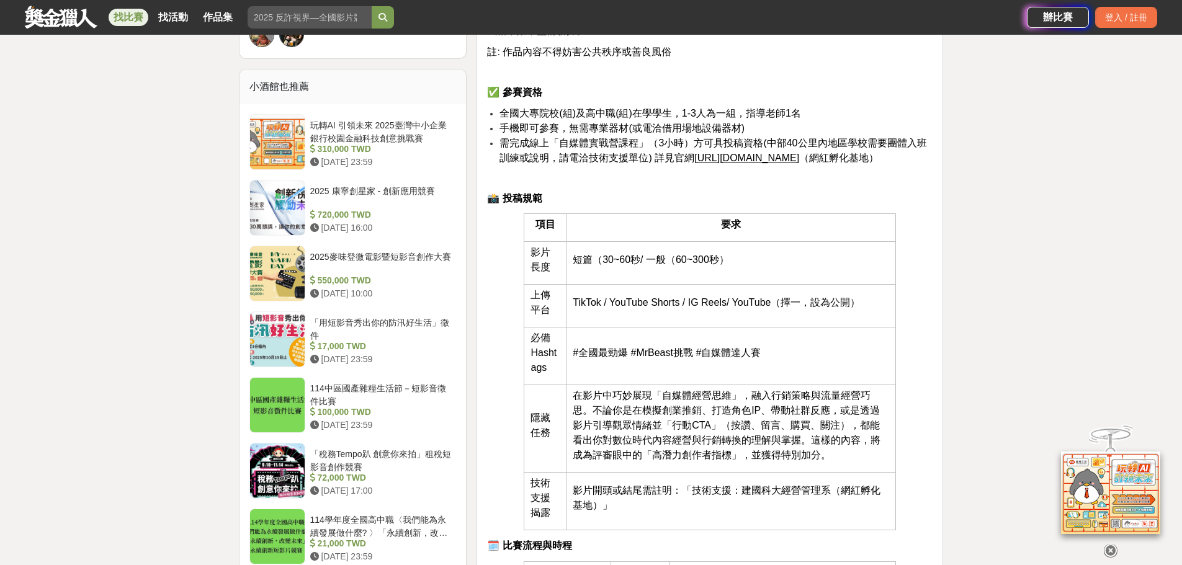
scroll to position [867, 0]
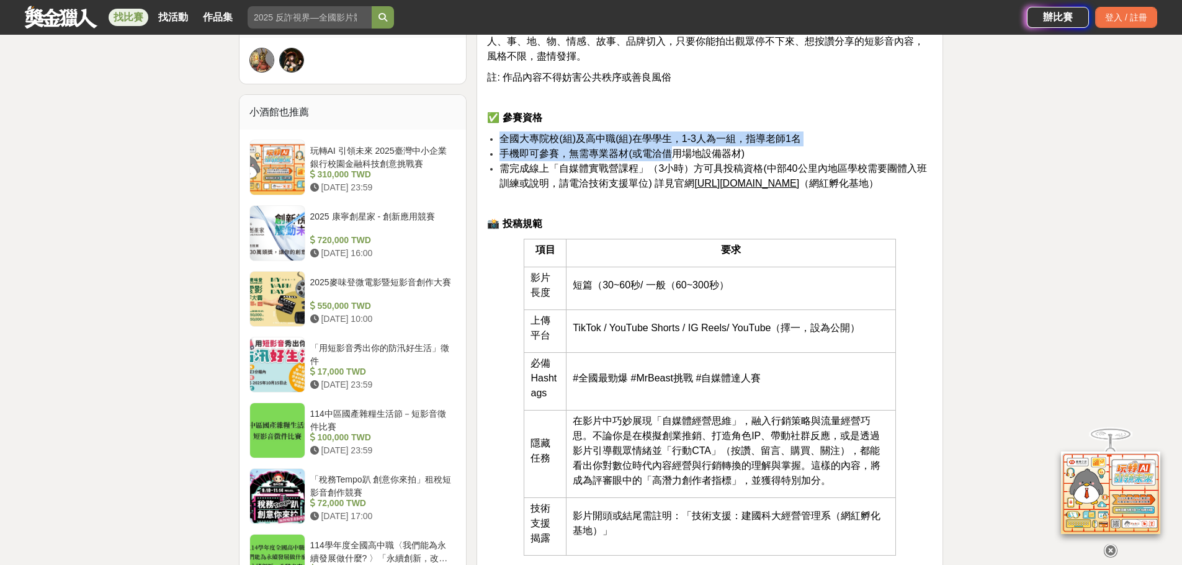
drag, startPoint x: 504, startPoint y: 130, endPoint x: 688, endPoint y: 151, distance: 184.8
click at [675, 149] on div "🏆 第二屆 MrBeast 全國自媒體達人賽 短影音創作挑戰「全國最勁爆」 主辦單位： 教育部(高教深耕計畫) 合作導師： 台中科技大學賴慧敏教授：自媒體行銷…" at bounding box center [709, 566] width 445 height 2010
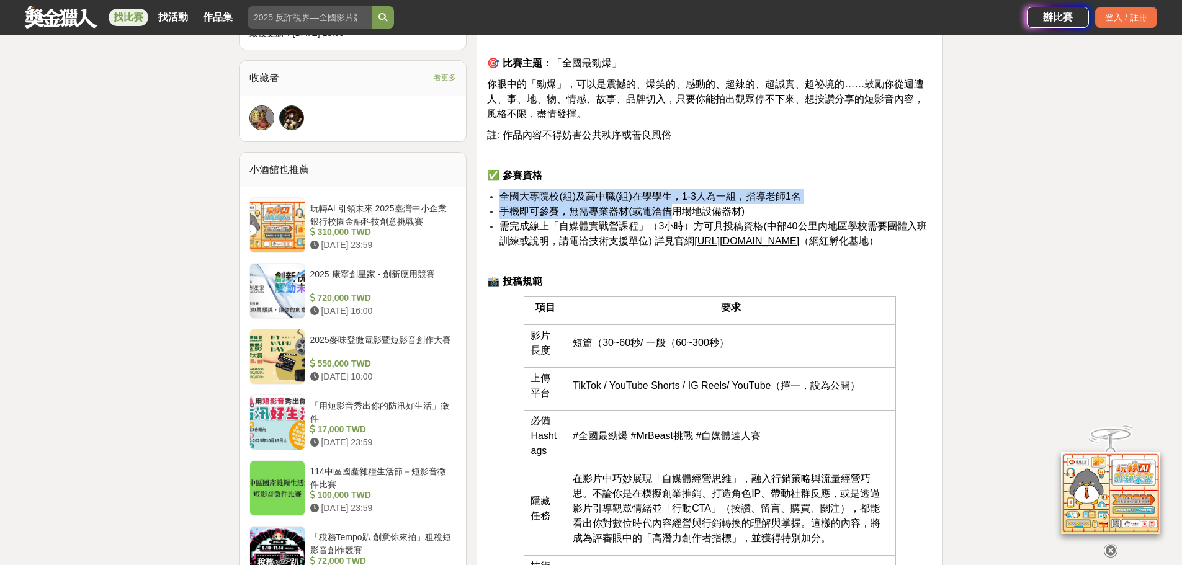
scroll to position [805, 0]
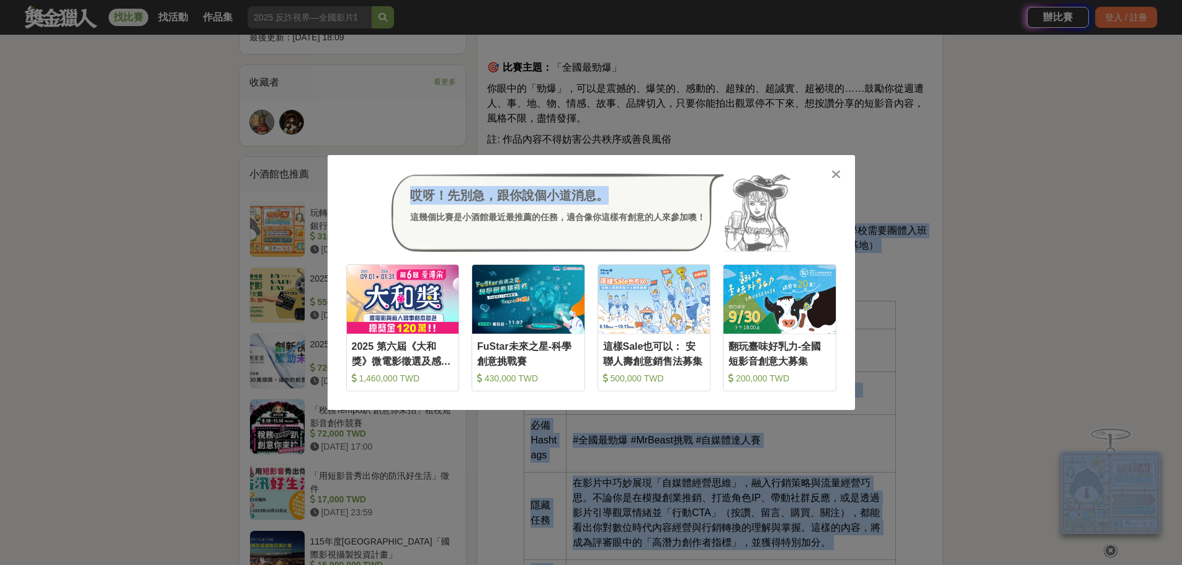
drag, startPoint x: 500, startPoint y: 203, endPoint x: 617, endPoint y: 203, distance: 117.3
click at [831, 174] on div at bounding box center [836, 174] width 12 height 12
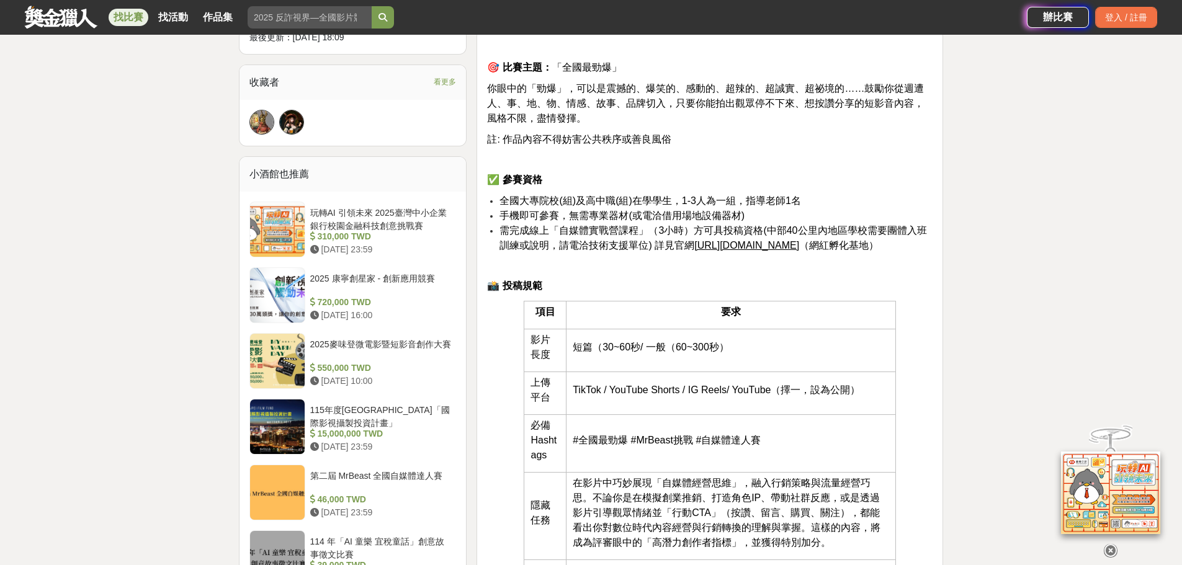
click at [853, 187] on p "✅ 參賽資格" at bounding box center [709, 179] width 445 height 15
drag, startPoint x: 724, startPoint y: 204, endPoint x: 766, endPoint y: 204, distance: 41.6
click at [766, 204] on span "全國大專院校(組)及高中職(組)在學學生，1-3人為一組，指導老師1名" at bounding box center [649, 200] width 301 height 11
drag, startPoint x: 754, startPoint y: 210, endPoint x: 527, endPoint y: 218, distance: 226.6
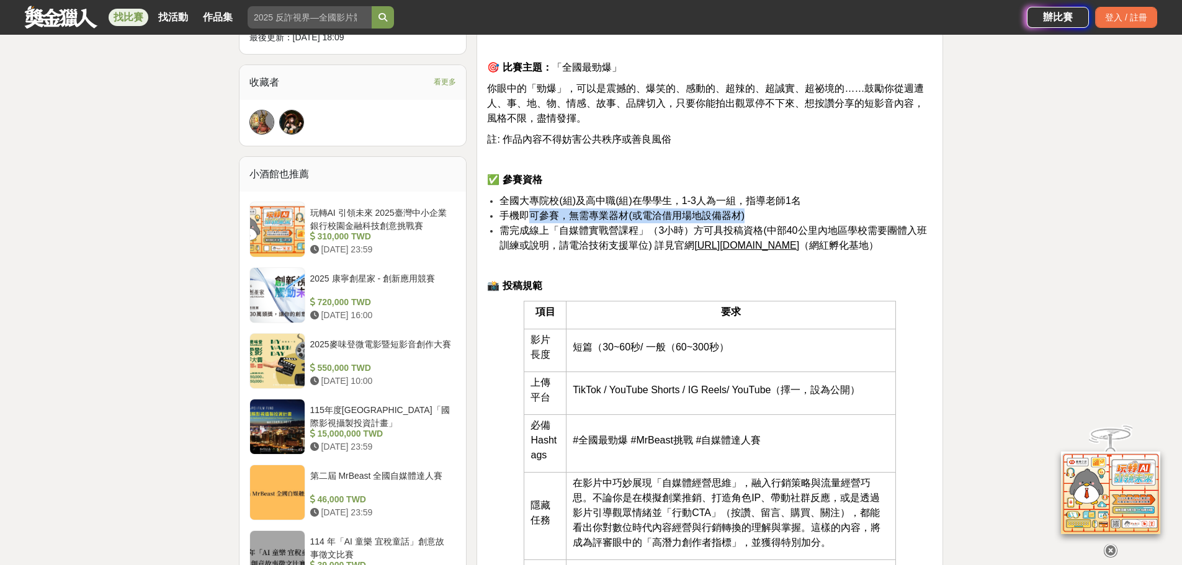
click at [527, 218] on li "手機即可參賽，無需專業器材(或電洽借用場地設備器材)" at bounding box center [715, 215] width 433 height 15
click at [552, 220] on span "手機即可參賽，無需專業器材(或電洽借用場地設備器材)" at bounding box center [621, 215] width 245 height 11
drag, startPoint x: 575, startPoint y: 220, endPoint x: 728, endPoint y: 220, distance: 153.9
click at [724, 221] on span "手機即可參賽，無需專業器材(或電洽借用場地設備器材)" at bounding box center [621, 215] width 245 height 11
click at [734, 220] on span "手機即可參賽，無需專業器材(或電洽借用場地設備器材)" at bounding box center [621, 215] width 245 height 11
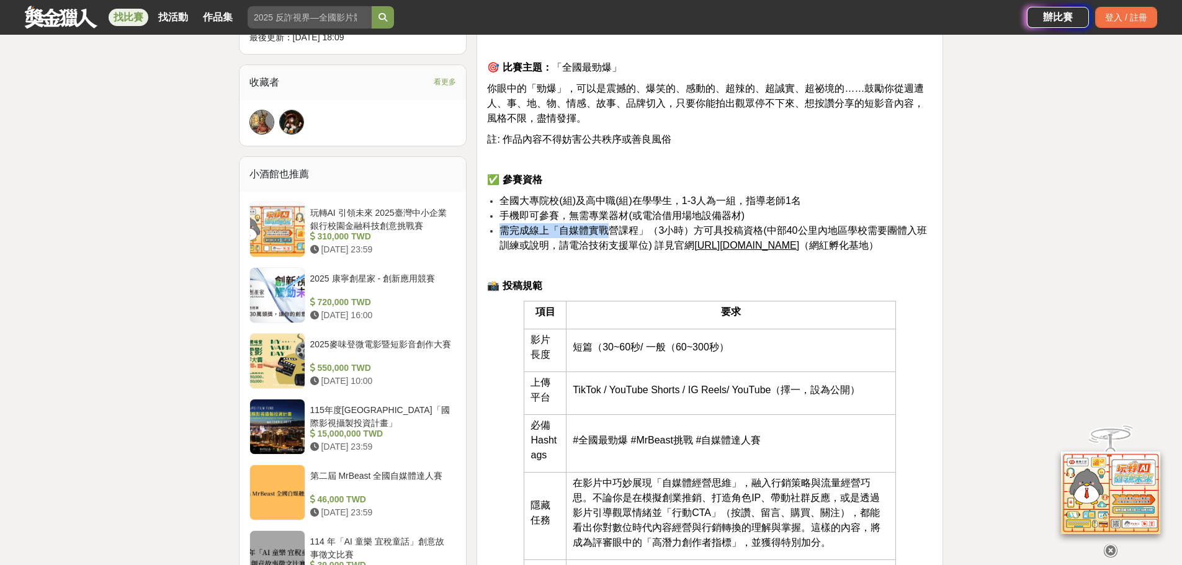
drag, startPoint x: 561, startPoint y: 231, endPoint x: 656, endPoint y: 232, distance: 95.5
click at [609, 231] on span "需完成線上「自媒體實戰營課程」（3小時）方可具投稿資格(中部40公里內地區學校需要團體入班訓練或說明，請電洽技術支援單位) 詳見官網" at bounding box center [712, 237] width 427 height 25
click at [659, 232] on span "需完成線上「自媒體實戰營課程」（3小時）方可具投稿資格(中部40公里內地區學校需要團體入班訓練或說明，請電洽技術支援單位) 詳見官網" at bounding box center [712, 237] width 427 height 25
drag, startPoint x: 738, startPoint y: 228, endPoint x: 780, endPoint y: 226, distance: 42.8
click at [780, 226] on span "需完成線上「自媒體實戰營課程」（3小時）方可具投稿資格(中部40公里內地區學校需要團體入班訓練或說明，請電洽技術支援單位) 詳見官網" at bounding box center [712, 237] width 427 height 25
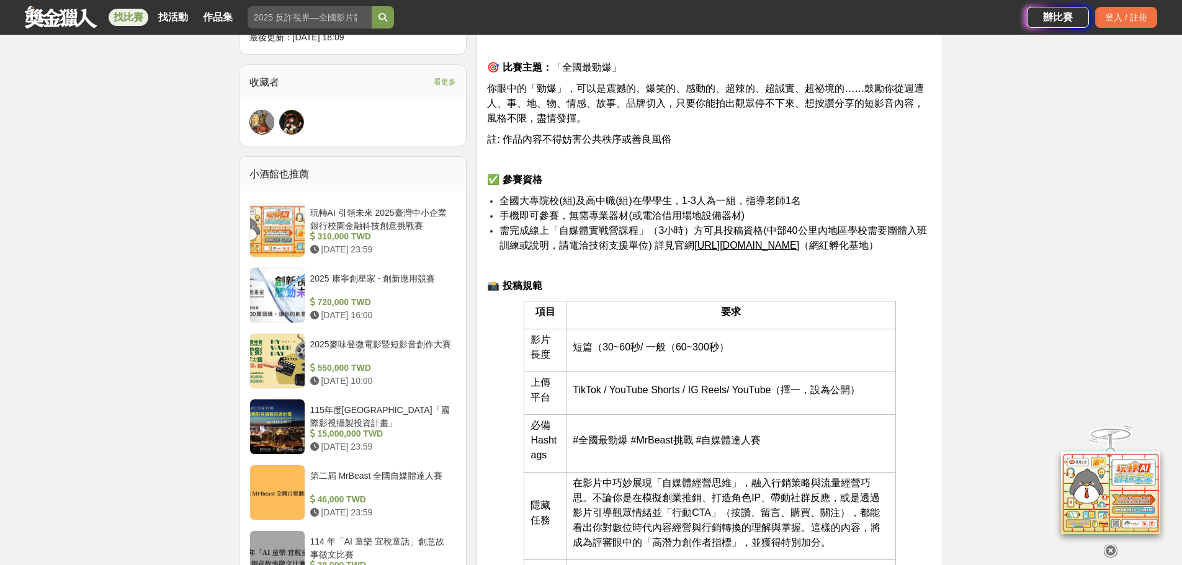
click at [868, 221] on li "手機即可參賽，無需專業器材(或電洽借用場地設備器材)" at bounding box center [715, 215] width 433 height 15
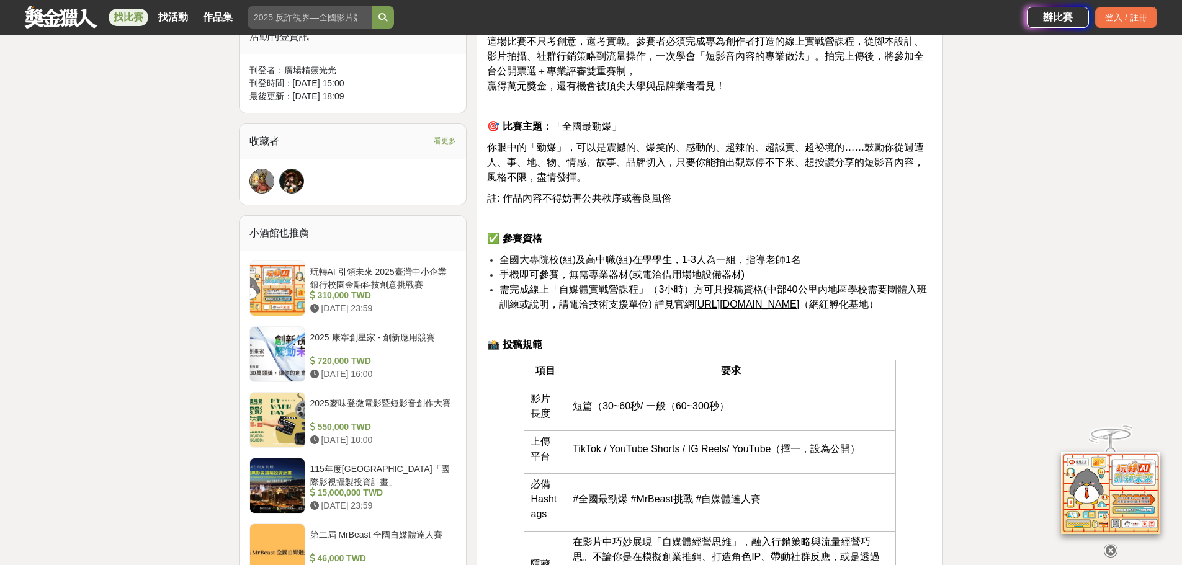
scroll to position [743, 0]
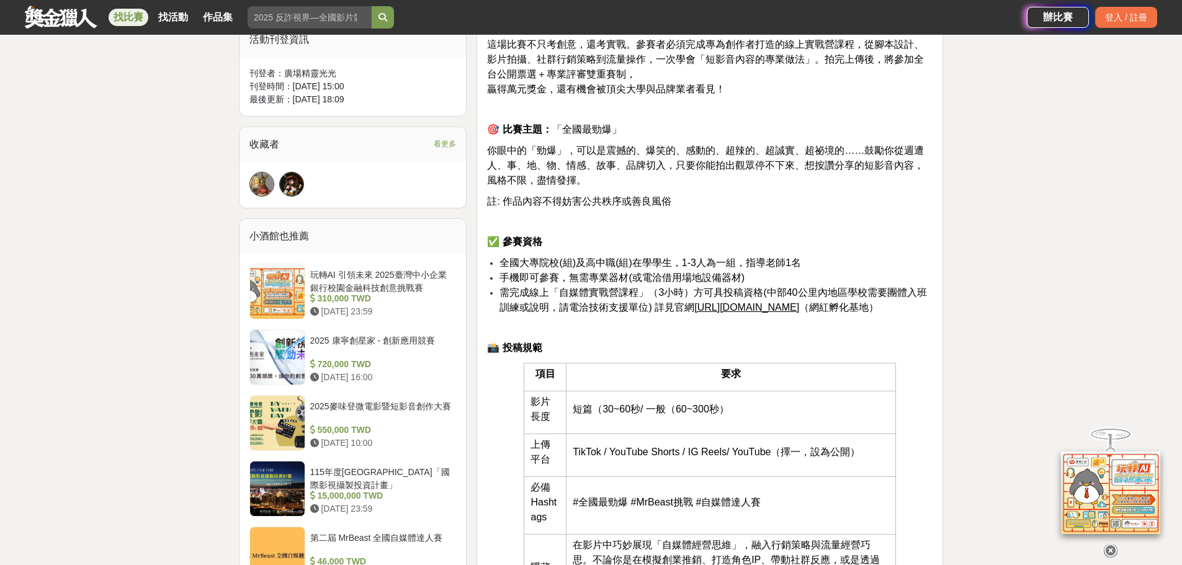
click at [821, 280] on li "手機即可參賽，無需專業器材(或電洽借用場地設備器材)" at bounding box center [715, 277] width 433 height 15
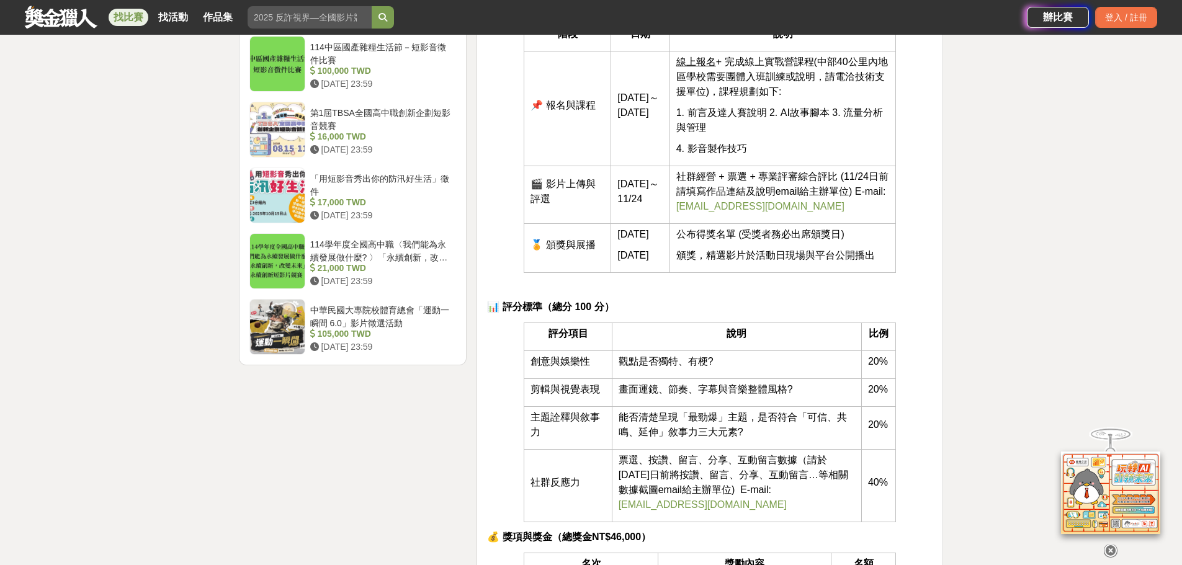
scroll to position [1487, 0]
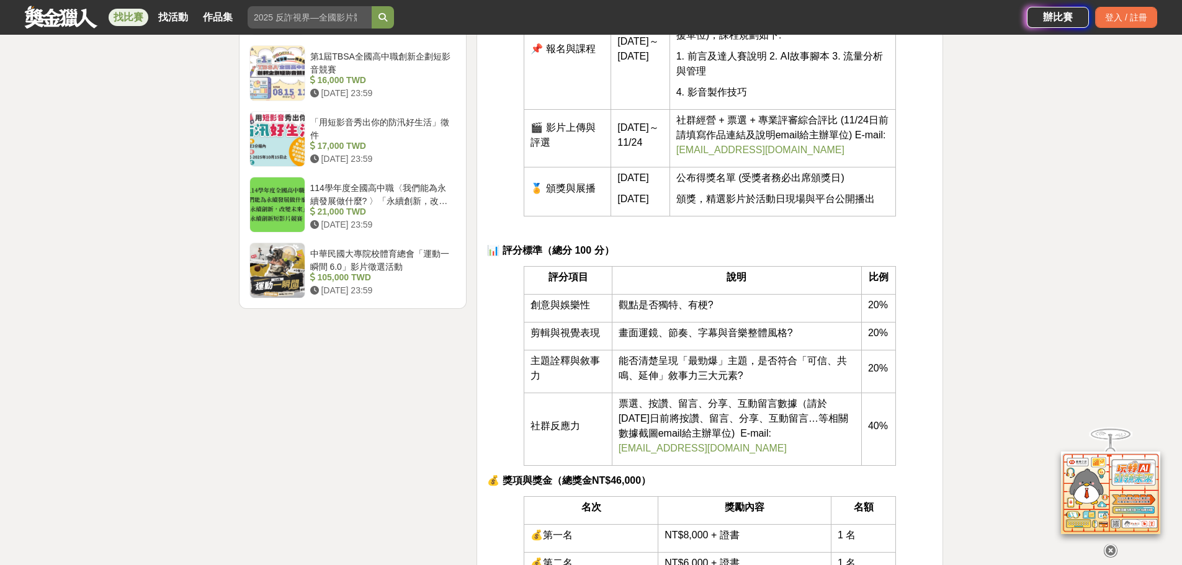
drag, startPoint x: 725, startPoint y: 331, endPoint x: 706, endPoint y: 340, distance: 20.5
click at [711, 313] on p "觀點是否獨特、有梗?" at bounding box center [737, 305] width 236 height 15
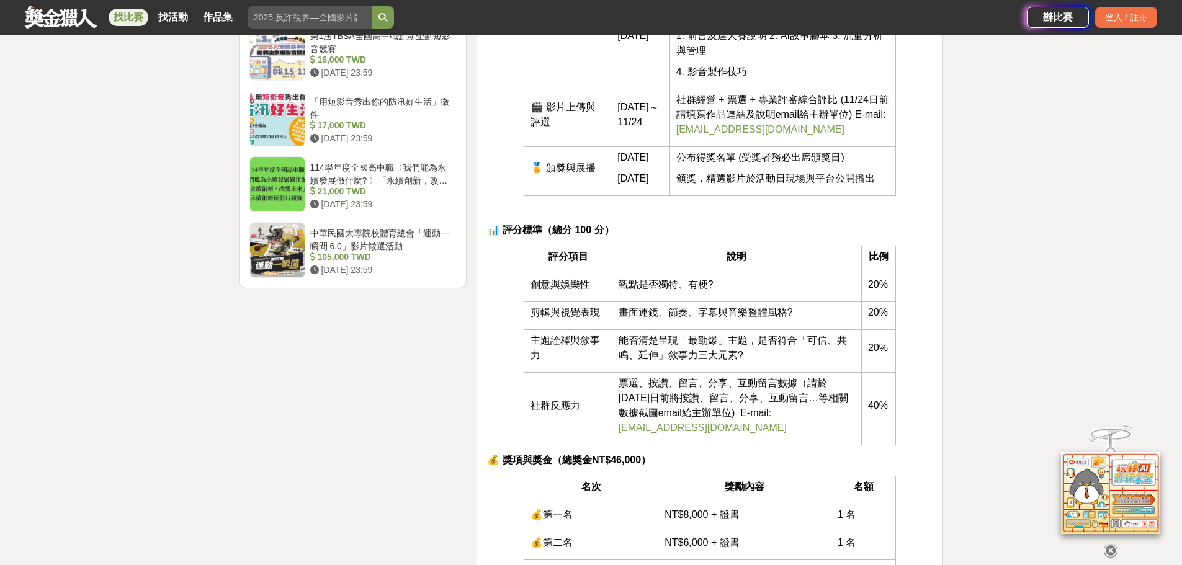
scroll to position [1549, 0]
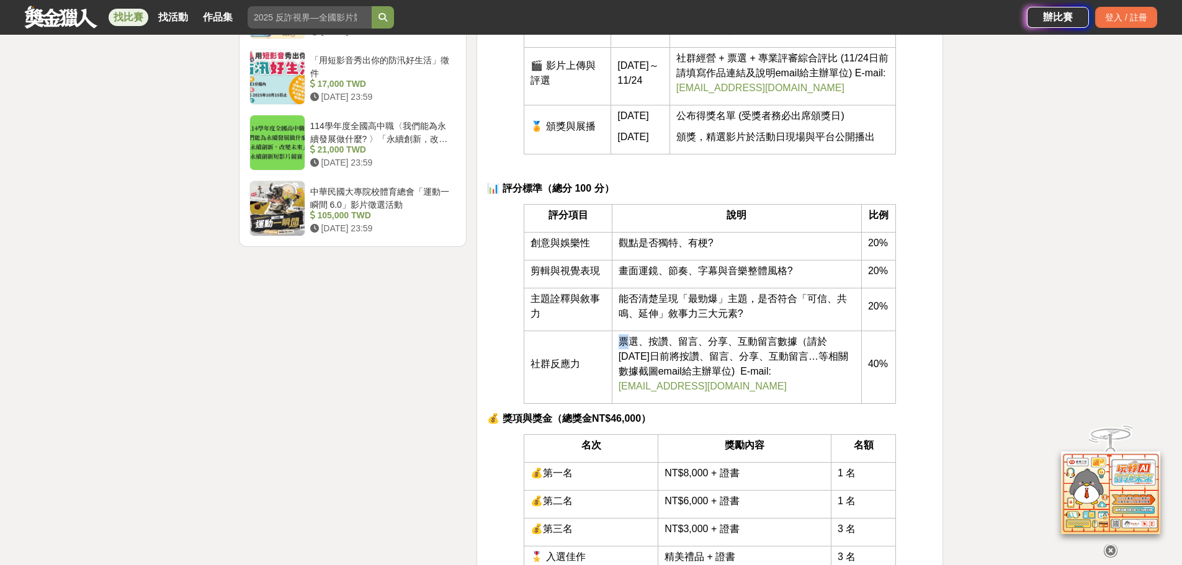
drag, startPoint x: 609, startPoint y: 379, endPoint x: 632, endPoint y: 376, distance: 22.5
click at [632, 376] on tr "社群反應力 票選、按讚、留言、分享、互動留言數據（請於2025/11/24日前將按讚、留言、分享、互動留言…等相關數據截圖email給主辦單位) E-mail…" at bounding box center [710, 367] width 372 height 73
click at [620, 376] on span "票選、按讚、留言、分享、互動留言數據（請於2025/11/24日前將按讚、留言、分享、互動留言…等相關數據截圖email給主辦單位) E-mail: ctub…" at bounding box center [734, 363] width 230 height 55
drag, startPoint x: 624, startPoint y: 376, endPoint x: 731, endPoint y: 401, distance: 109.7
click at [731, 391] on span "票選、按讚、留言、分享、互動留言數據（請於2025/11/24日前將按讚、留言、分享、互動留言…等相關數據截圖email給主辦單位) E-mail: ctub…" at bounding box center [734, 363] width 230 height 55
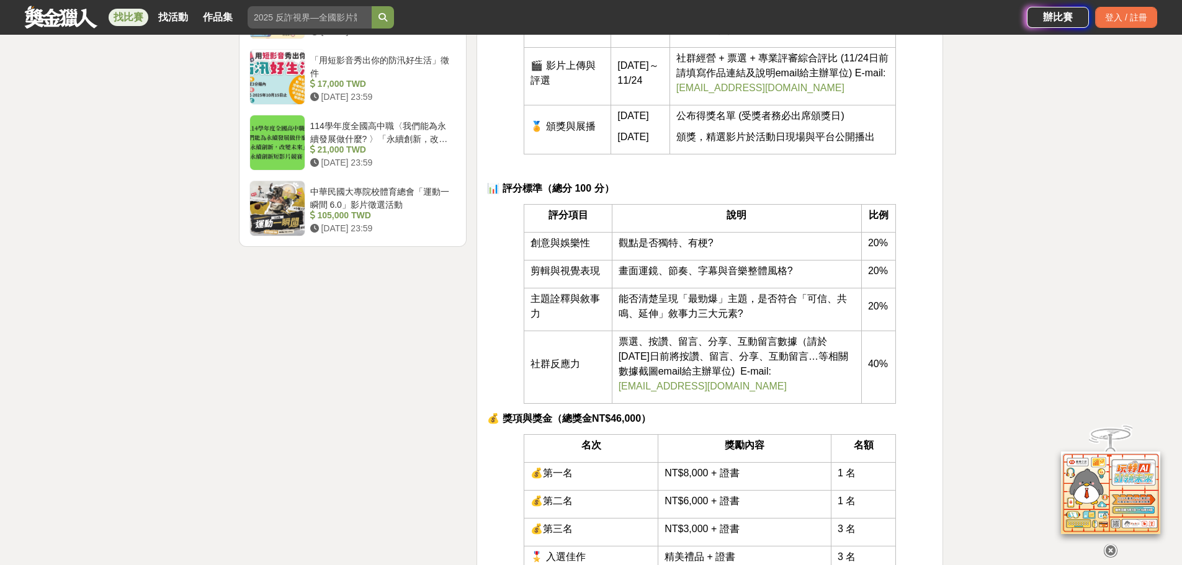
click at [772, 391] on span "票選、按讚、留言、分享、互動留言數據（請於2025/11/24日前將按讚、留言、分享、互動留言…等相關數據截圖email給主辦單位) E-mail: ctub…" at bounding box center [734, 363] width 230 height 55
click at [651, 367] on span "票選、按讚、留言、分享、互動留言數據（請於2025/11/24日前將按讚、留言、分享、互動留言…等相關數據截圖email給主辦單位) E-mail: ctub…" at bounding box center [734, 363] width 230 height 55
drag, startPoint x: 643, startPoint y: 372, endPoint x: 772, endPoint y: 379, distance: 129.3
click at [764, 378] on p "票選、按讚、留言、分享、互動留言數據（請於2025/11/24日前將按讚、留言、分享、互動留言…等相關數據截圖email給主辦單位) E-mail: ctub…" at bounding box center [737, 364] width 236 height 60
click at [772, 379] on p "票選、按讚、留言、分享、互動留言數據（請於2025/11/24日前將按讚、留言、分享、互動留言…等相關數據截圖email給主辦單位) E-mail: ctub…" at bounding box center [737, 364] width 236 height 60
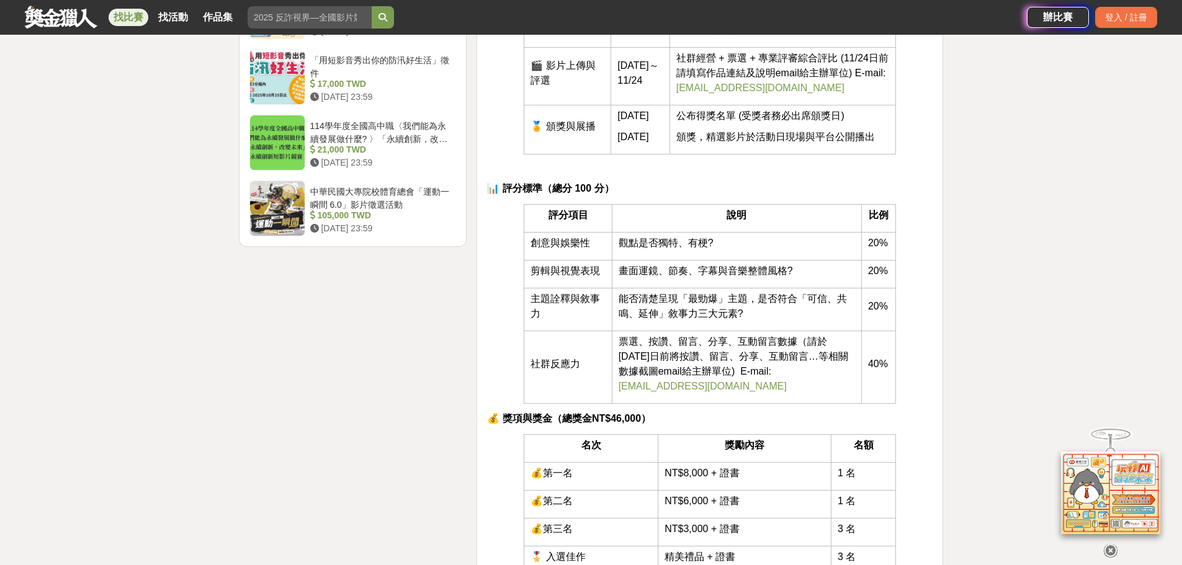
click at [749, 391] on span "票選、按讚、留言、分享、互動留言數據（請於2025/11/24日前將按讚、留言、分享、互動留言…等相關數據截圖email給主辦單位) E-mail: ctub…" at bounding box center [734, 363] width 230 height 55
drag, startPoint x: 786, startPoint y: 400, endPoint x: 774, endPoint y: 403, distance: 12.8
click at [774, 391] on span "票選、按讚、留言、分享、互動留言數據（請於2025/11/24日前將按讚、留言、分享、互動留言…等相關數據截圖email給主辦單位) E-mail: ctub…" at bounding box center [734, 363] width 230 height 55
click at [802, 394] on p "票選、按讚、留言、分享、互動留言數據（請於2025/11/24日前將按讚、留言、分享、互動留言…等相關數據截圖email給主辦單位) E-mail: ctub…" at bounding box center [737, 364] width 236 height 60
drag, startPoint x: 802, startPoint y: 406, endPoint x: 796, endPoint y: 408, distance: 6.5
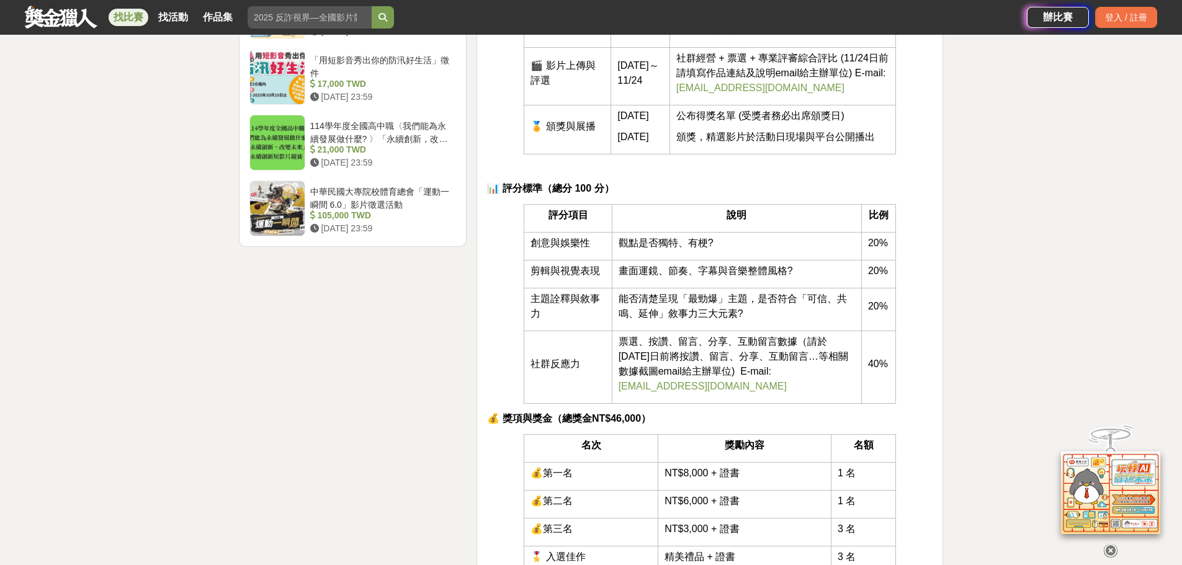
click at [796, 394] on p "票選、按讚、留言、分享、互動留言數據（請於2025/11/24日前將按讚、留言、分享、互動留言…等相關數據截圖email給主辦單位) E-mail: ctub…" at bounding box center [737, 364] width 236 height 60
drag, startPoint x: 787, startPoint y: 405, endPoint x: 635, endPoint y: 383, distance: 153.5
click at [635, 383] on span "票選、按讚、留言、分享、互動留言數據（請於2025/11/24日前將按讚、留言、分享、互動留言…等相關數據截圖email給主辦單位) E-mail: ctub…" at bounding box center [734, 363] width 230 height 55
click at [630, 381] on span "票選、按讚、留言、分享、互動留言數據（請於2025/11/24日前將按讚、留言、分享、互動留言…等相關數據截圖email給主辦單位) E-mail: ctub…" at bounding box center [734, 363] width 230 height 55
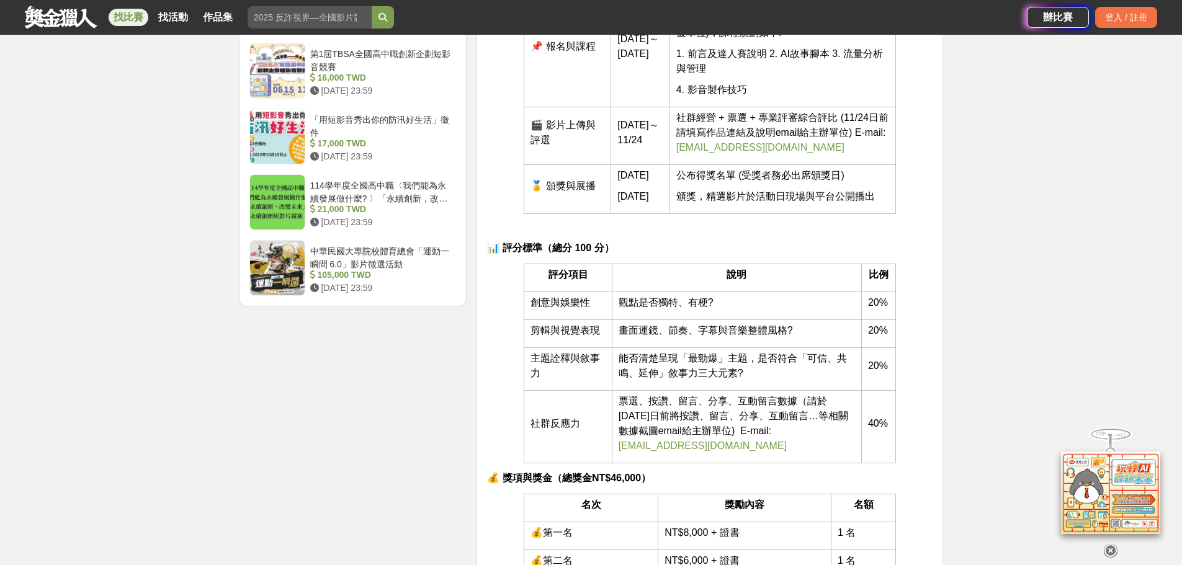
scroll to position [1487, 0]
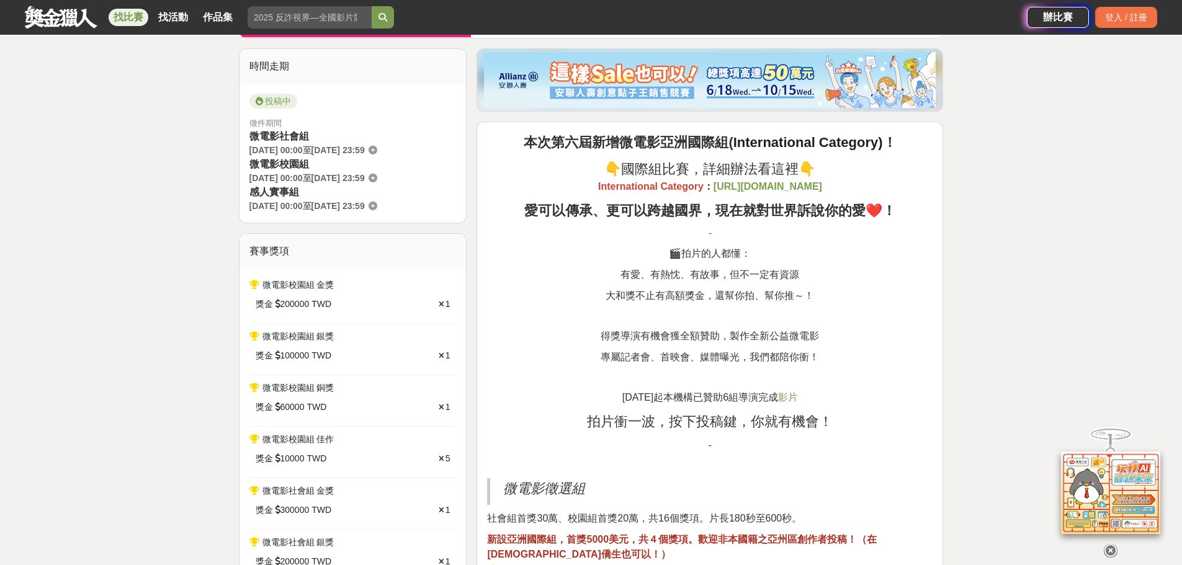
scroll to position [372, 0]
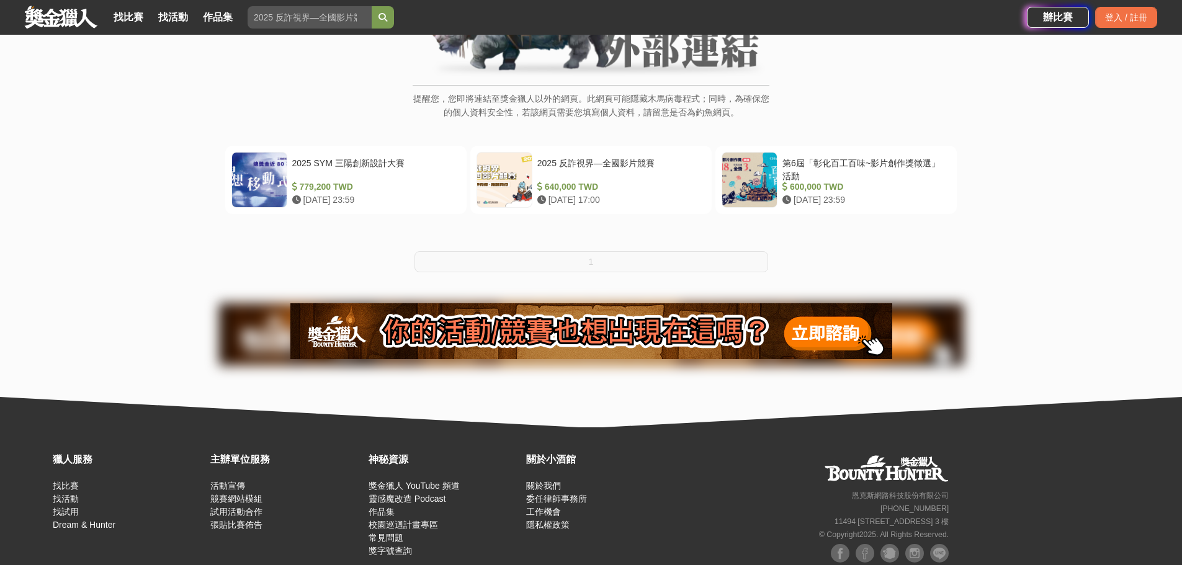
scroll to position [186, 0]
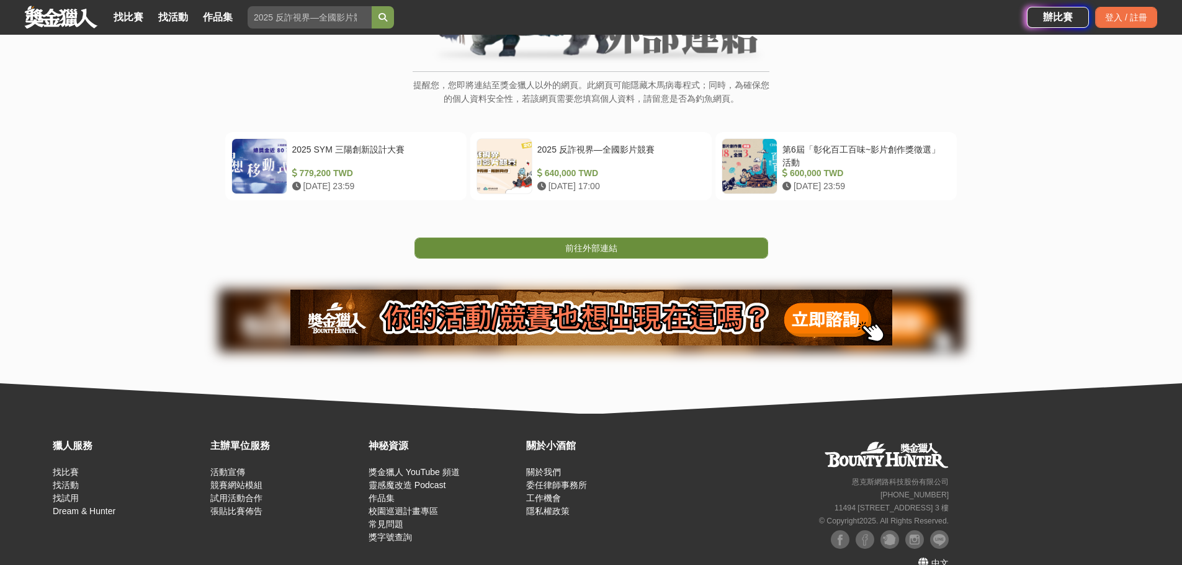
click at [628, 246] on link "前往外部連結" at bounding box center [591, 248] width 354 height 21
